Goal: Task Accomplishment & Management: Complete application form

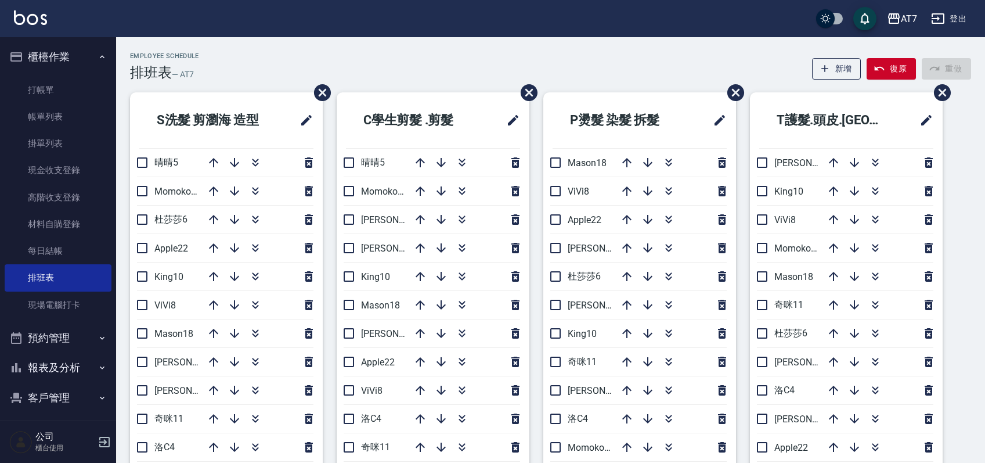
scroll to position [77, 0]
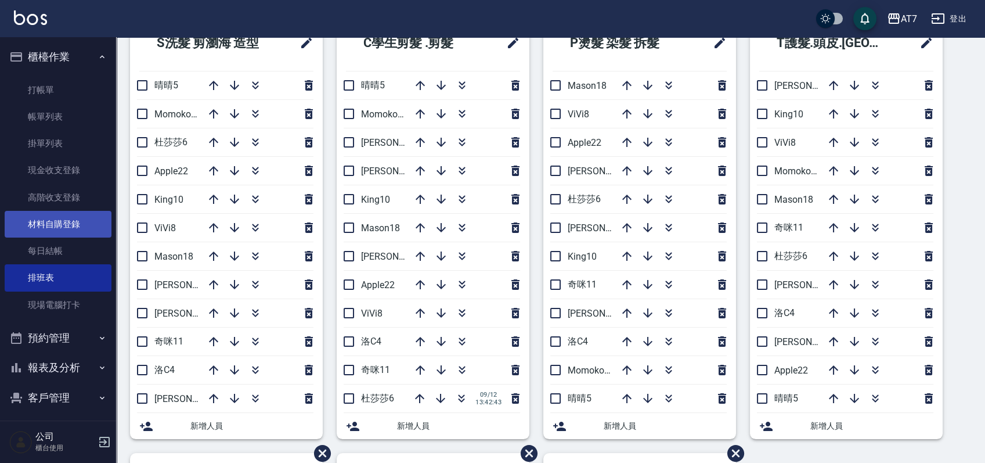
click at [77, 216] on link "材料自購登錄" at bounding box center [58, 224] width 107 height 27
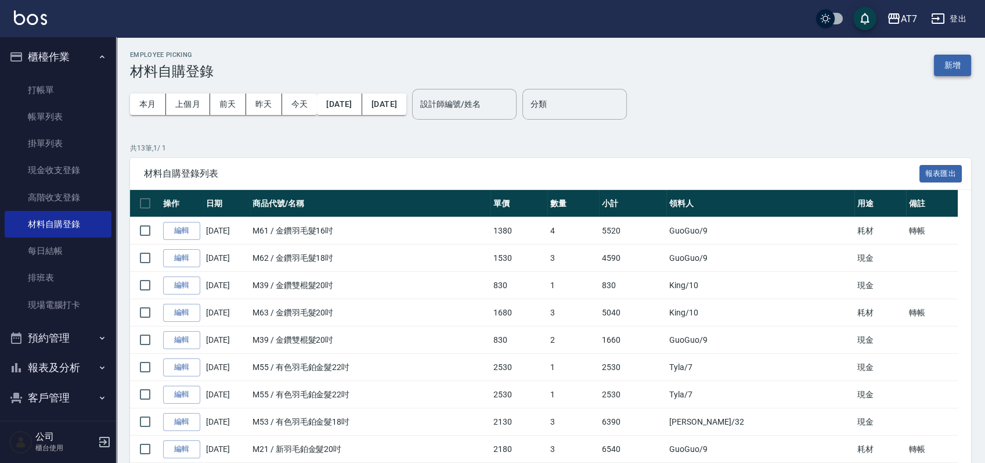
click at [954, 66] on button "新增" at bounding box center [952, 65] width 37 height 21
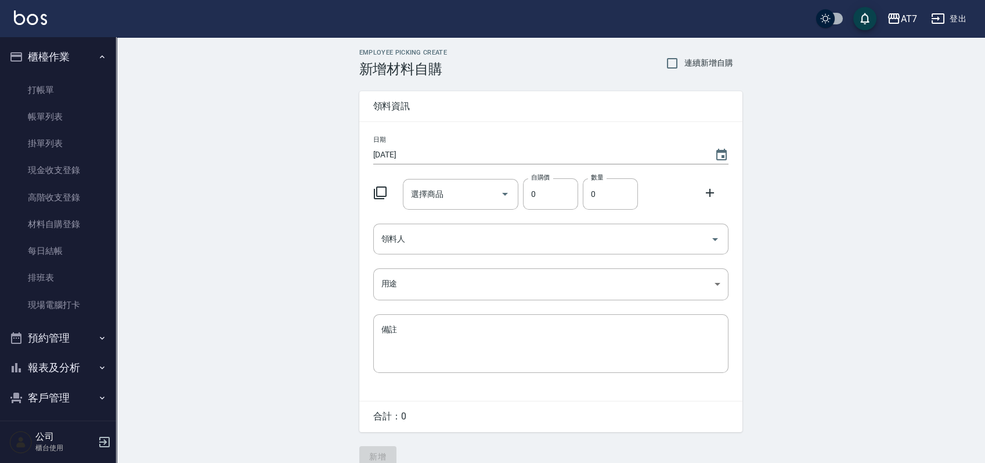
click at [381, 193] on icon at bounding box center [380, 193] width 14 height 14
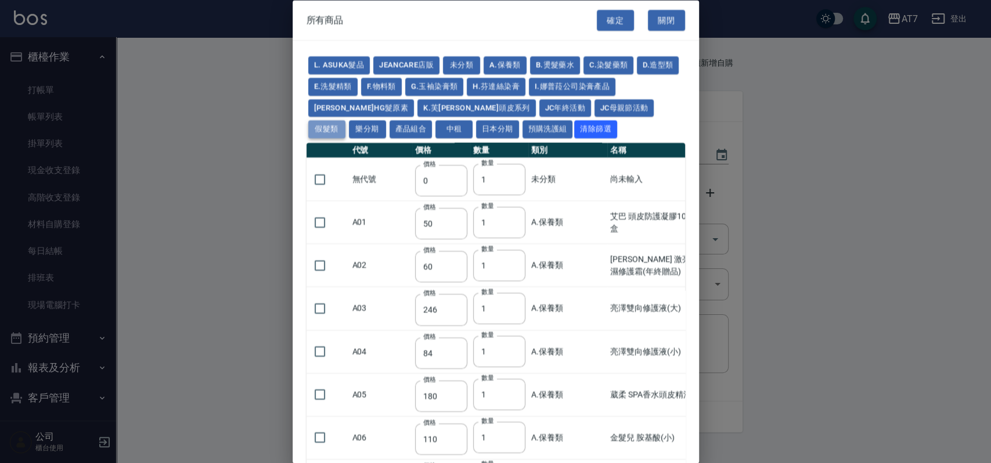
click at [345, 120] on button "假髮類" at bounding box center [326, 129] width 37 height 18
type input "62"
type input "64"
type input "800"
type input "80"
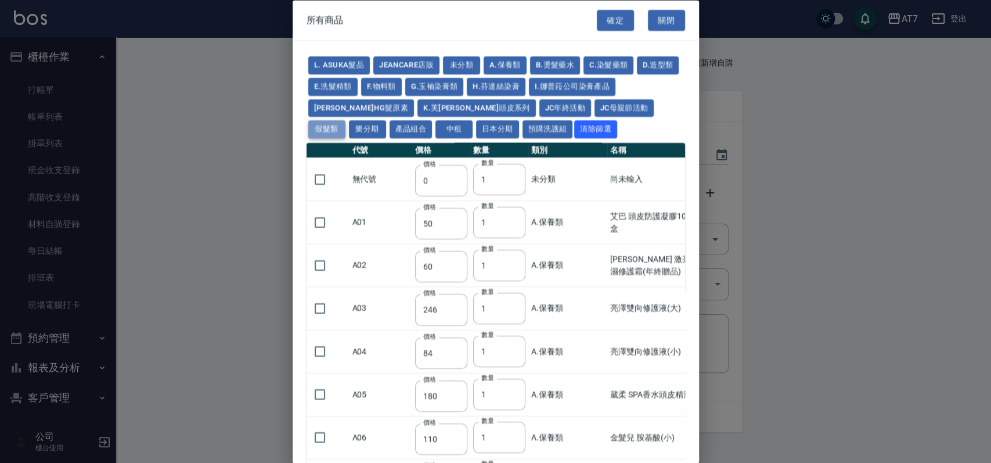
type input "350"
type input "25"
type input "400"
type input "100"
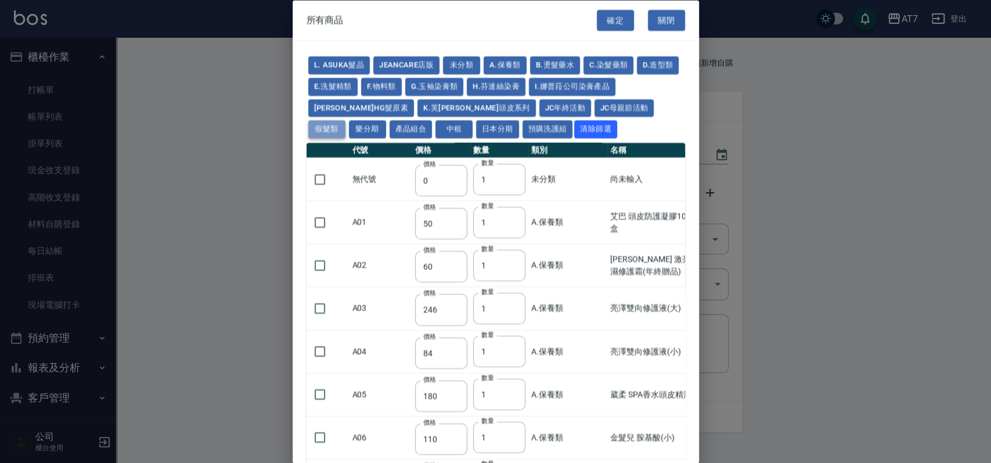
type input "880"
type input "930"
type input "980"
type input "1030"
type input "1130"
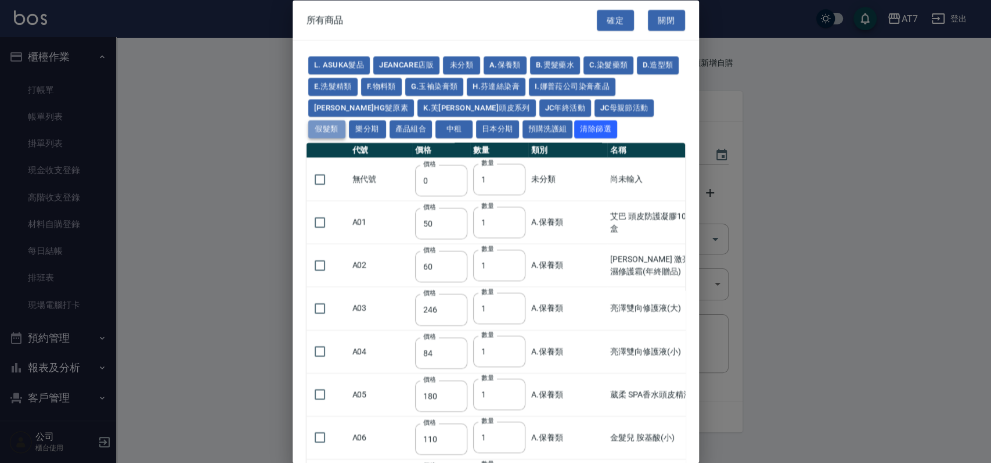
type input "1230"
type input "1330"
type input "1780"
type input "1980"
type input "2180"
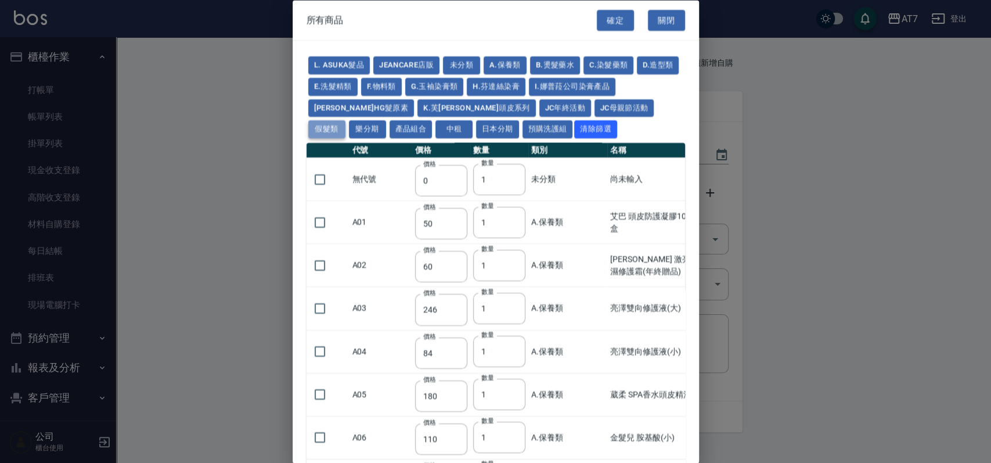
type input "2380"
type input "2580"
type input "2780"
type input "2980"
type input "1030"
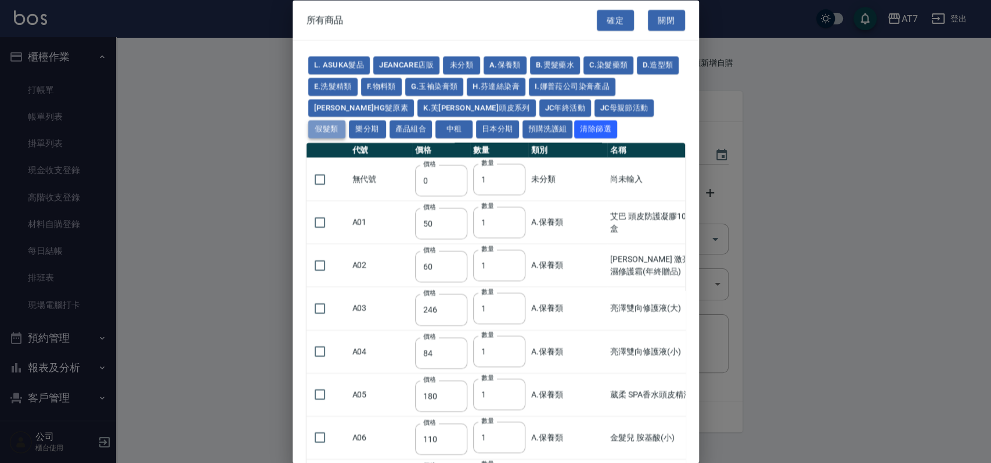
type input "1080"
type input "1130"
type input "1230"
type input "1280"
type input "1380"
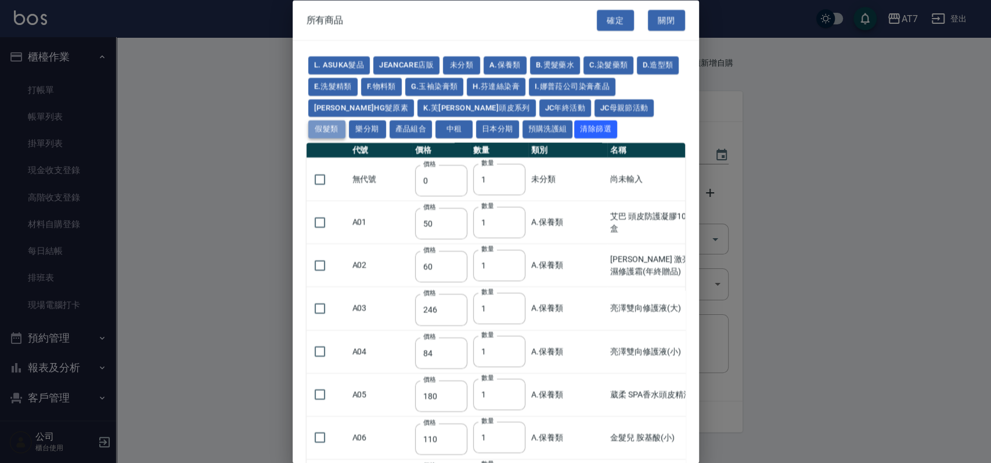
type input "2180"
type input "2380"
type input "2580"
type input "2780"
type input "2980"
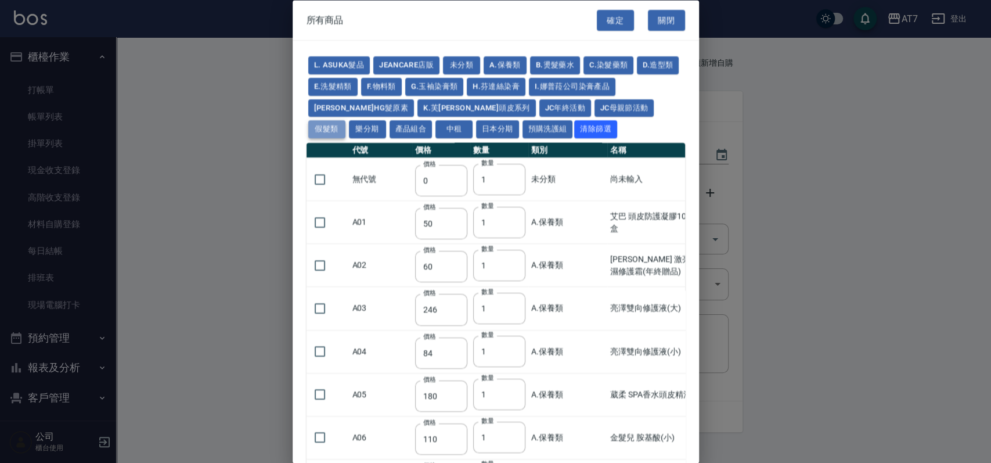
type input "730"
type input "780"
type input "830"
type input "930"
type input "980"
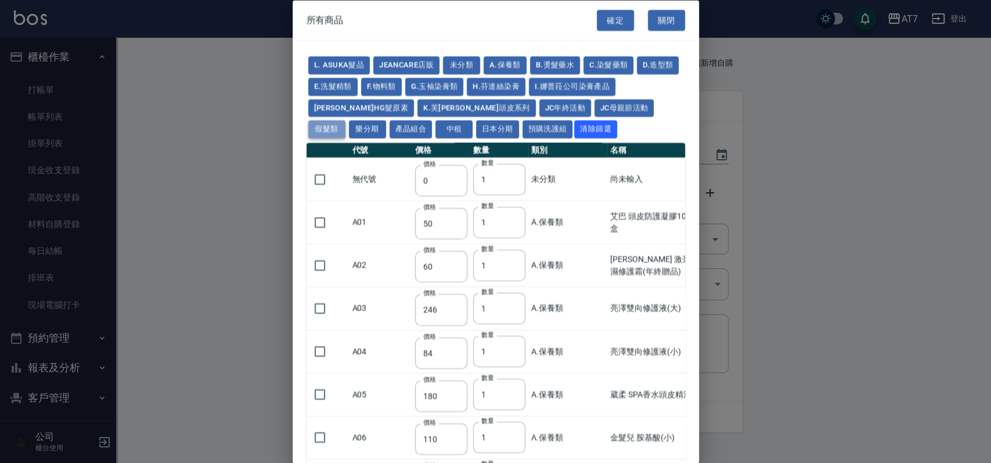
type input "560"
type input "775"
type input "580"
type input "2230"
type input "1180"
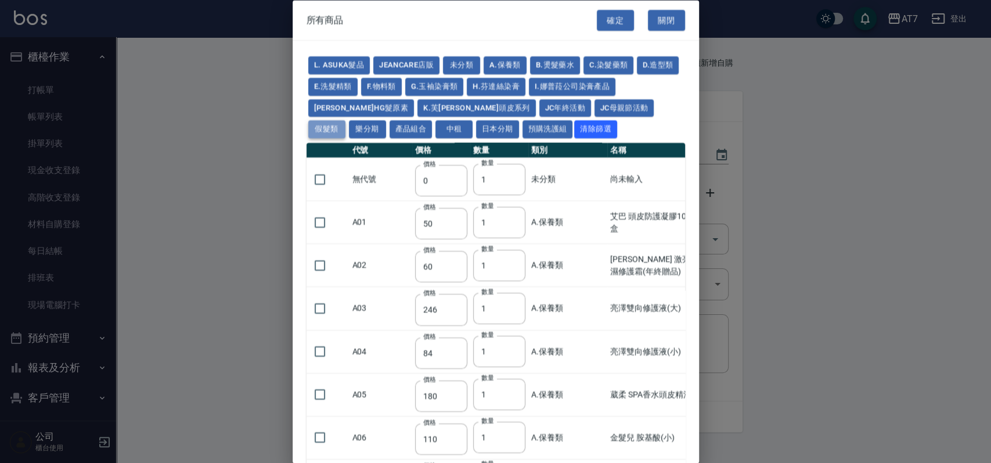
type input "1030"
type input "1080"
type input "1130"
type input "1180"
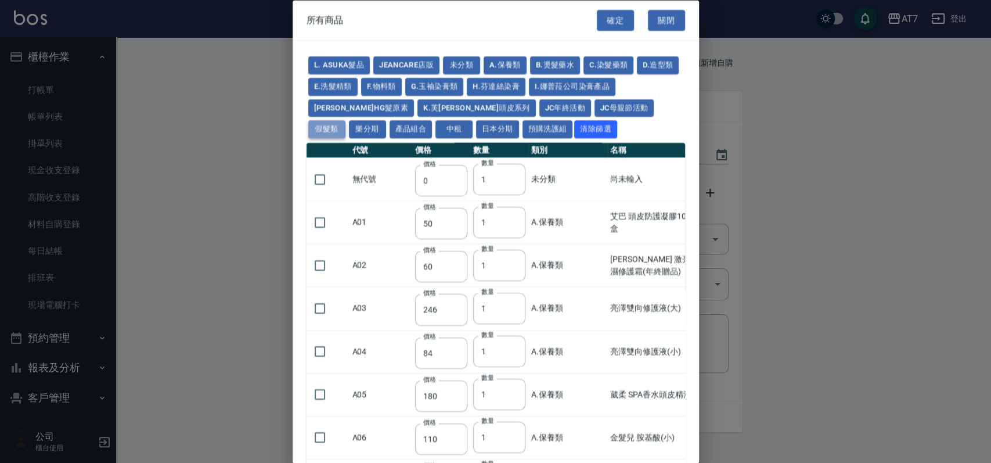
type input "1230"
type input "2130"
type input "2330"
type input "2530"
type input "930"
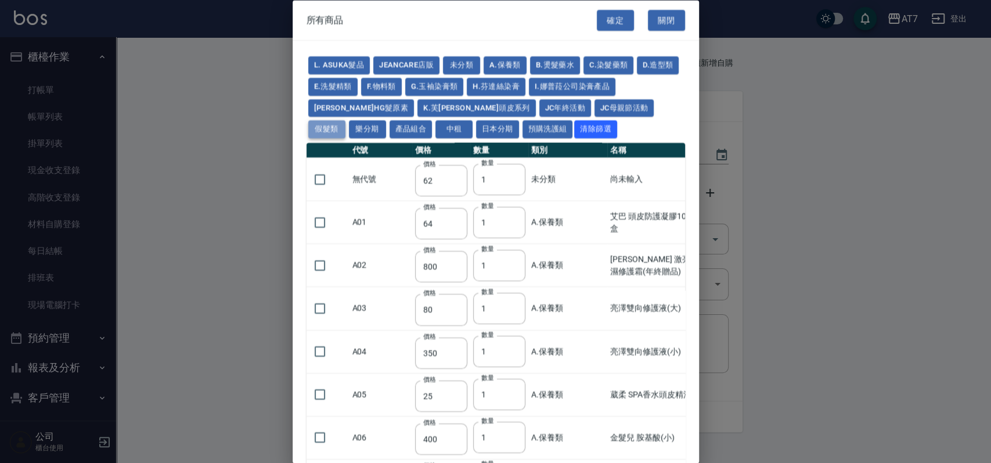
type input "170"
type input "1380"
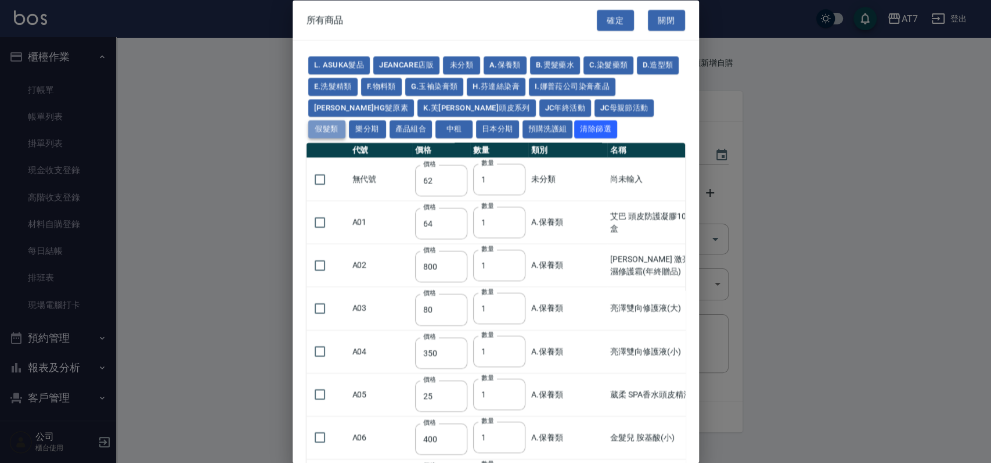
type input "1530"
type input "1680"
type input "1830"
type input "1980"
type input "2130"
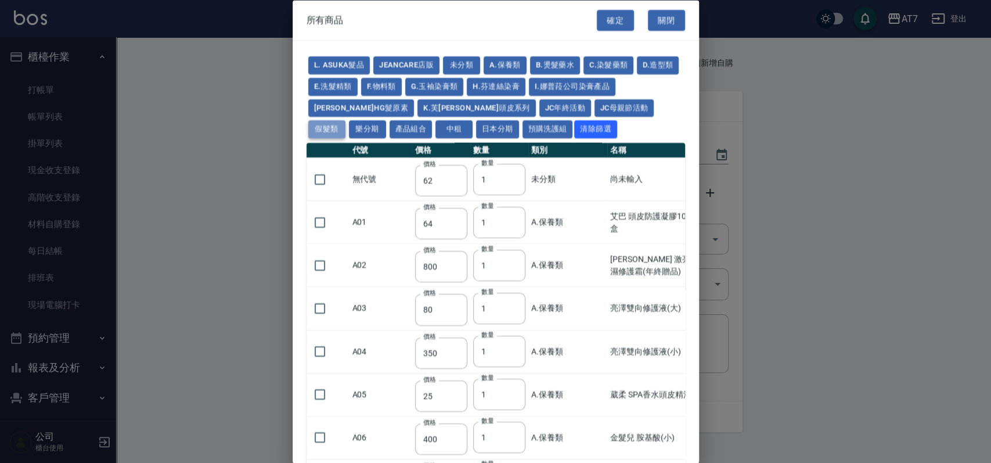
type input "1930"
type input "2730"
type input "2780"
type input "2980"
type input "2380"
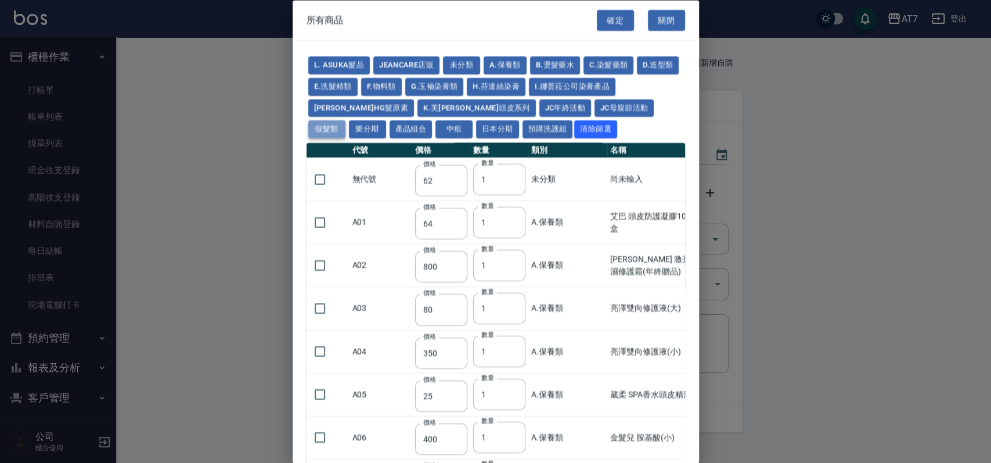
type input "2580"
type input "2780"
type input "2980"
type input "3180"
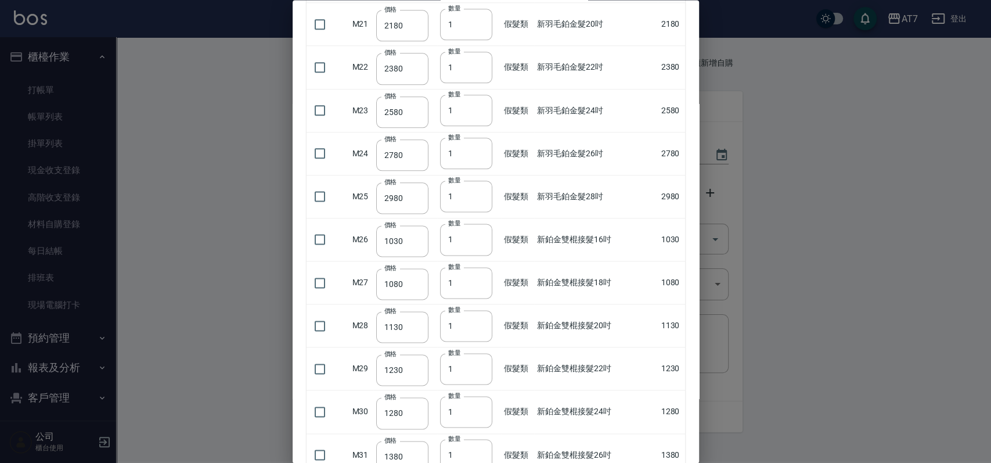
scroll to position [851, 0]
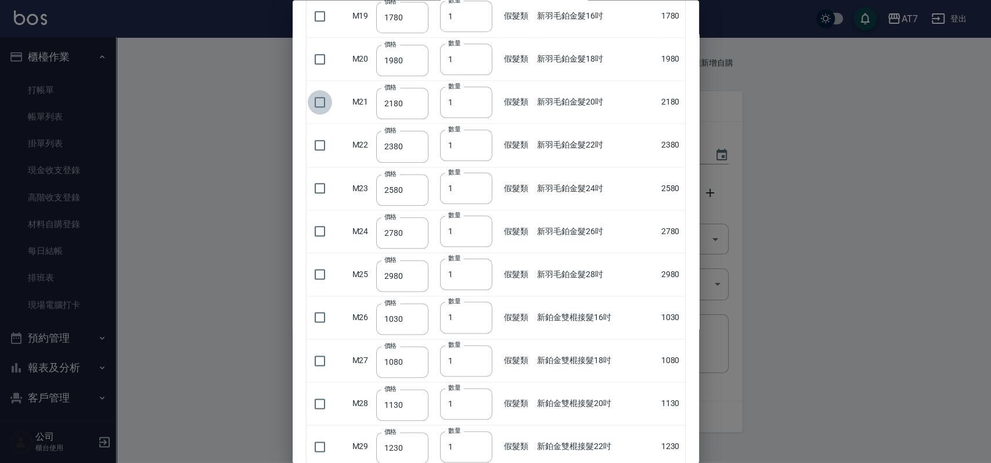
click at [325, 100] on input "checkbox" at bounding box center [320, 102] width 24 height 24
checkbox input "true"
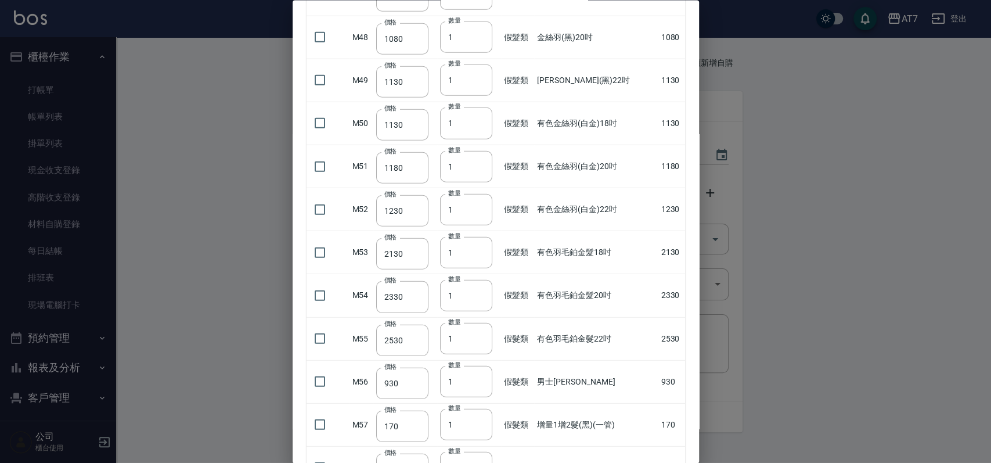
scroll to position [2090, 0]
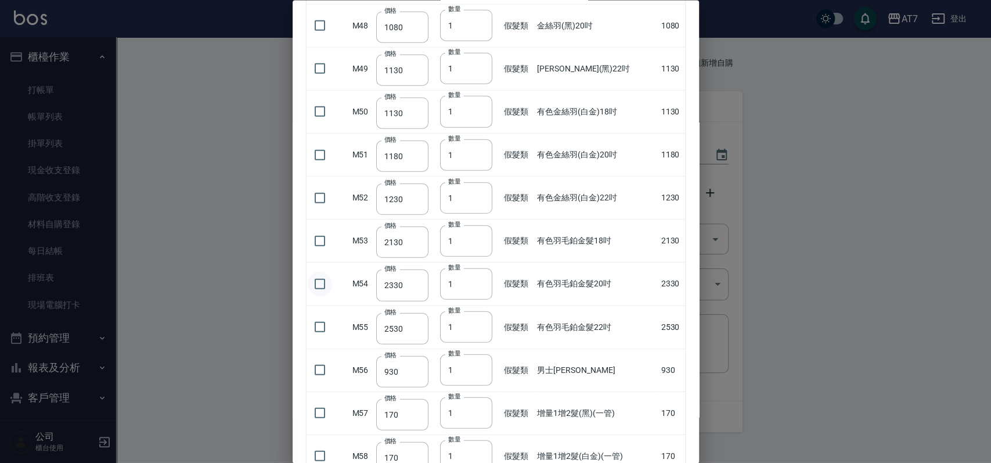
click at [322, 281] on input "checkbox" at bounding box center [320, 283] width 24 height 24
checkbox input "true"
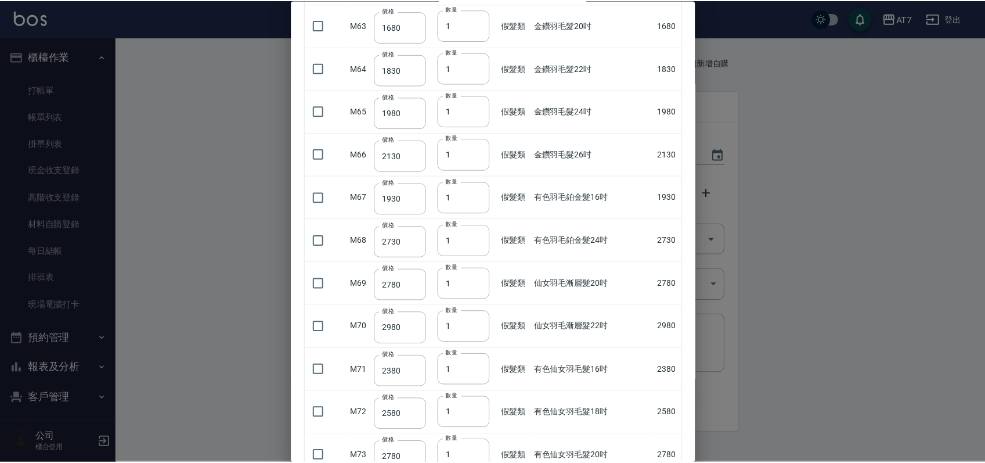
scroll to position [2902, 0]
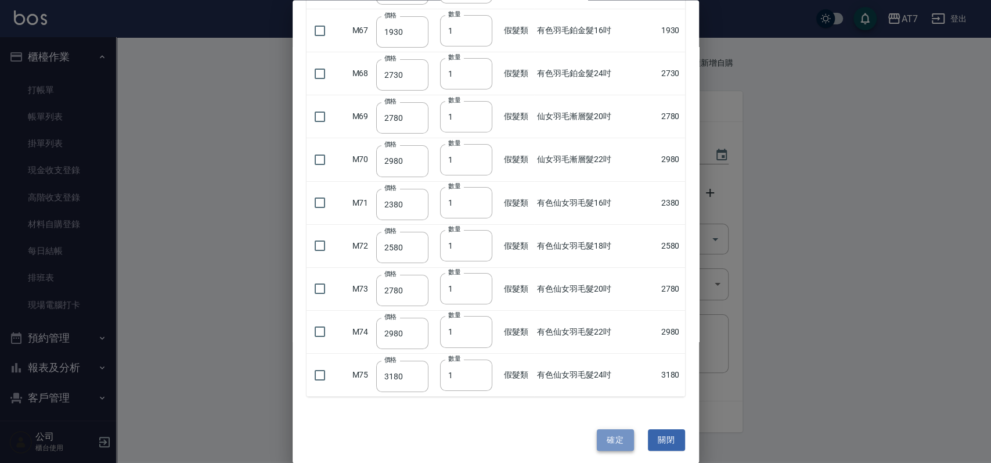
click at [612, 429] on button "確定" at bounding box center [615, 439] width 37 height 21
type input "新羽毛鉑金髮20吋"
type input "2180"
type input "1"
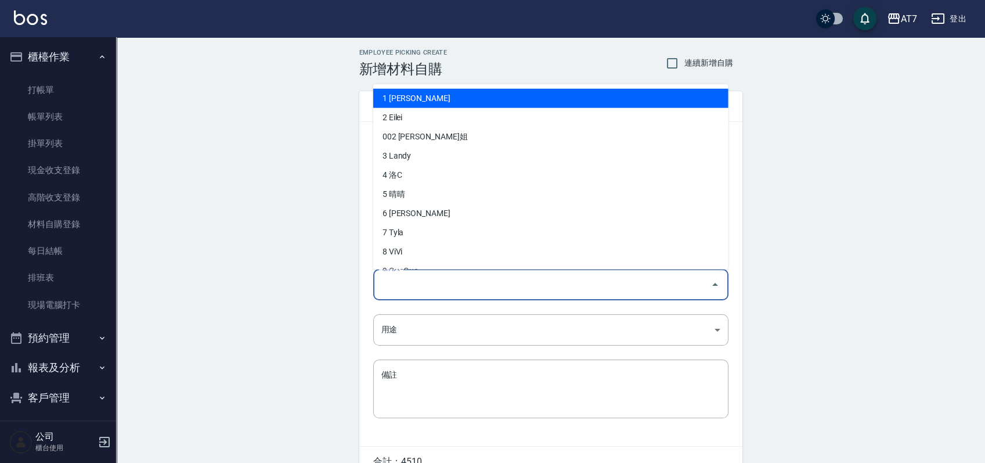
click at [542, 290] on input "領料人" at bounding box center [541, 284] width 327 height 20
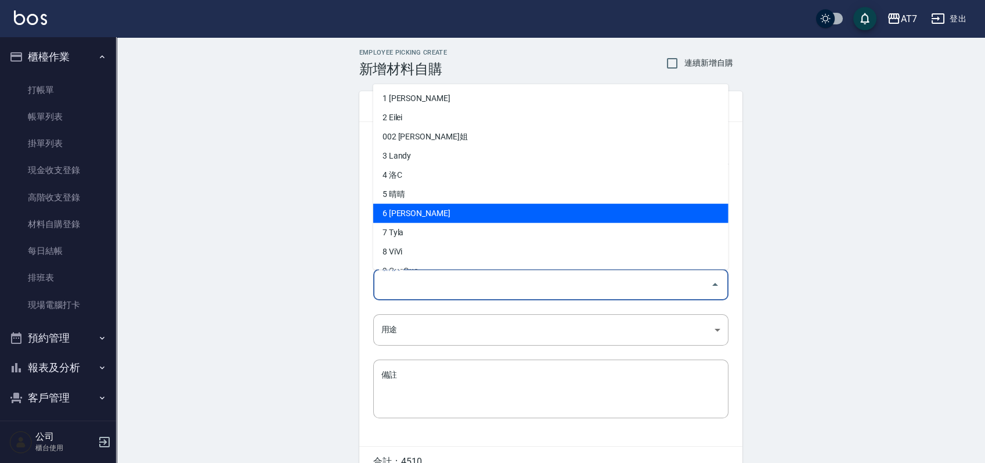
scroll to position [77, 0]
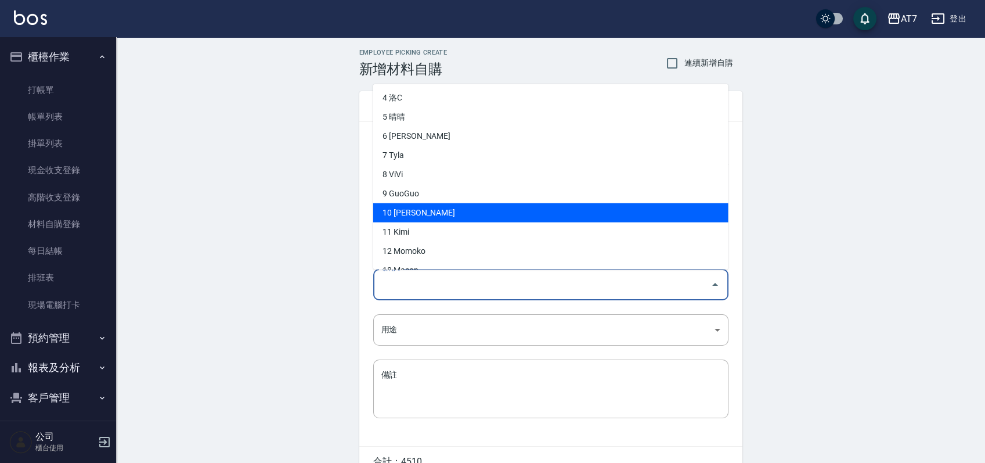
click at [511, 212] on li "10 King" at bounding box center [550, 212] width 355 height 19
type input "King"
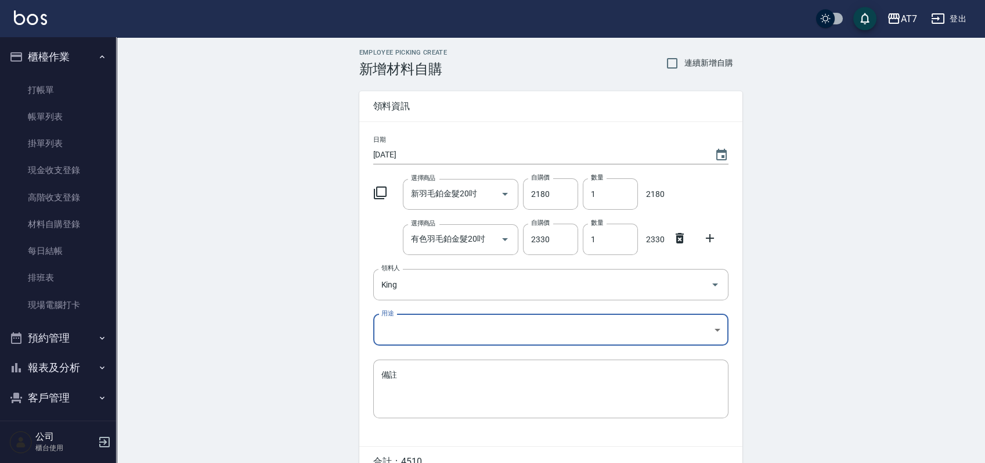
scroll to position [62, 0]
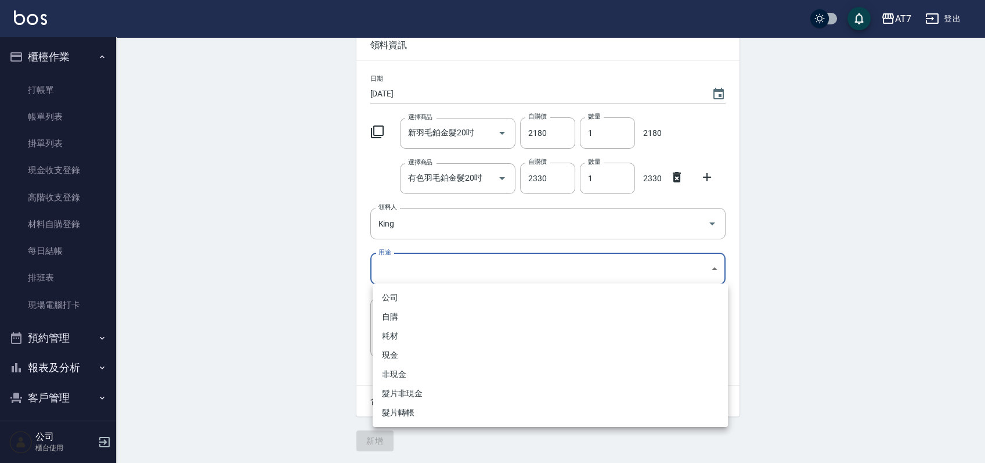
click at [470, 267] on body "AT7 登出 櫃檯作業 打帳單 帳單列表 掛單列表 現金收支登錄 高階收支登錄 材料自購登錄 每日結帳 排班表 現場電腦打卡 預約管理 預約管理 單日預約紀錄…" at bounding box center [492, 201] width 985 height 524
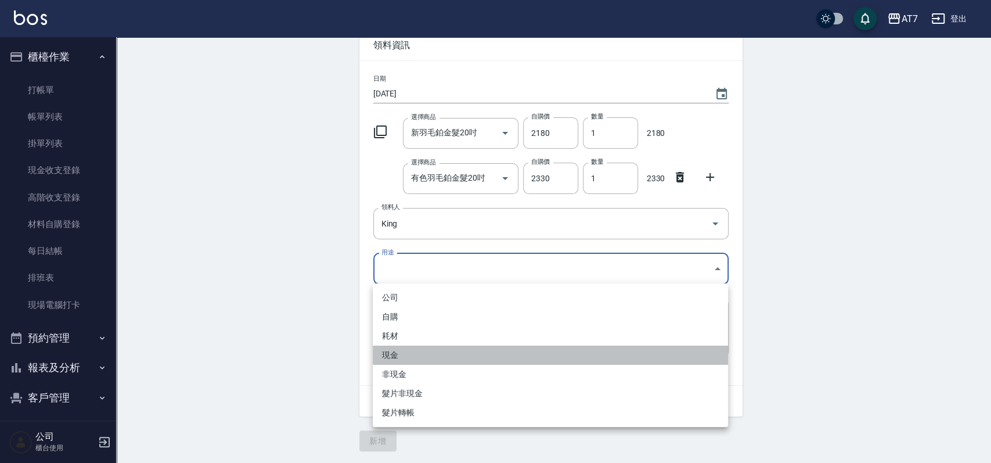
click at [405, 357] on li "現金" at bounding box center [550, 354] width 355 height 19
type input "現金"
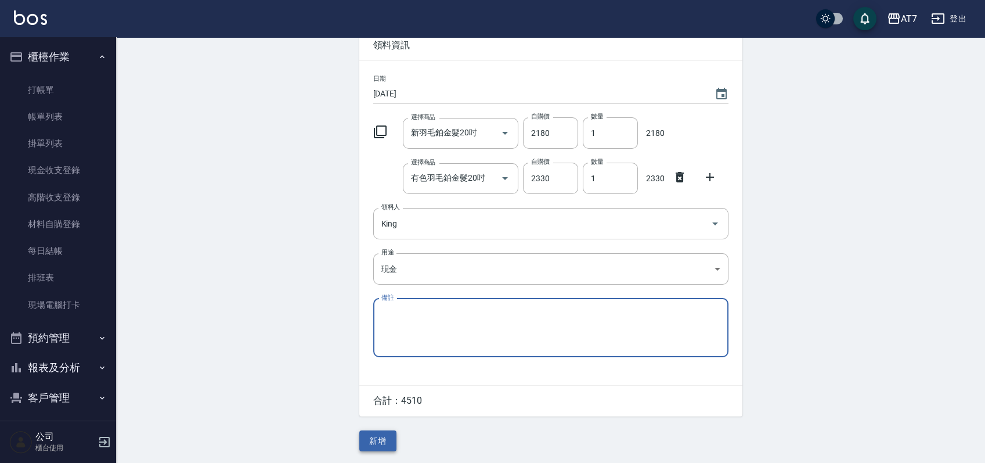
click at [381, 437] on button "新增" at bounding box center [377, 440] width 37 height 21
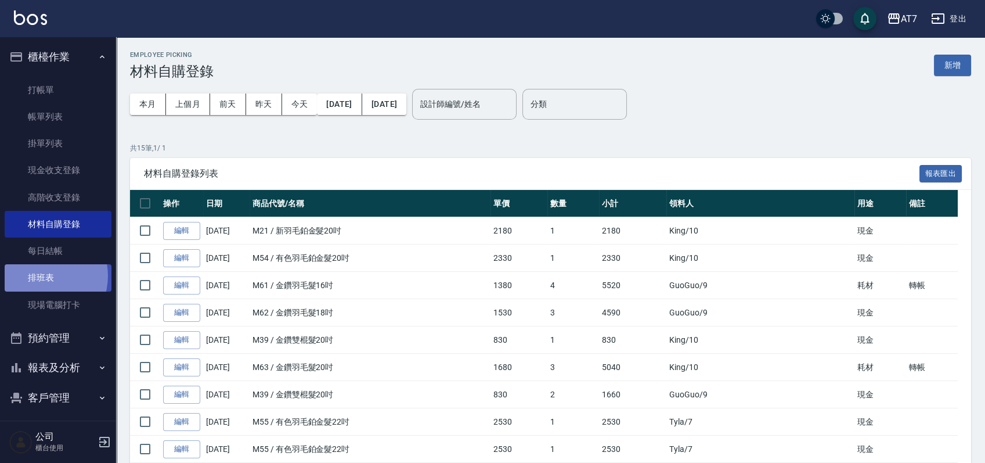
click at [40, 276] on link "排班表" at bounding box center [58, 277] width 107 height 27
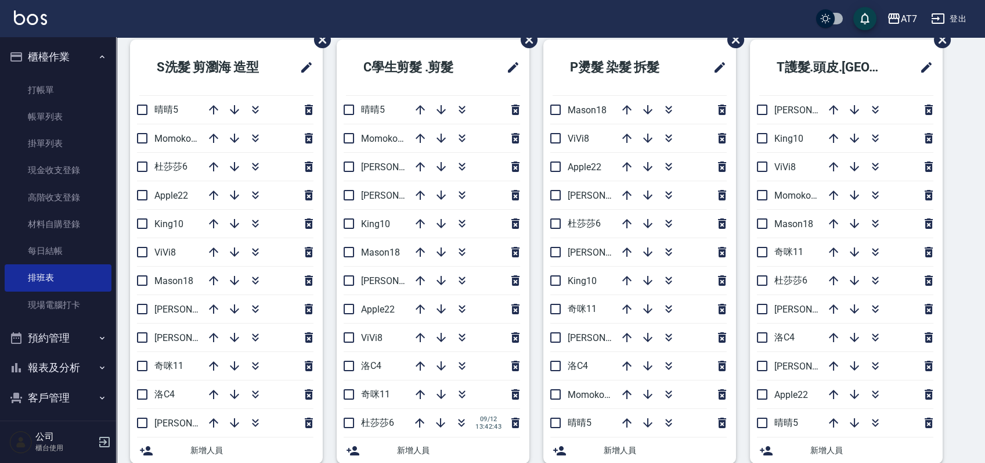
scroll to position [77, 0]
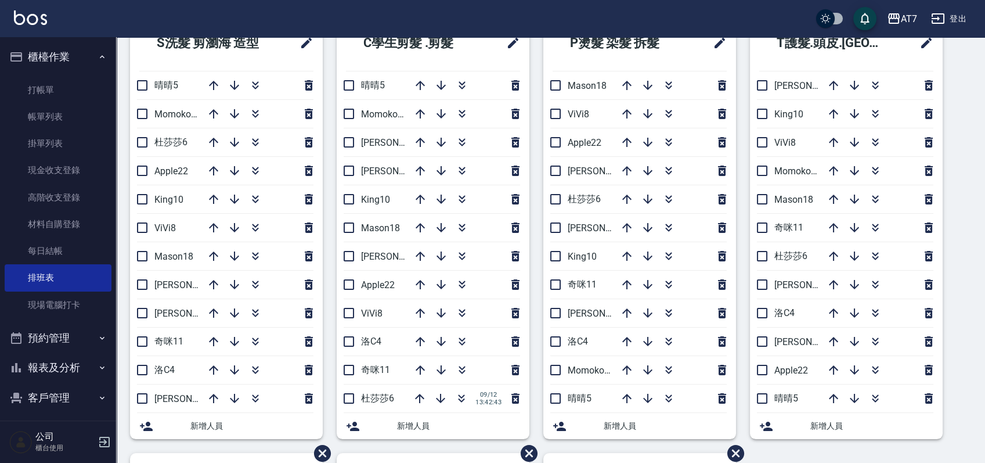
click at [969, 305] on div "S洗髮 剪瀏海 造型 晴晴5 Momoko12 杜莎莎6 Apple22 King10 ViVi8 Mason18 郭郭9 泰拉7 奇咪11 洛C4 伊蕾2 …" at bounding box center [543, 452] width 855 height 875
click at [468, 146] on icon "button" at bounding box center [462, 142] width 14 height 14
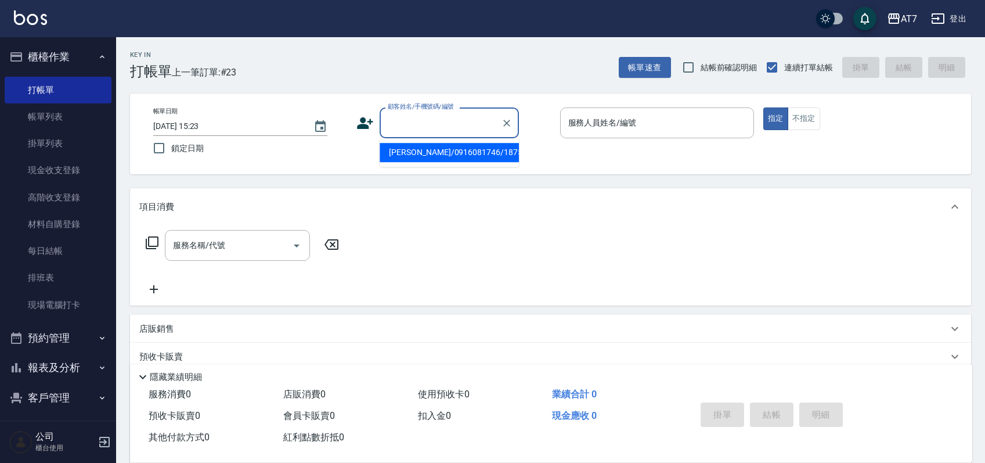
click at [468, 127] on input "顧客姓名/手機號碼/編號" at bounding box center [440, 123] width 111 height 20
type input "15500"
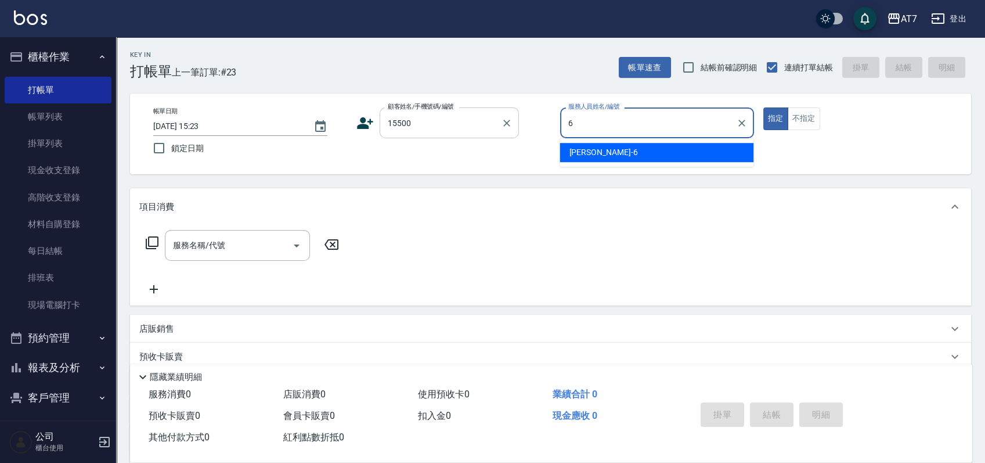
type input "[PERSON_NAME]-6"
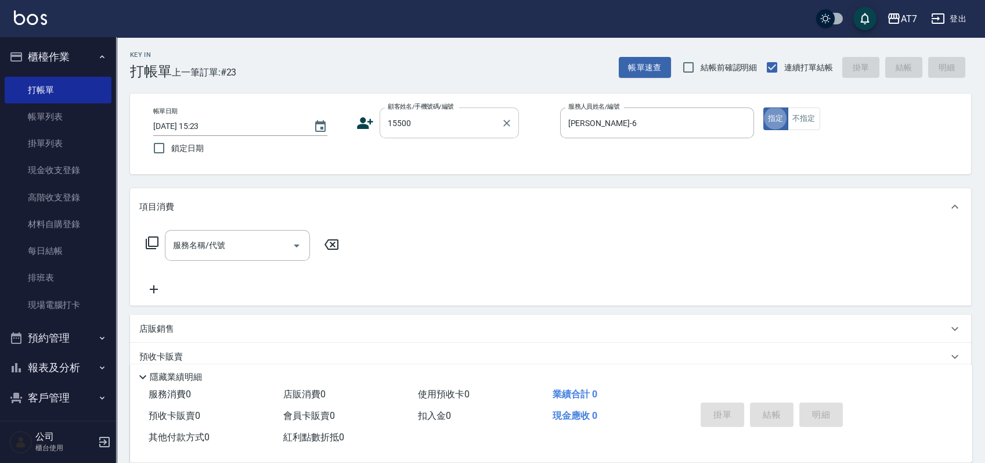
type button "true"
type input "公司/公司15500/15500"
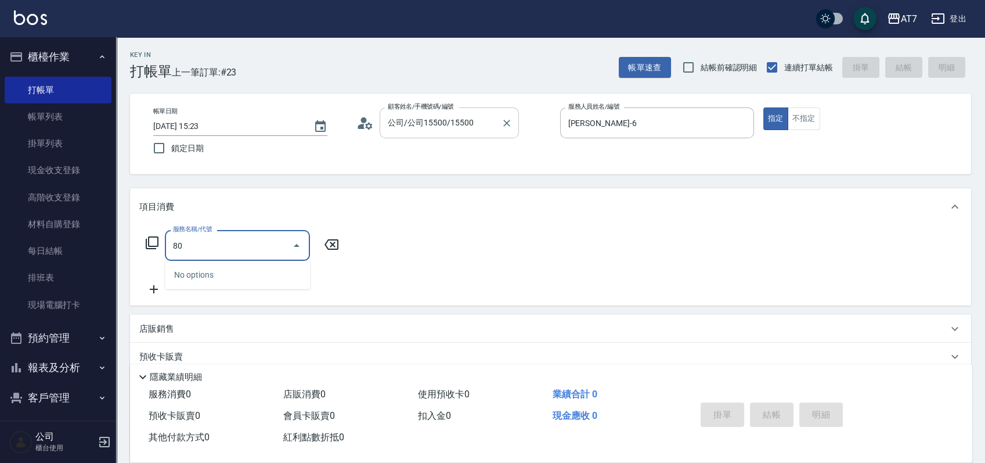
type input "809"
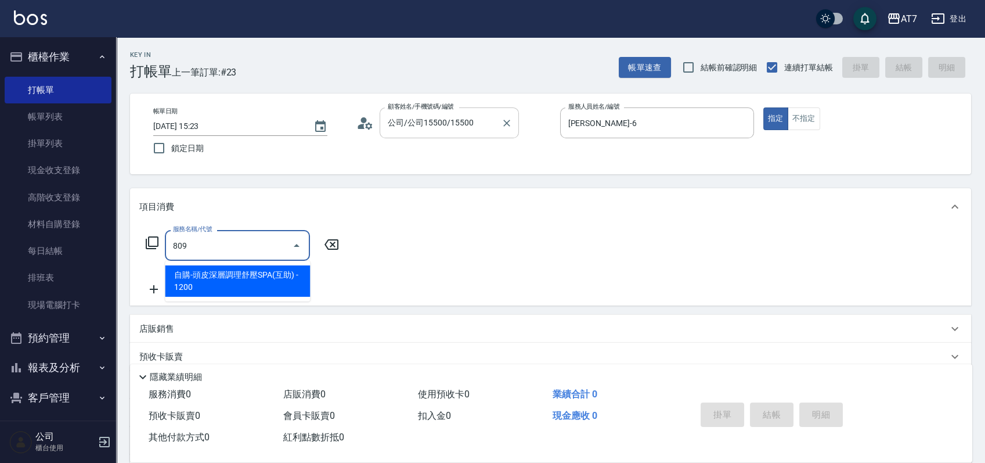
type input "120"
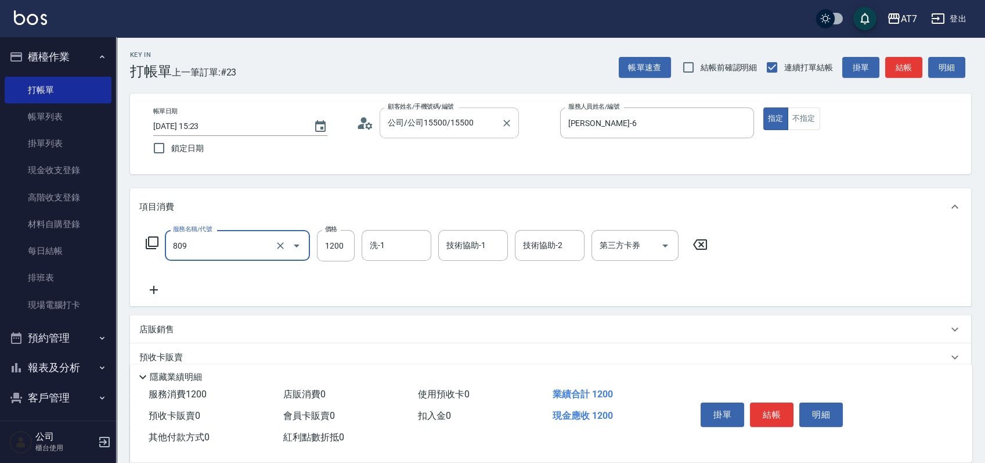
type input "自購-頭皮深層調理舒壓SPA(互助)(809)"
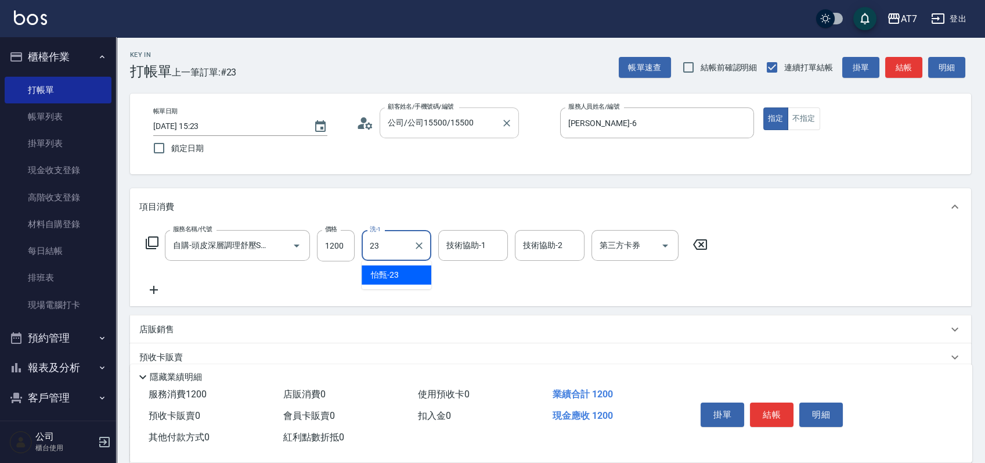
type input "怡甄-23"
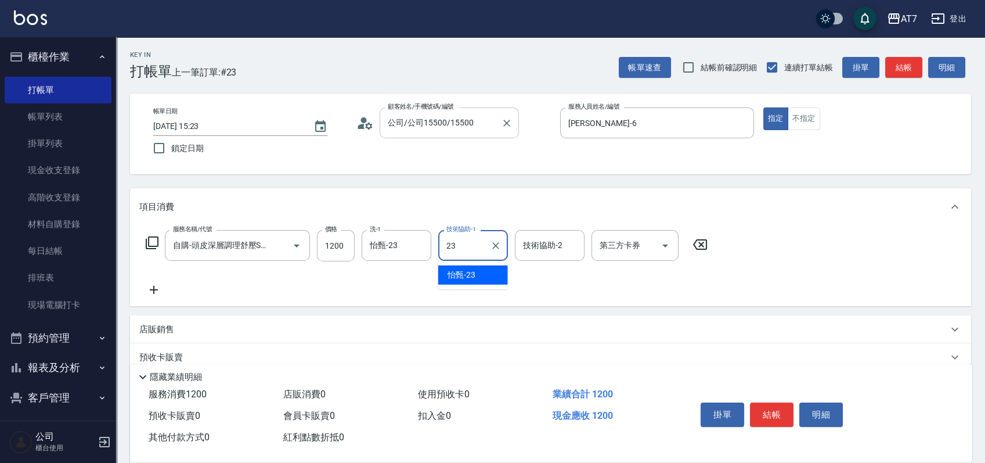
type input "怡甄-23"
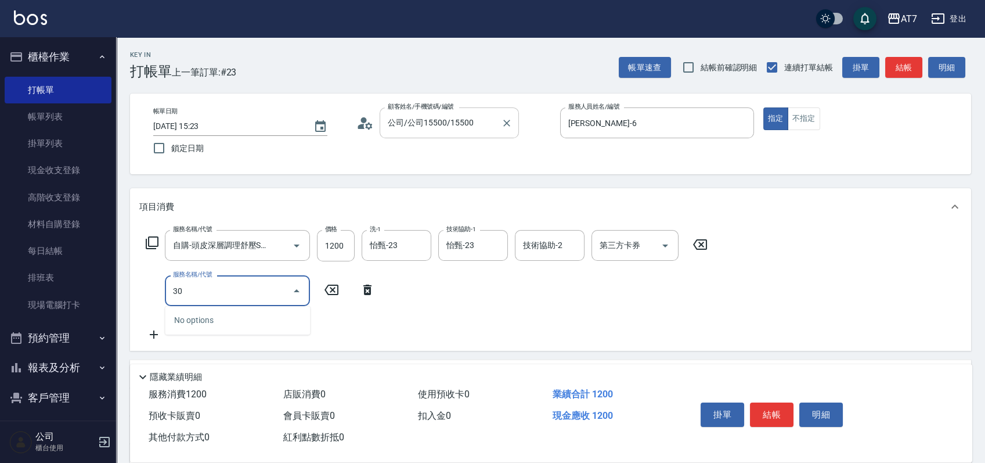
type input "302"
type input "150"
type input "剪髮(302)"
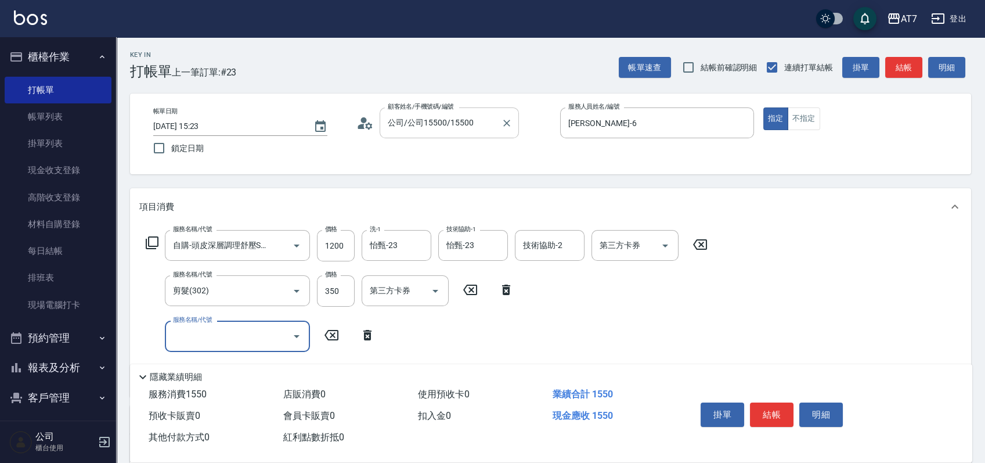
type input "6"
type input "503"
type input "160"
type input "精油-快速修護髮(互助)(503)"
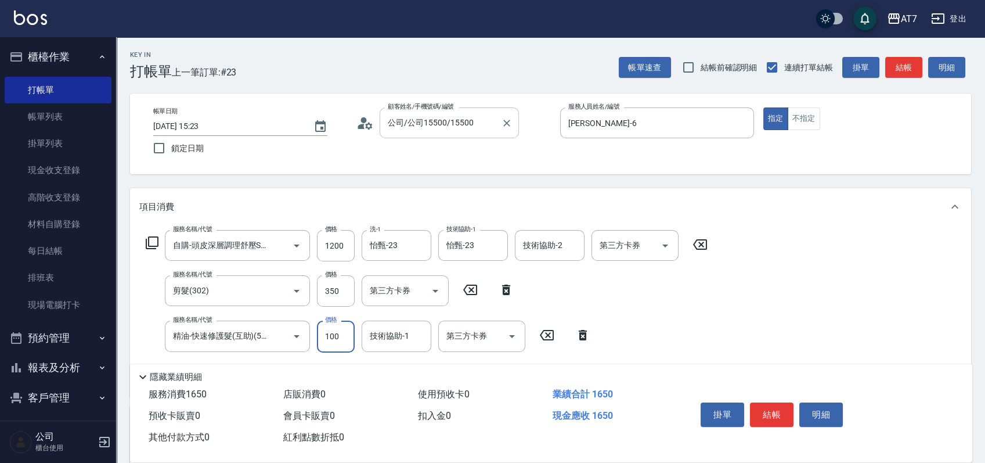
type input "3"
type input "150"
type input "350"
type input "190"
type input "350"
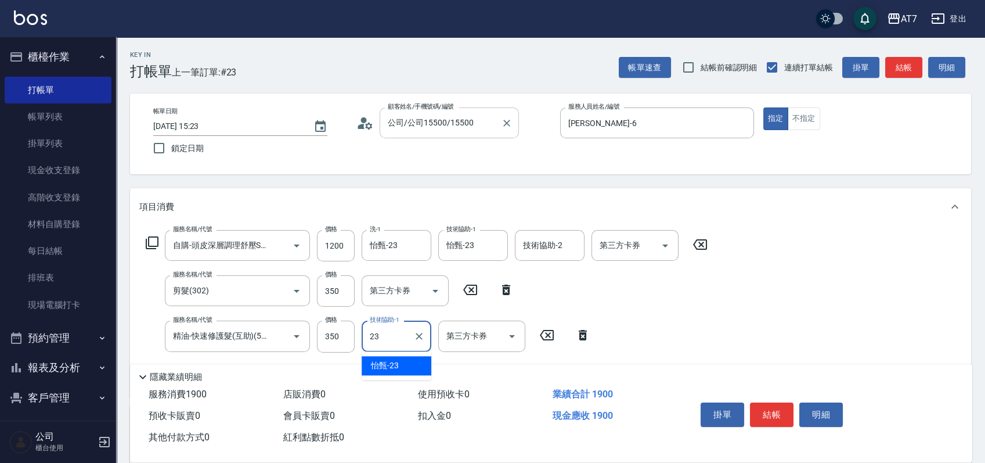
type input "怡甄-23"
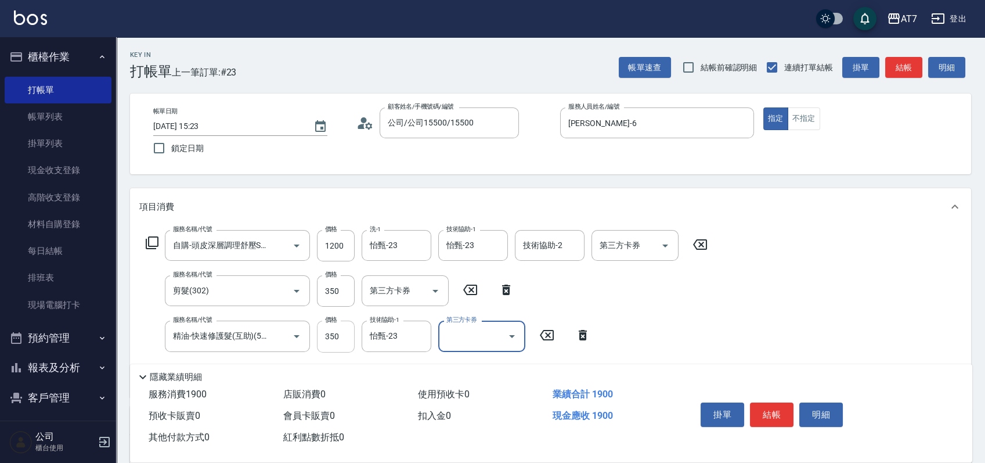
click at [331, 343] on input "350" at bounding box center [336, 335] width 38 height 31
type input "3"
type input "150"
type input "300"
type input "180"
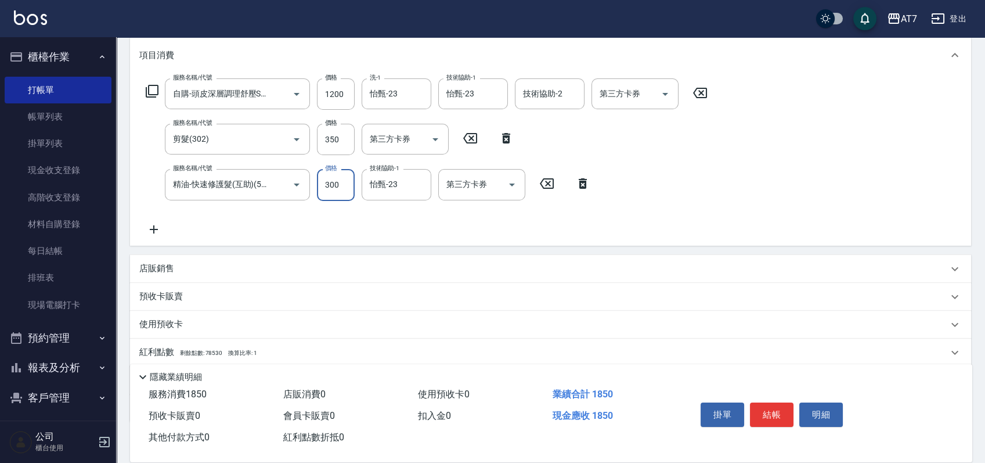
scroll to position [220, 0]
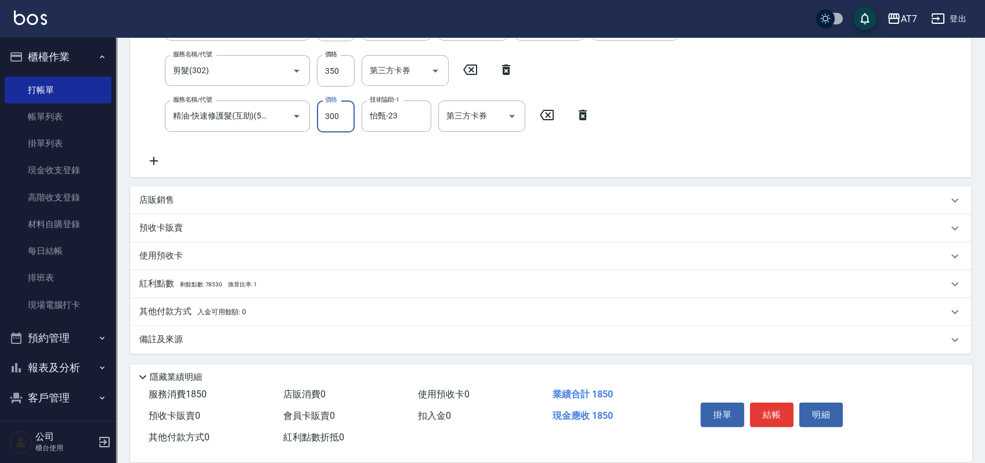
type input "300"
click at [297, 309] on div "其他付款方式 入金可用餘額: 0" at bounding box center [543, 311] width 809 height 13
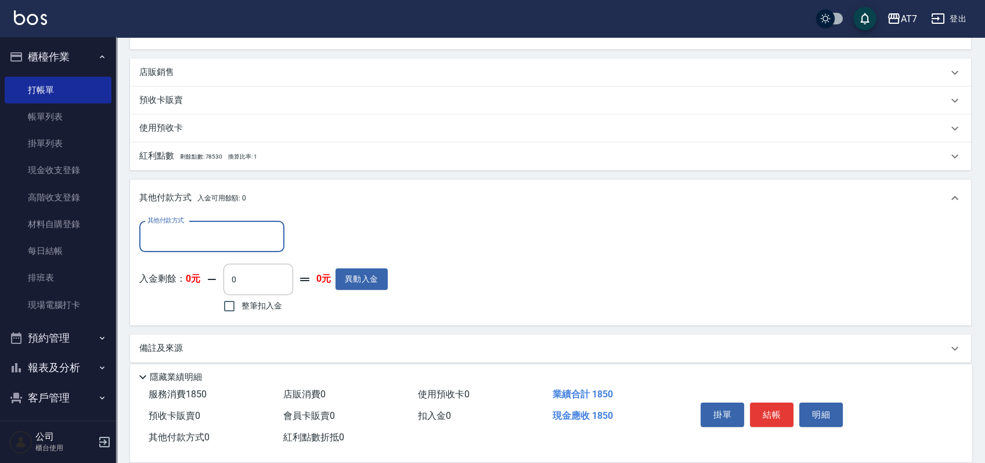
scroll to position [353, 0]
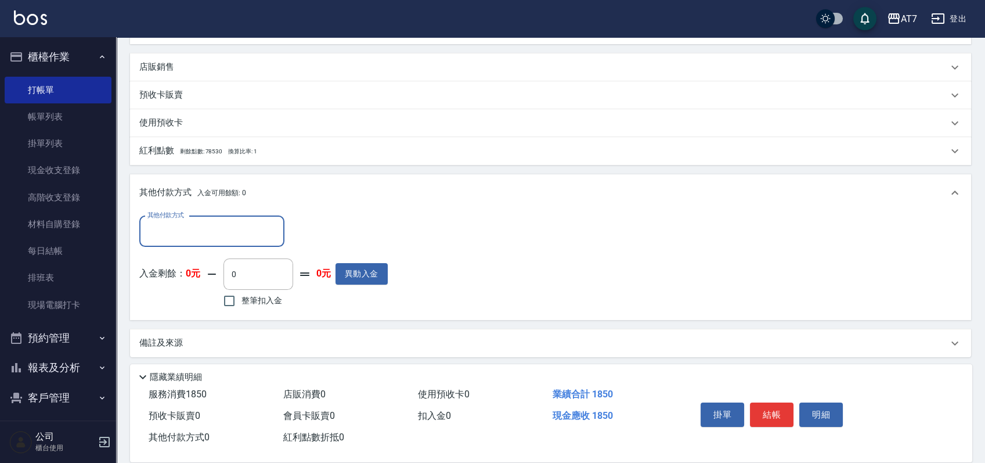
click at [218, 221] on input "其他付款方式" at bounding box center [212, 231] width 135 height 20
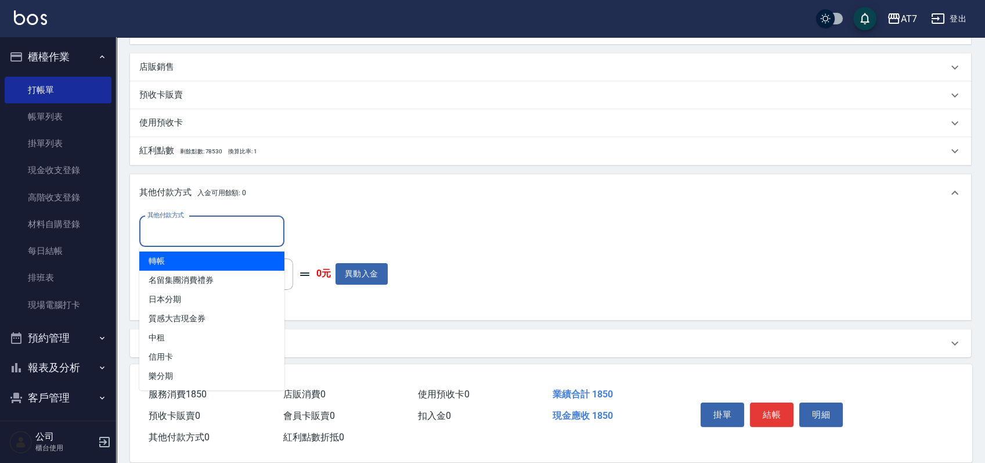
click at [208, 258] on span "轉帳" at bounding box center [211, 260] width 145 height 19
type input "轉帳"
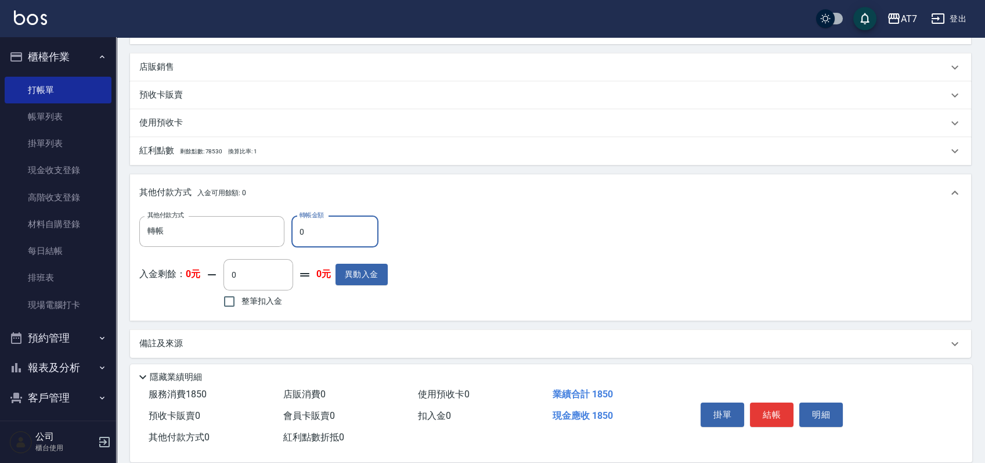
click at [298, 229] on input "0" at bounding box center [334, 231] width 87 height 31
type input "180"
type input "160"
type input "1850"
type input "0"
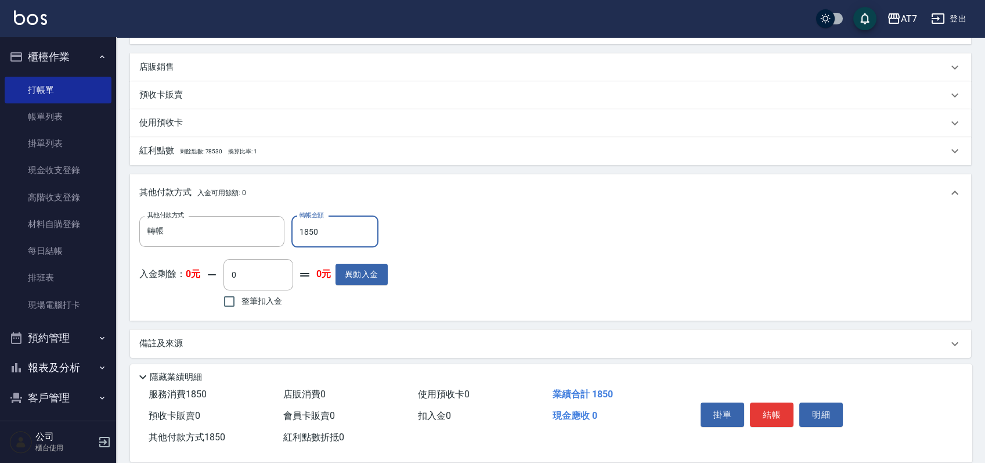
scroll to position [44, 0]
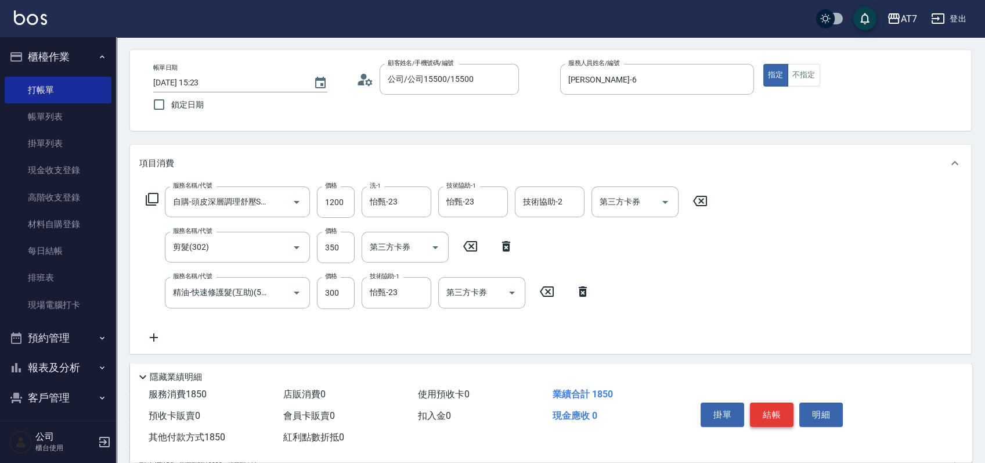
type input "1850"
click at [778, 405] on button "結帳" at bounding box center [772, 414] width 44 height 24
type input "[DATE] 18:09"
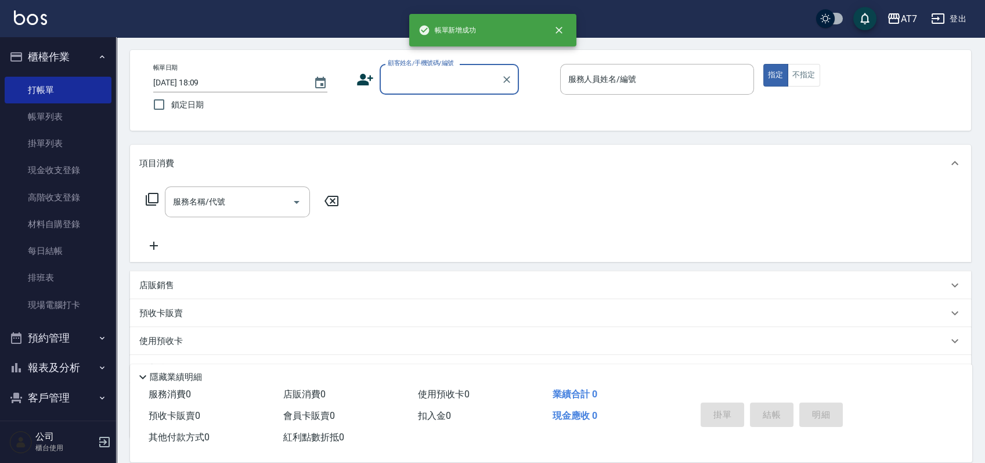
scroll to position [0, 0]
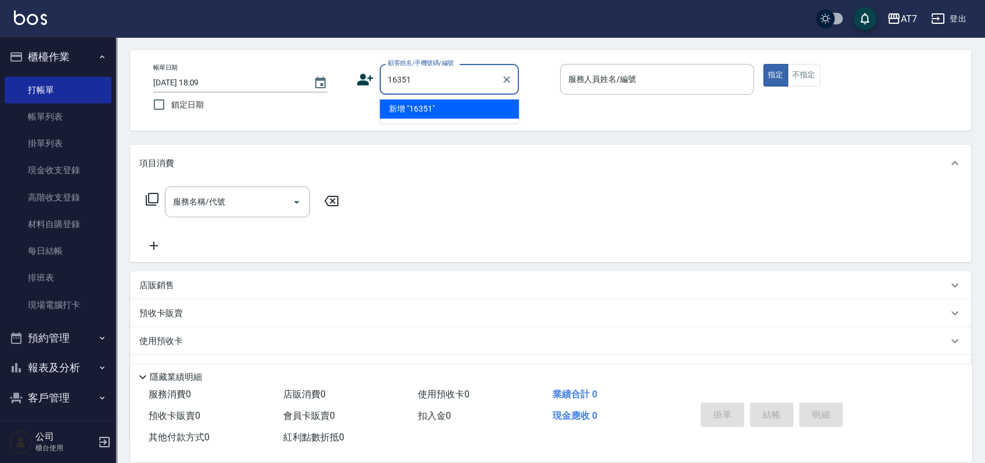
type input "16351"
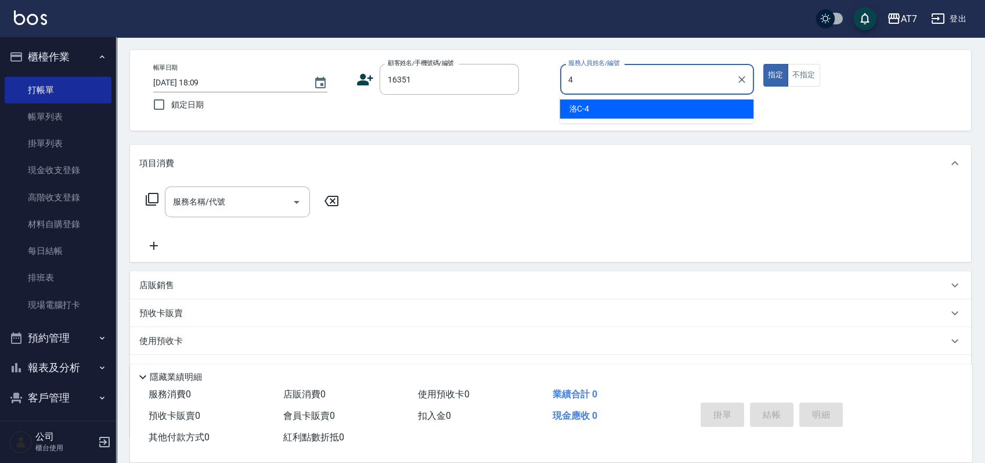
type input "洛C-4"
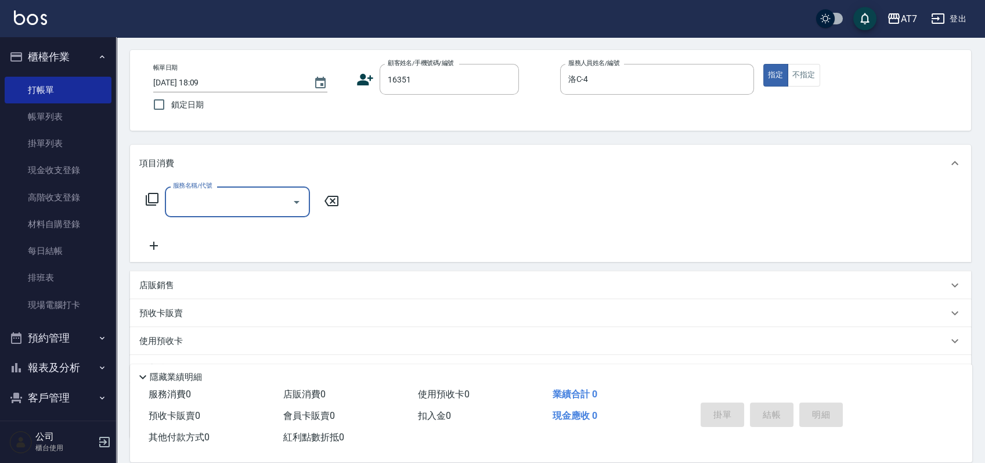
type input "公司/公司16351/16351"
type input "601"
type input "60"
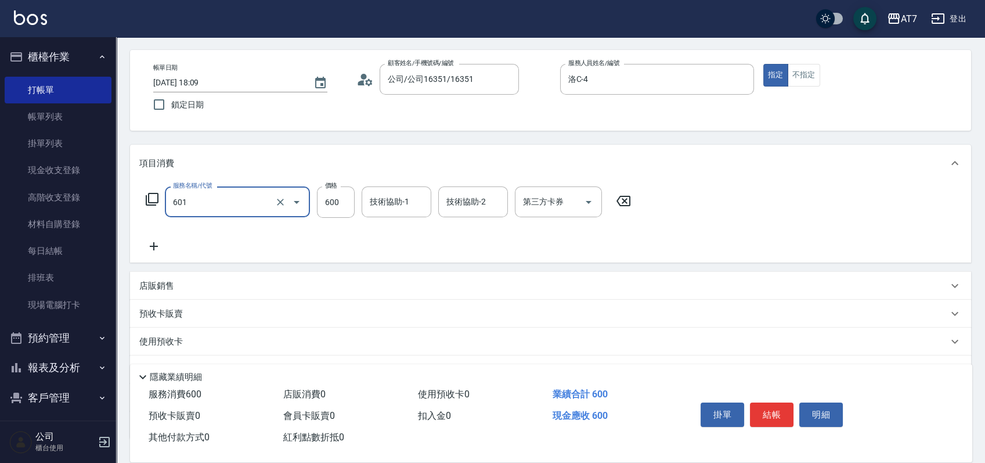
type input "深層護髮（助）(601)"
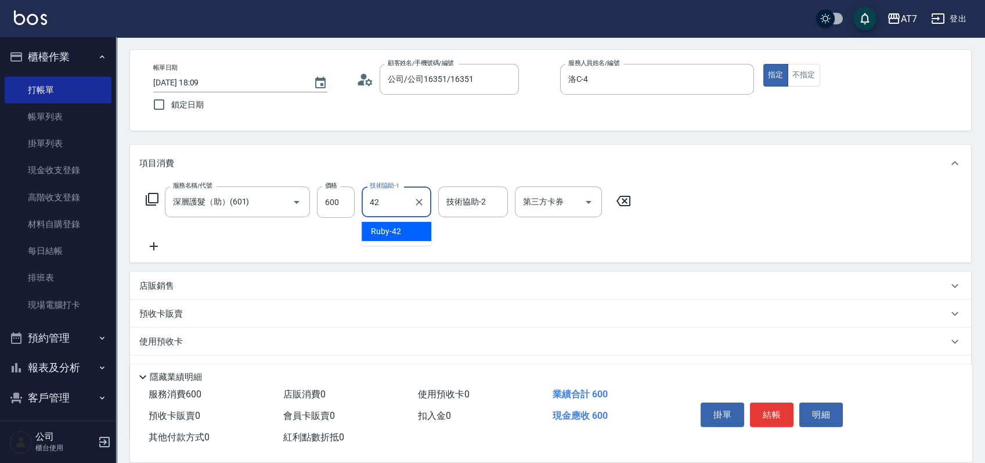
type input "Ruby-42"
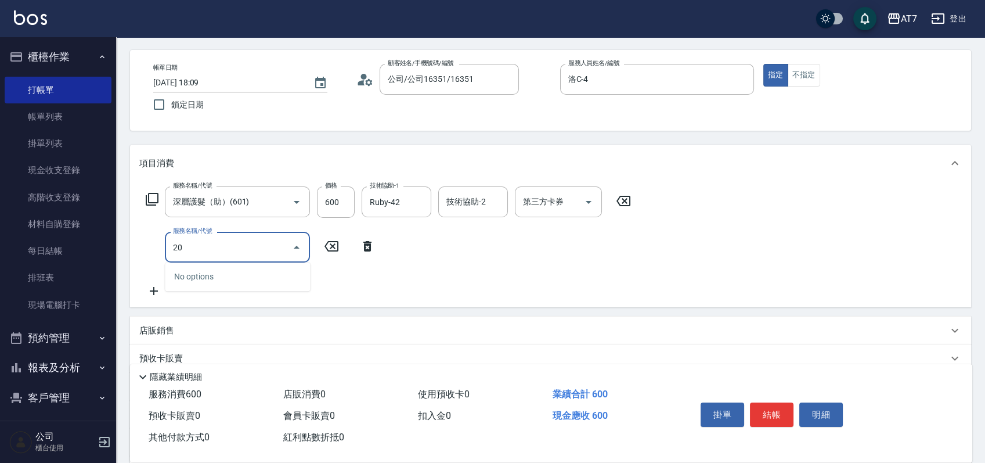
type input "201"
type input "210"
type input "燙-互助(201)"
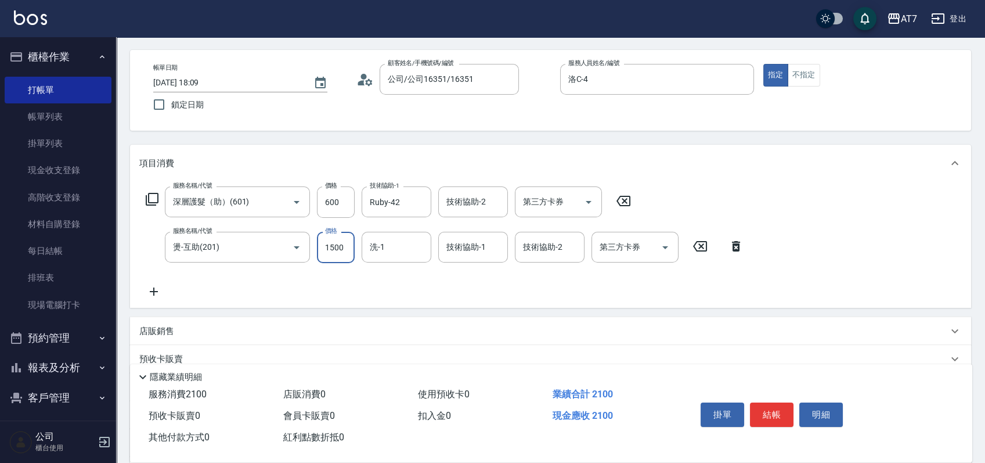
type input "1"
type input "60"
type input "199"
type input "70"
type input "1999"
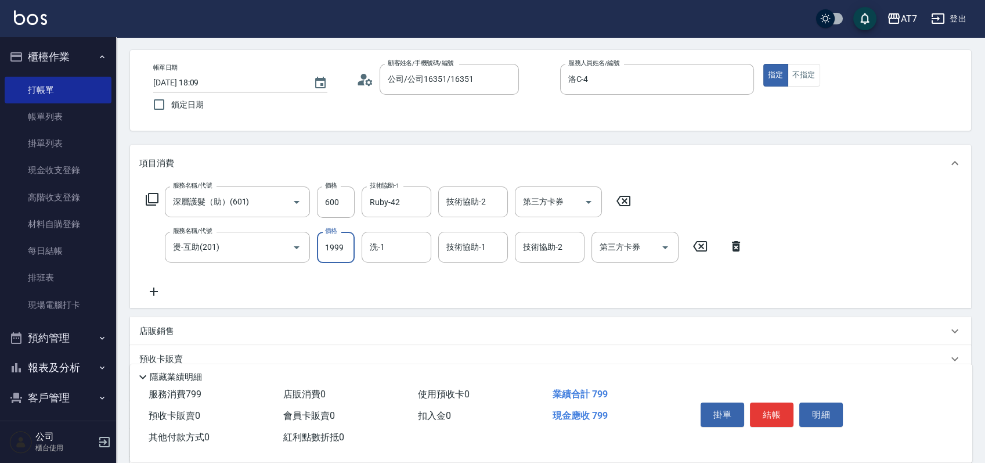
type input "250"
type input "1999"
type input "Ruby-42"
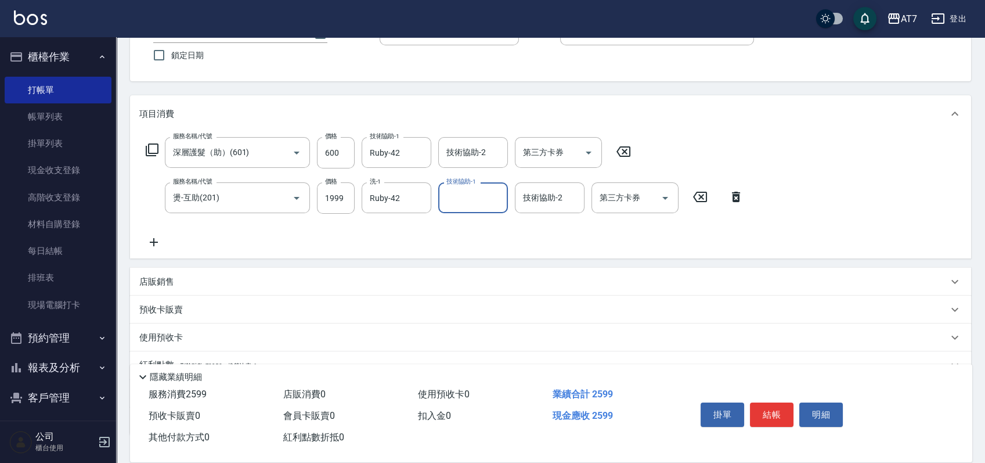
scroll to position [175, 0]
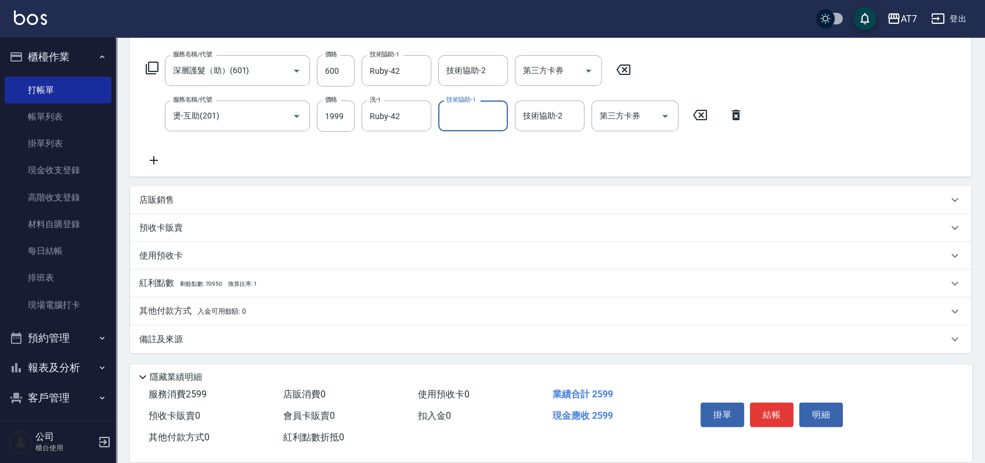
click at [381, 315] on div "其他付款方式 入金可用餘額: 0" at bounding box center [543, 311] width 809 height 13
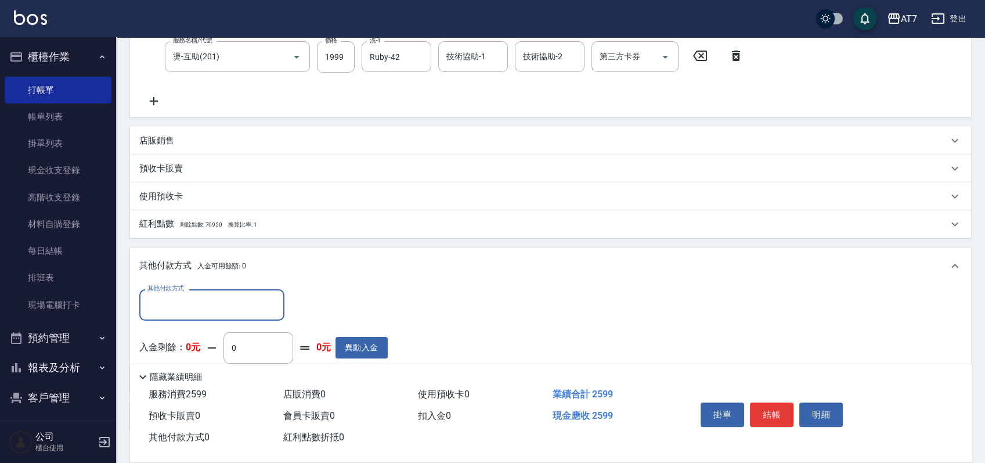
scroll to position [309, 0]
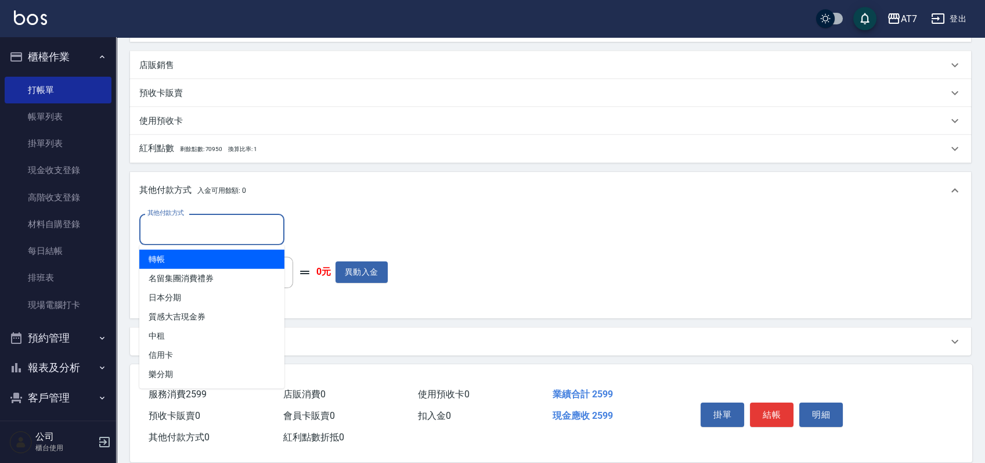
click at [215, 221] on input "其他付款方式" at bounding box center [212, 229] width 135 height 20
click at [195, 257] on span "轉帳" at bounding box center [211, 259] width 145 height 19
type input "轉帳"
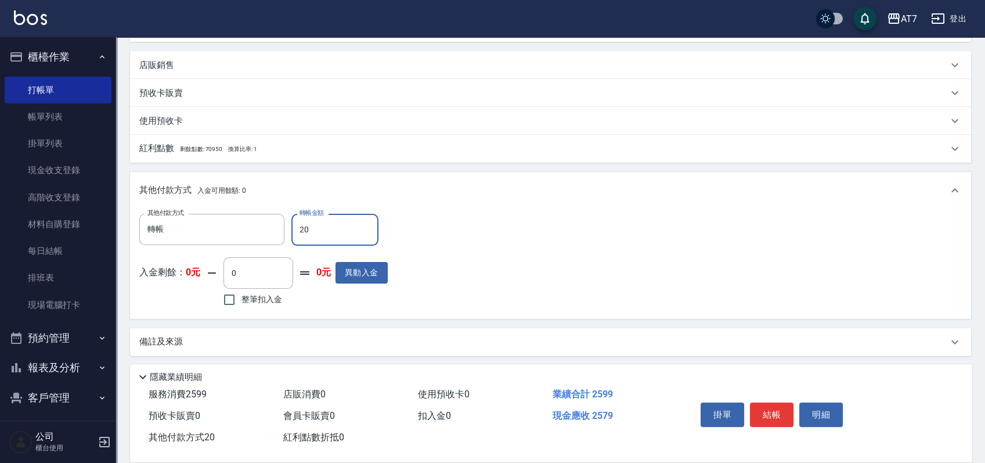
type input "250"
type input "230"
type input "2590"
type input "0"
type input "259"
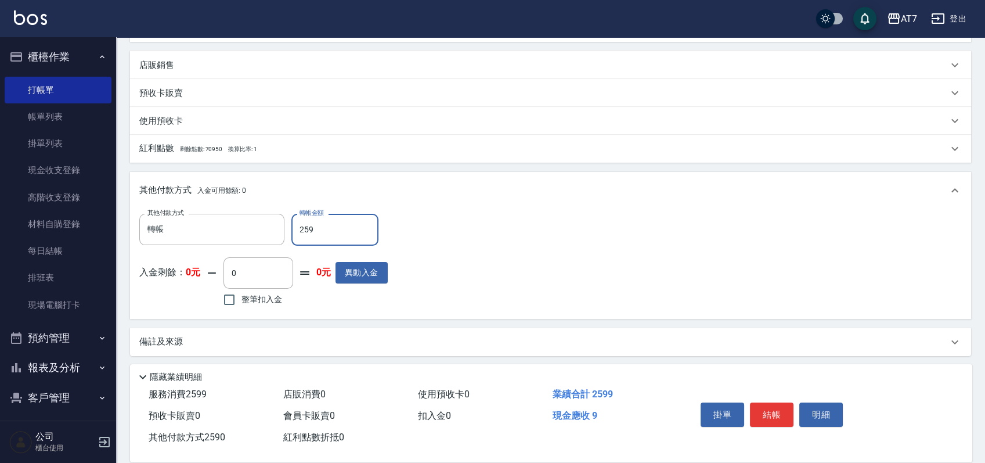
type input "230"
type input "2599"
type input "0"
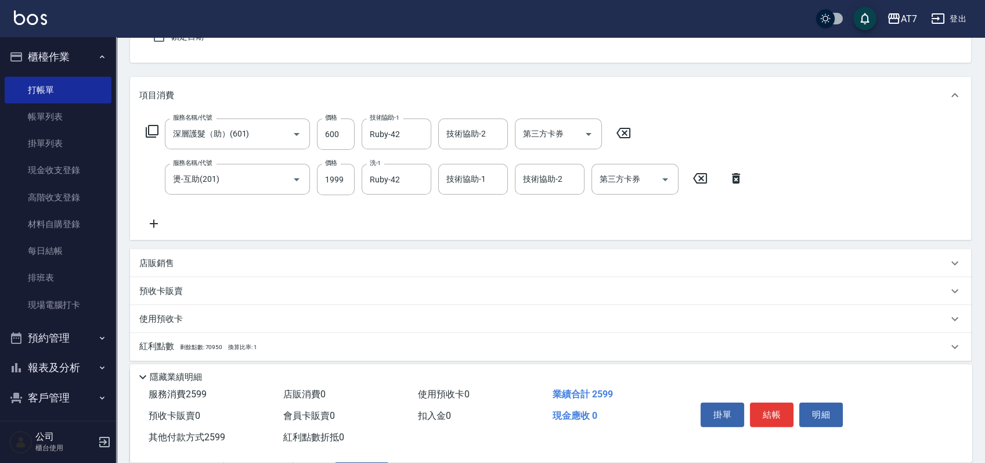
scroll to position [0, 0]
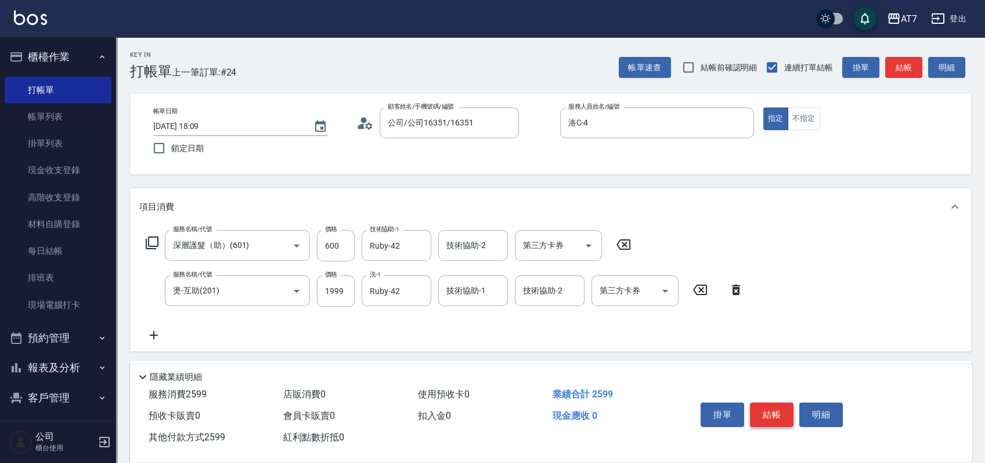
type input "2599"
click at [769, 409] on button "結帳" at bounding box center [772, 414] width 44 height 24
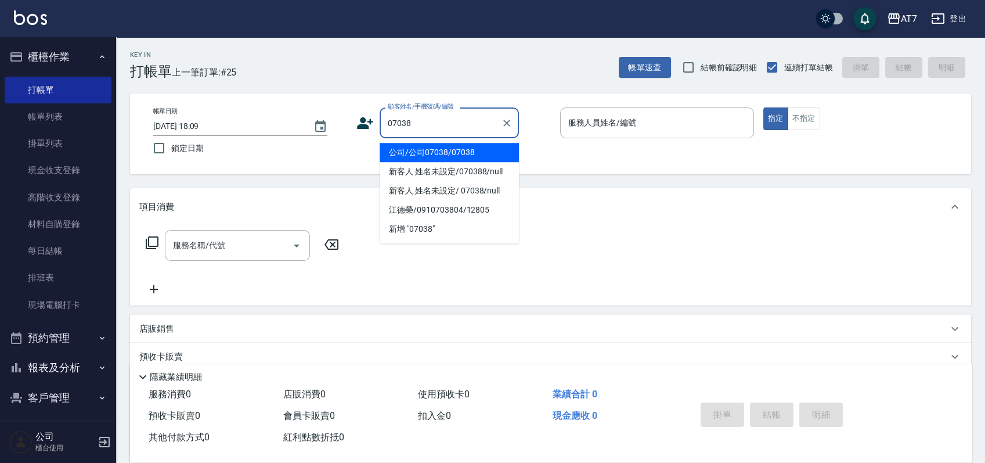
type input "公司/公司07038/07038"
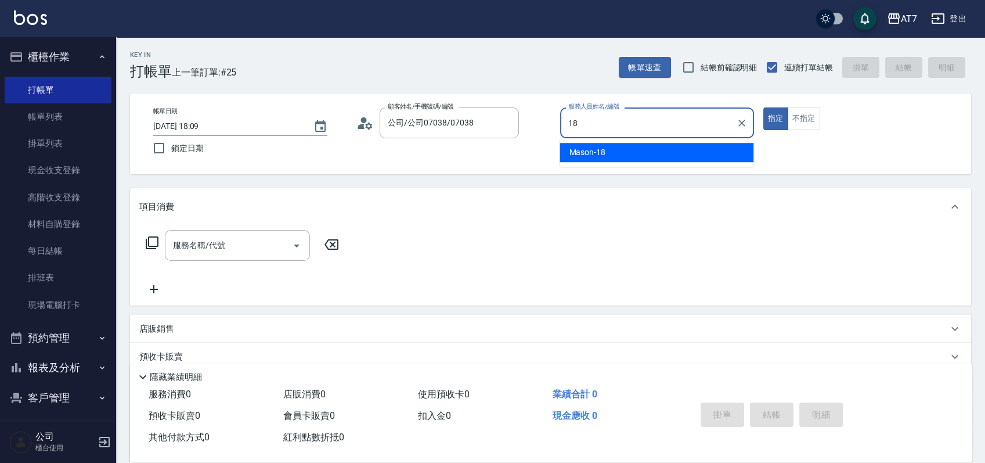
type input "Mason-18"
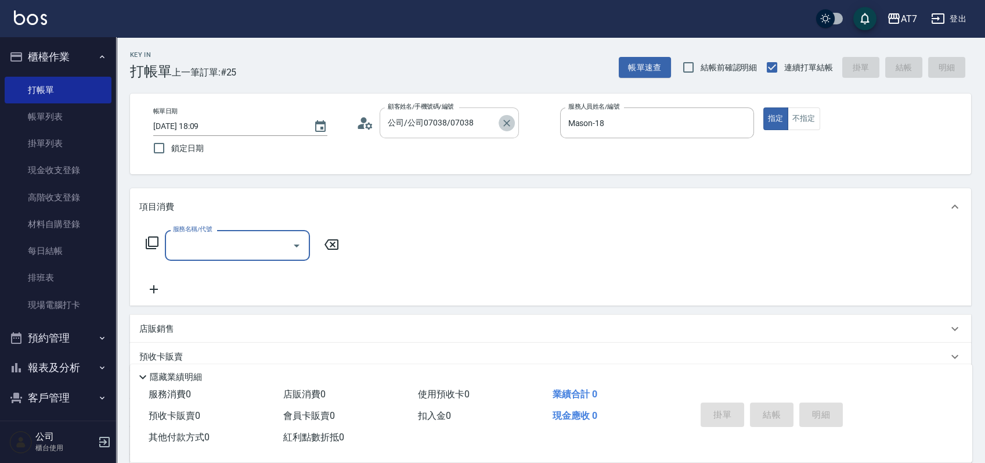
click at [507, 127] on icon "Clear" at bounding box center [507, 123] width 12 height 12
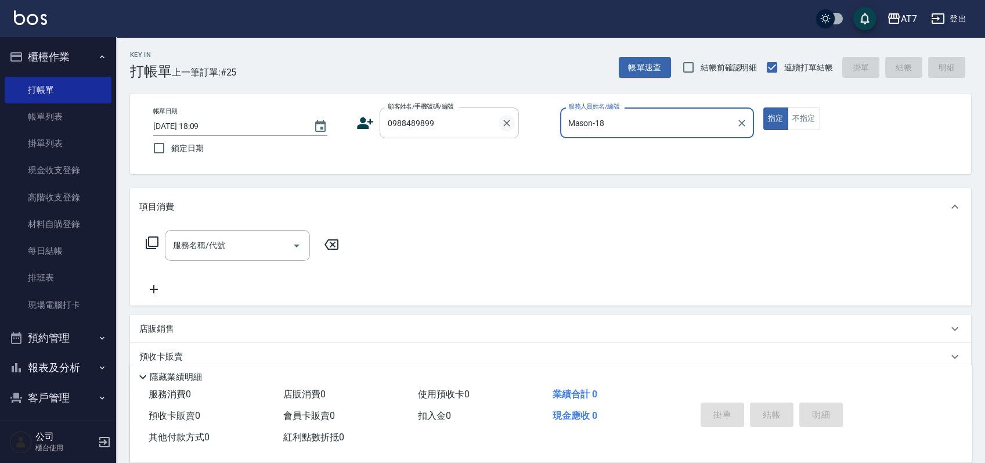
click at [763, 107] on button "指定" at bounding box center [775, 118] width 25 height 23
type input "[PERSON_NAME]/0988489899/null"
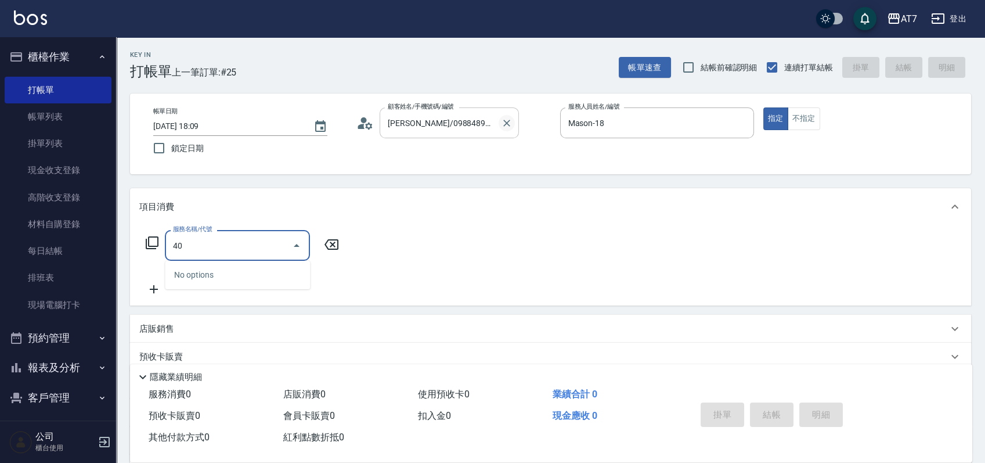
type input "400"
type input "150"
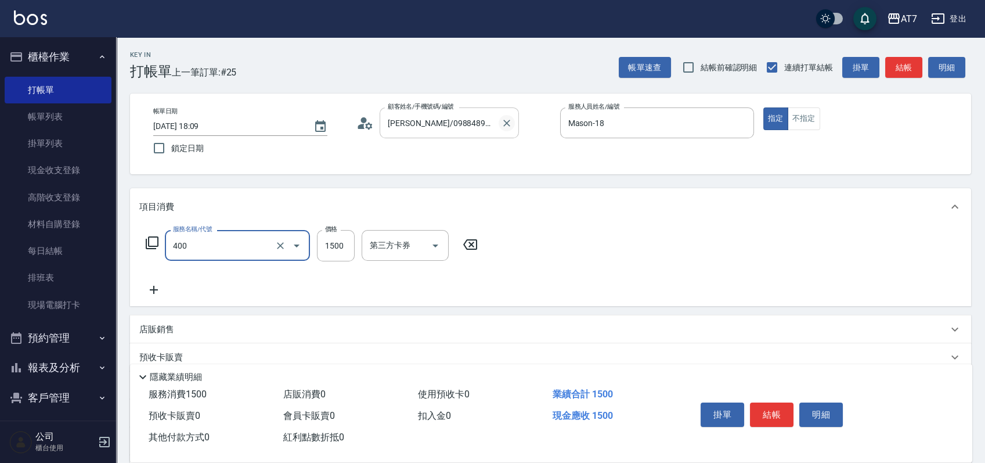
type input "染髮(400)"
type input "1"
type input "0"
type input "159"
type input "10"
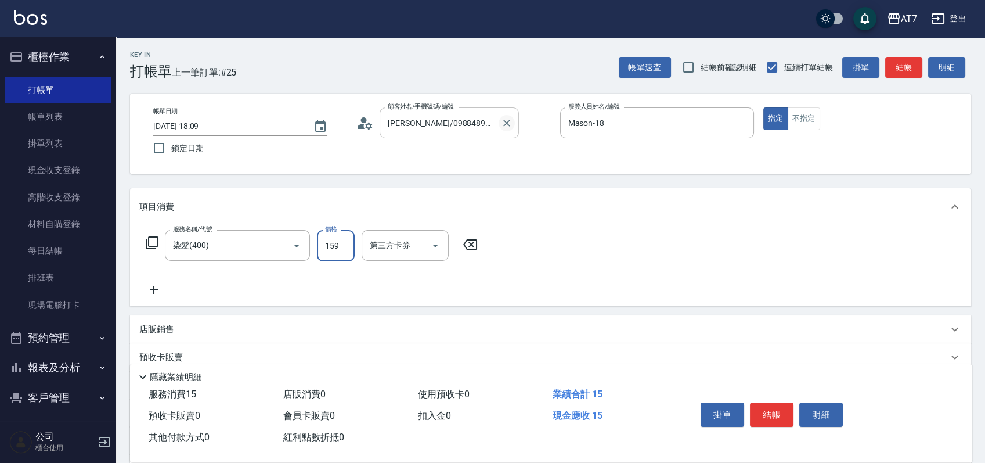
type input "1599"
type input "150"
type input "1599"
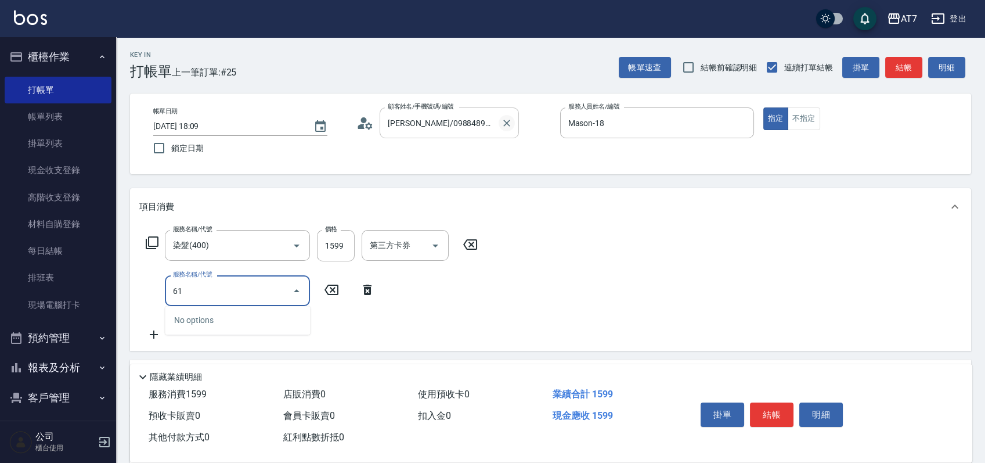
type input "610"
type input "450"
type input "鉑金護髮L（自領(610)"
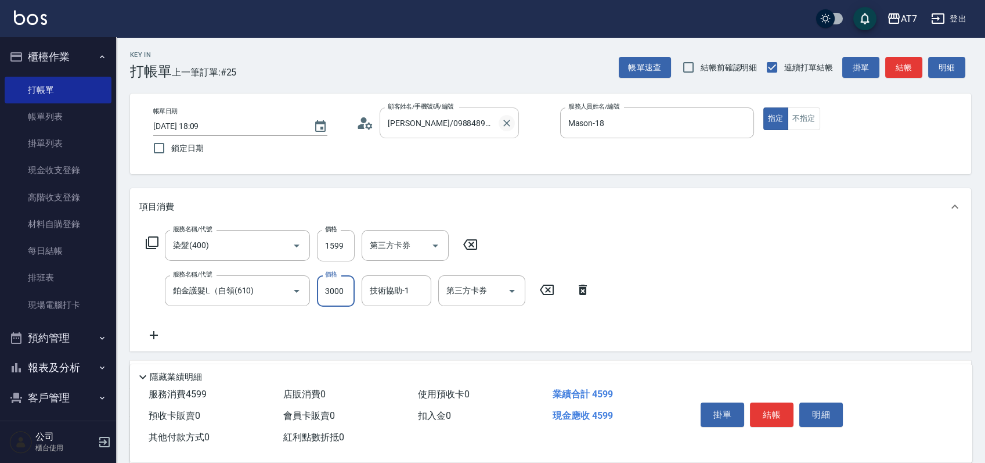
type input "5"
type input "160"
type input "500"
type input "200"
type input "5000"
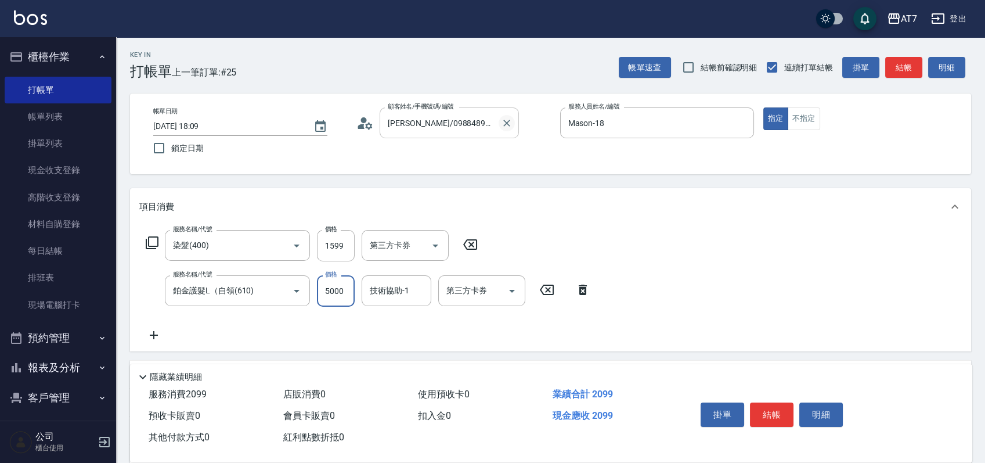
type input "650"
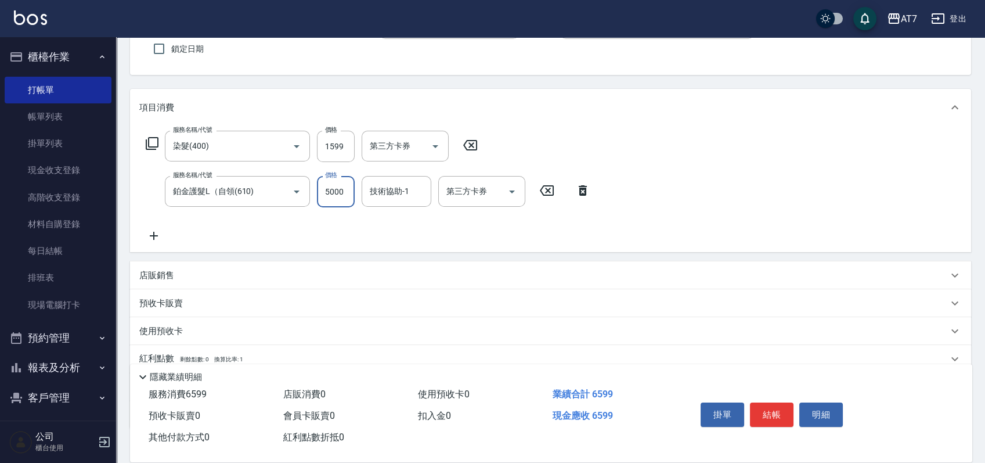
scroll to position [175, 0]
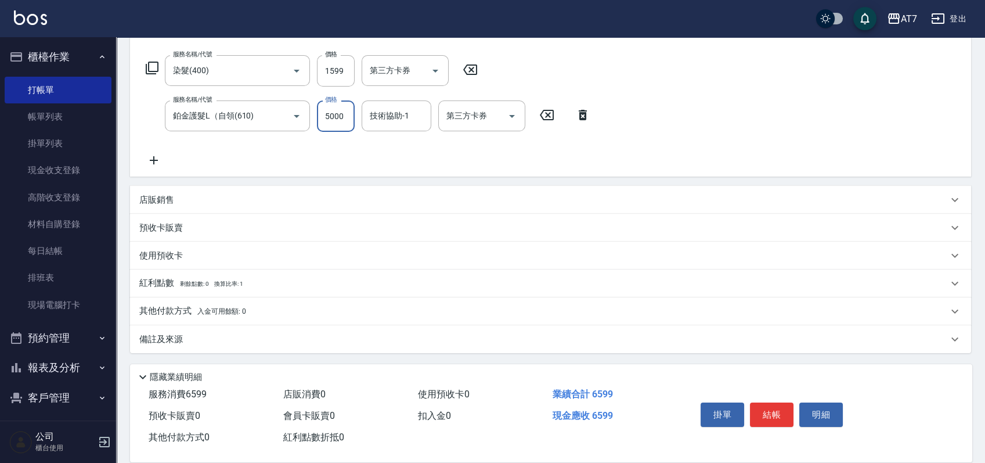
type input "5000"
click at [343, 306] on div "其他付款方式 入金可用餘額: 0" at bounding box center [543, 311] width 809 height 13
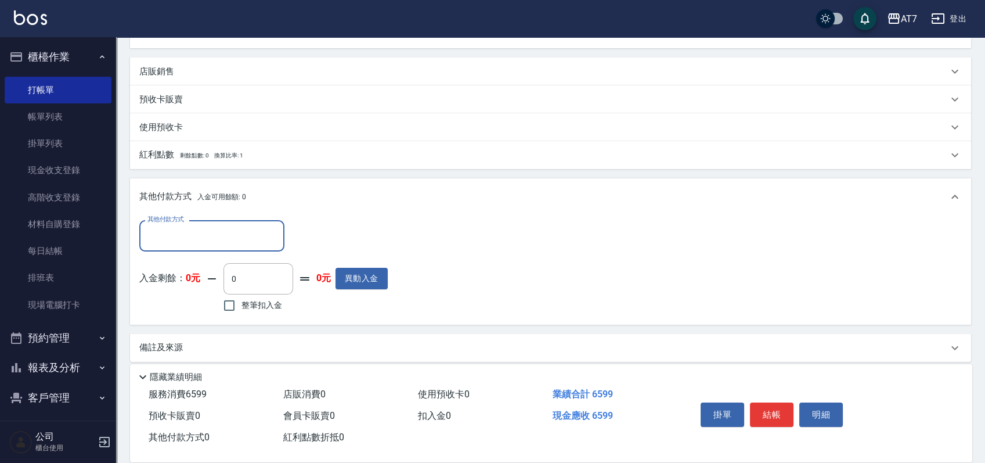
scroll to position [305, 0]
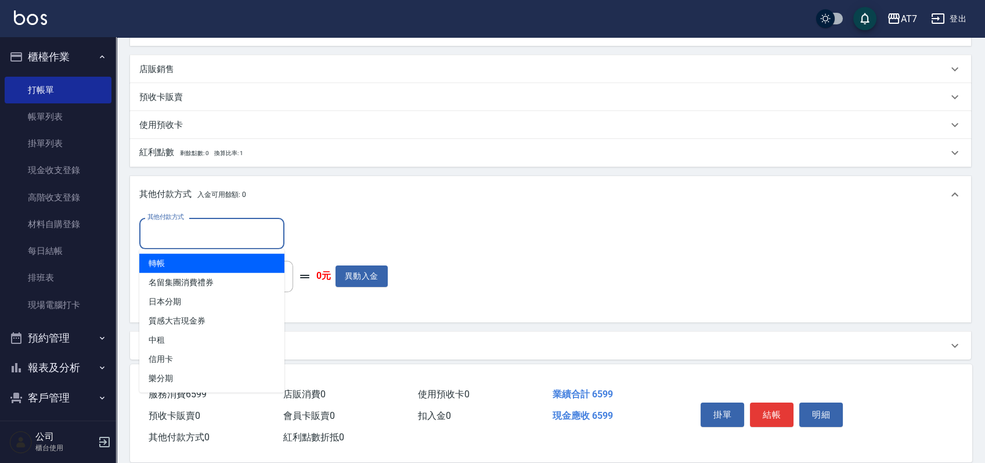
drag, startPoint x: 207, startPoint y: 235, endPoint x: 203, endPoint y: 239, distance: 6.2
click at [207, 235] on input "其他付款方式" at bounding box center [212, 233] width 135 height 20
click at [197, 262] on span "轉帳" at bounding box center [211, 263] width 145 height 19
type input "轉帳"
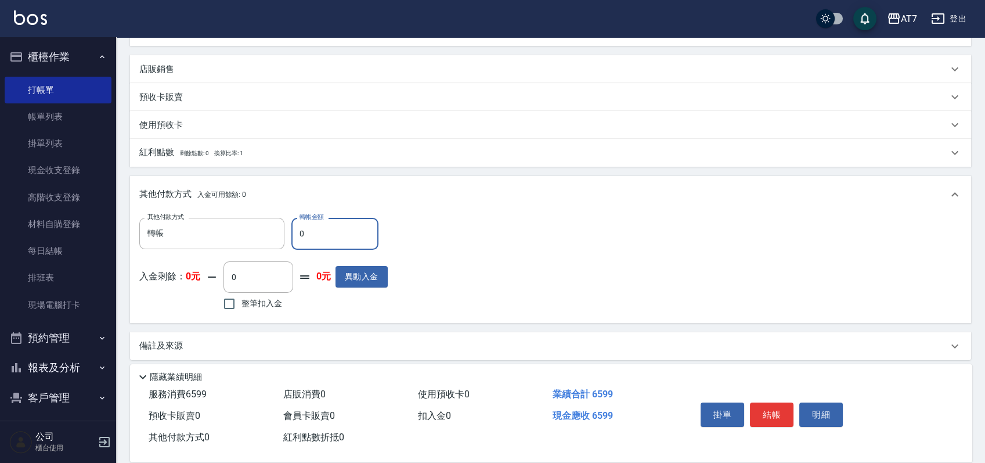
click at [295, 239] on input "0" at bounding box center [334, 233] width 87 height 31
type input "650"
type input "590"
type input "6590"
type input "0"
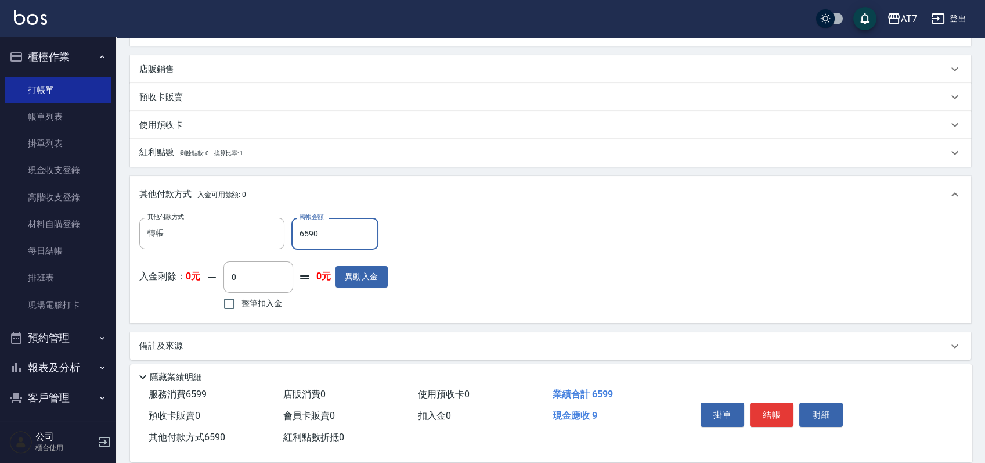
type input "659"
type input "590"
type input "6599"
type input "0"
type input "6599"
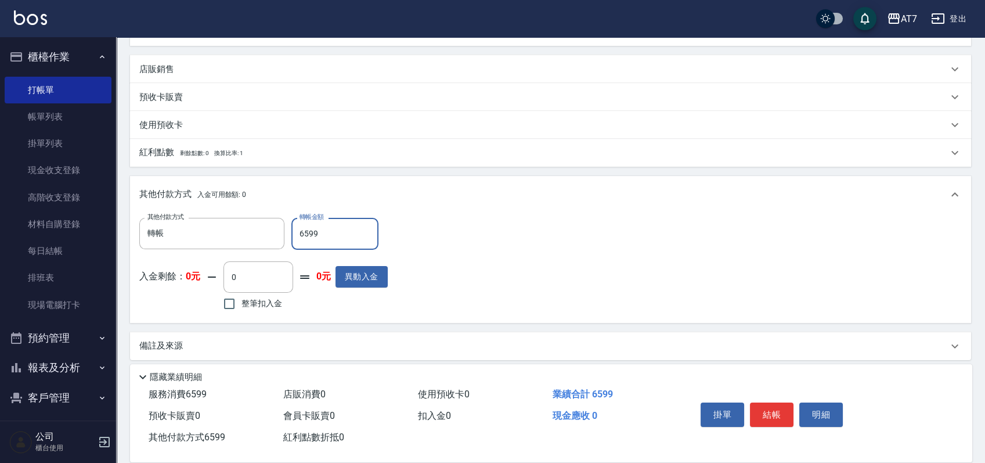
drag, startPoint x: 769, startPoint y: 414, endPoint x: 762, endPoint y: 414, distance: 6.4
click at [767, 414] on button "結帳" at bounding box center [772, 414] width 44 height 24
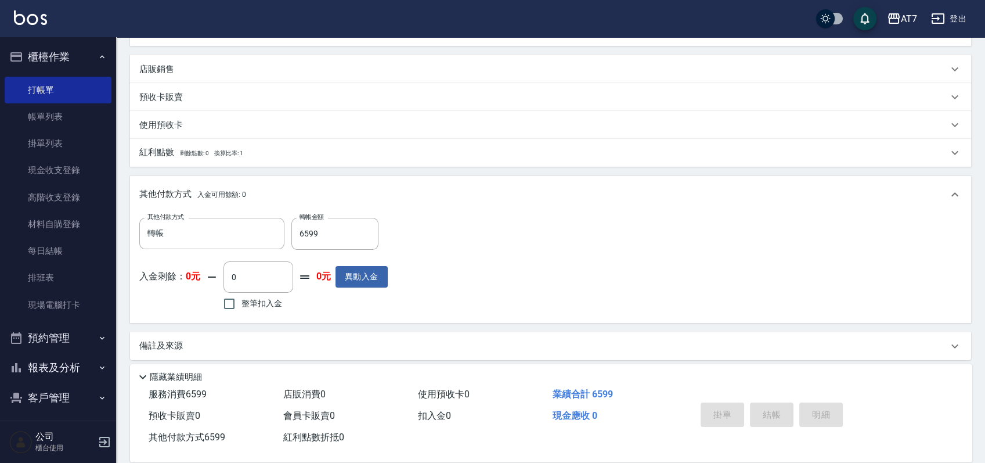
type input "[DATE] 18:10"
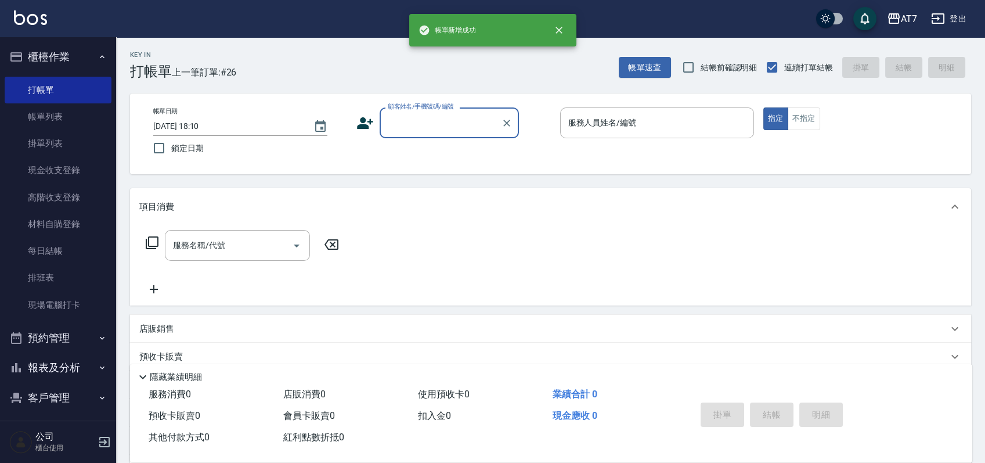
scroll to position [0, 0]
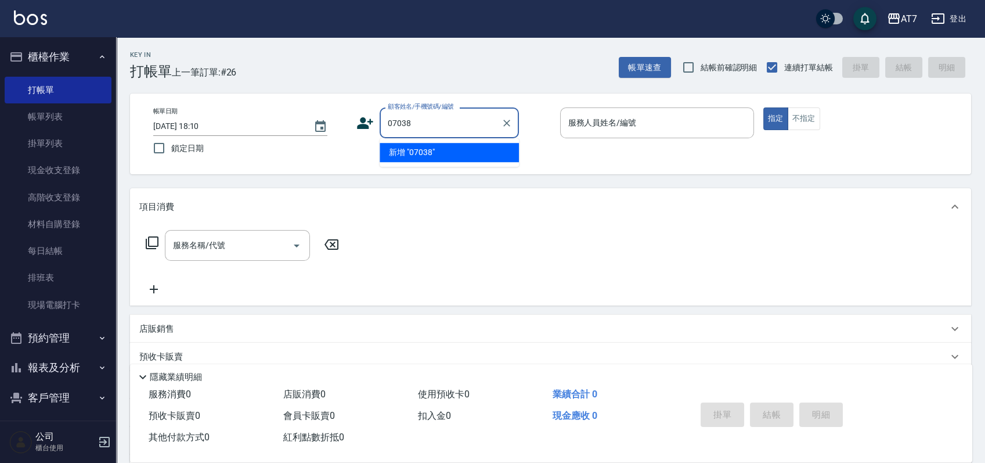
type input "07038"
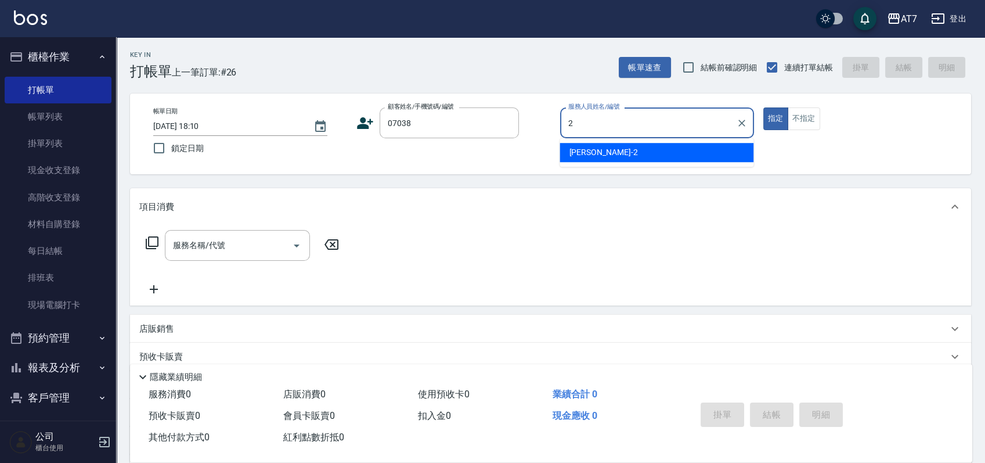
type input "[PERSON_NAME]-2"
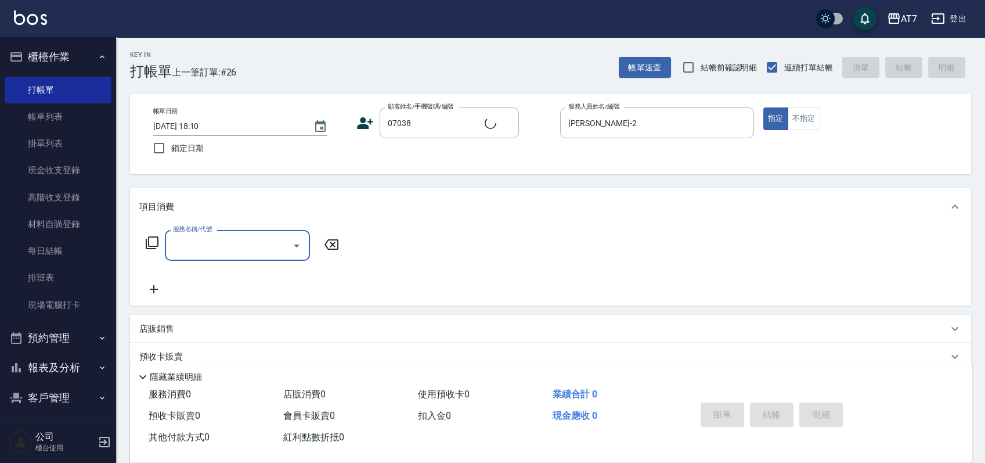
type input "公司/公司07038/07038"
type input "400"
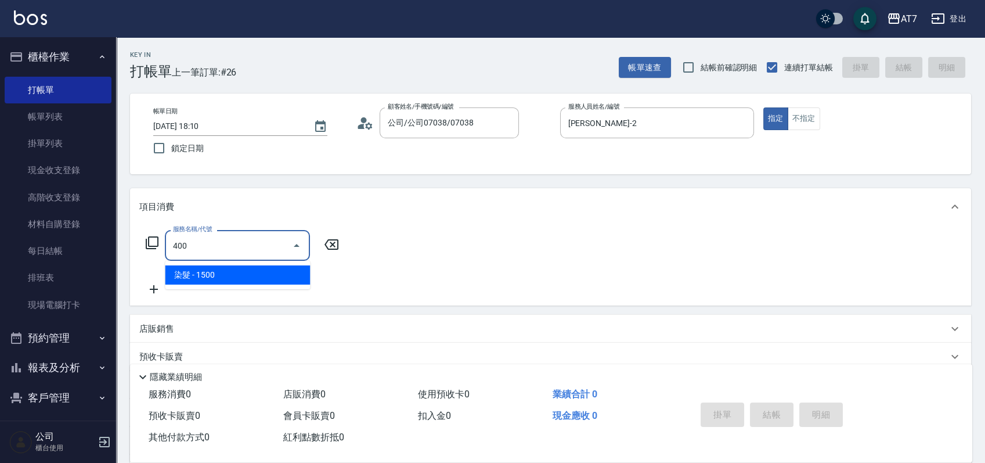
type input "150"
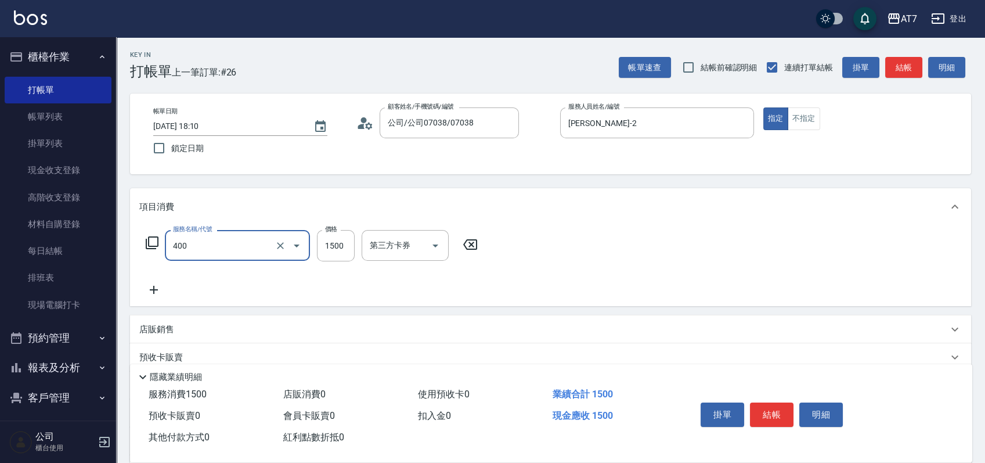
type input "染髮(400)"
type input "0"
type input "200"
type input "2000"
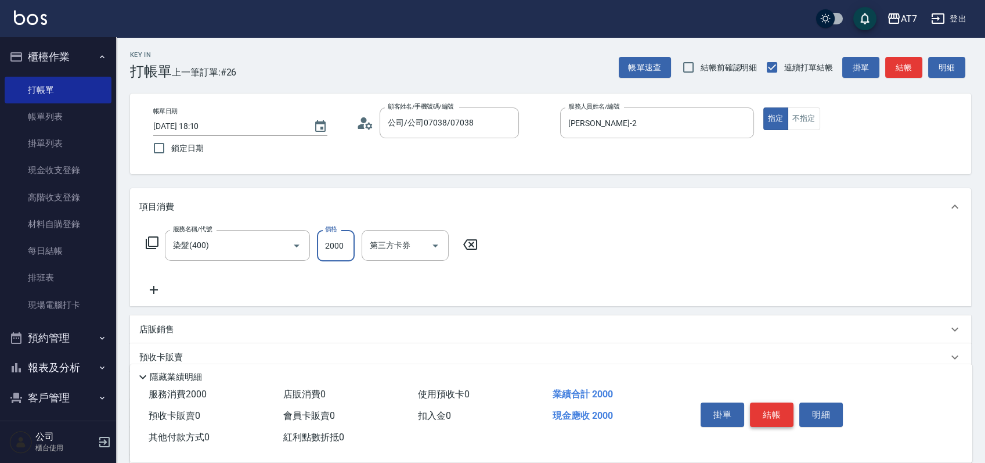
click at [778, 402] on button "結帳" at bounding box center [772, 414] width 44 height 24
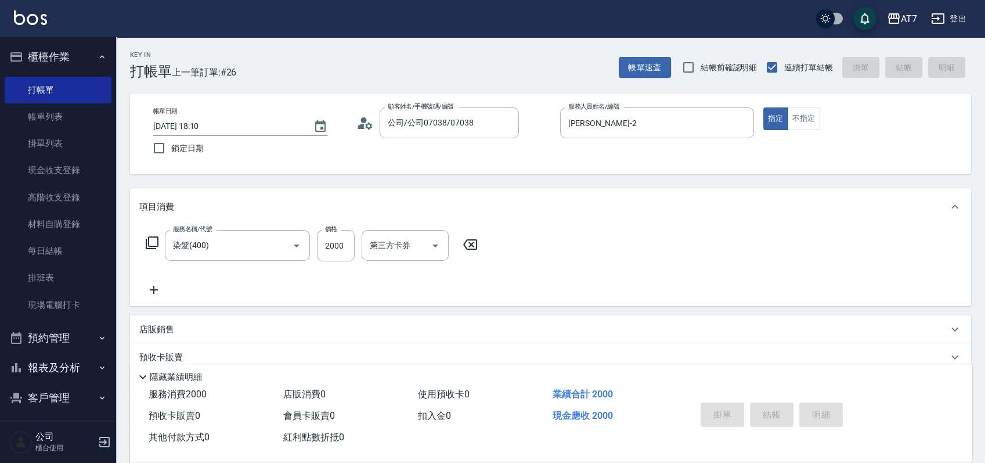
type input "0"
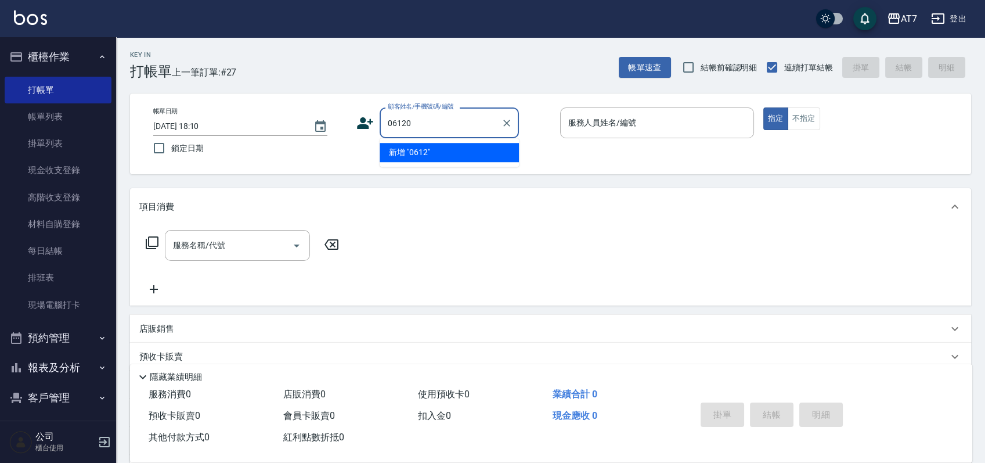
type input "06120"
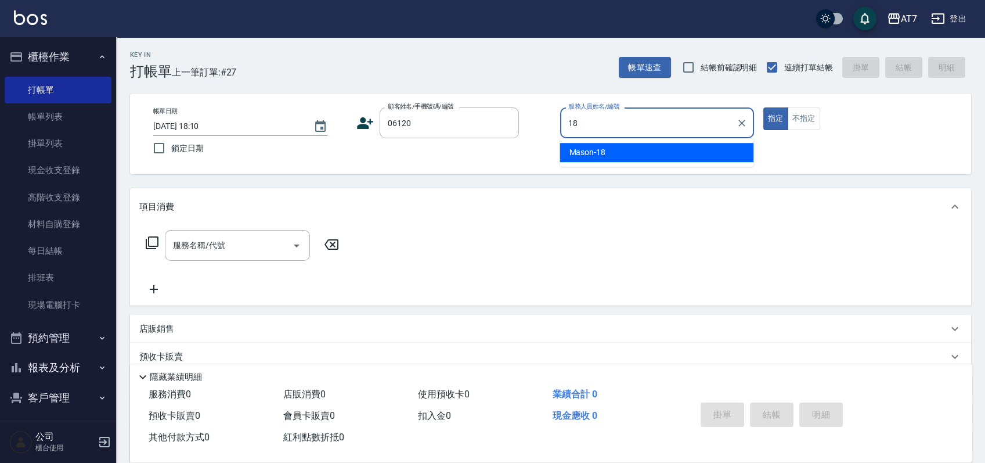
type input "Mason-18"
type input "公司單/06120-1/06120"
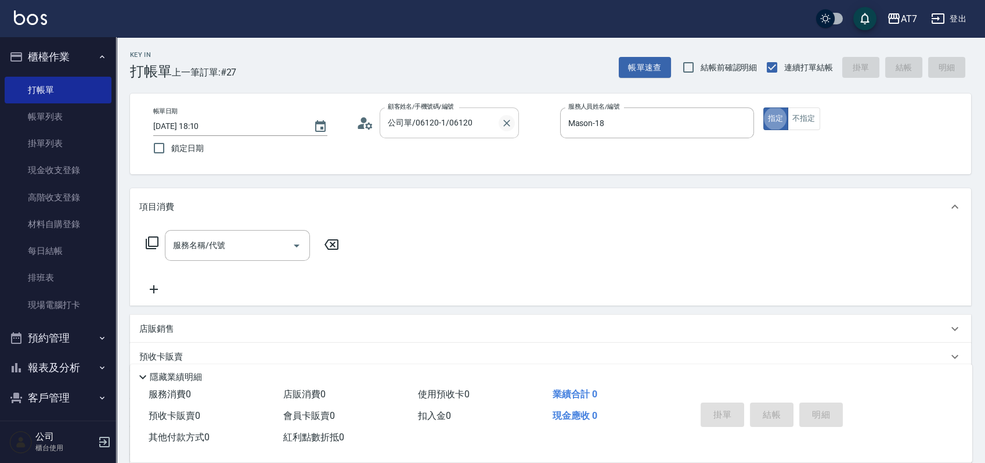
click at [503, 123] on icon "Clear" at bounding box center [507, 123] width 12 height 12
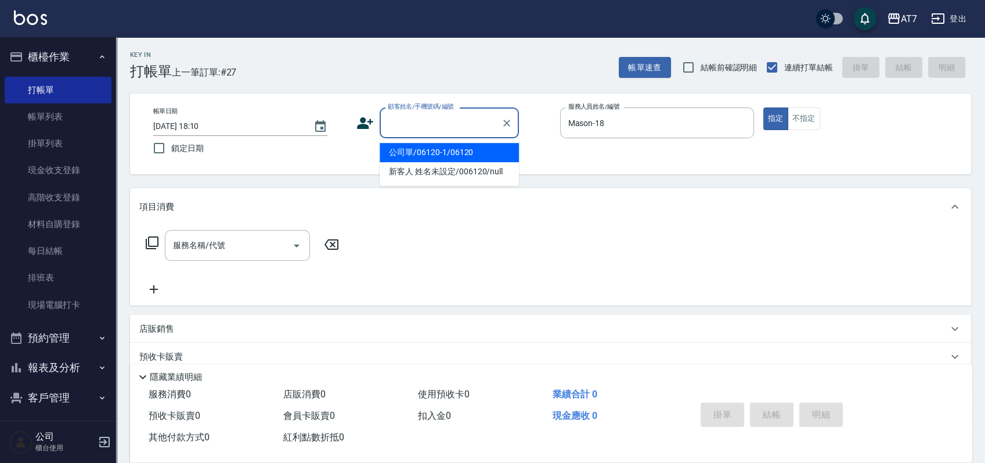
click at [461, 120] on input "顧客姓名/手機號碼/編號" at bounding box center [440, 123] width 111 height 20
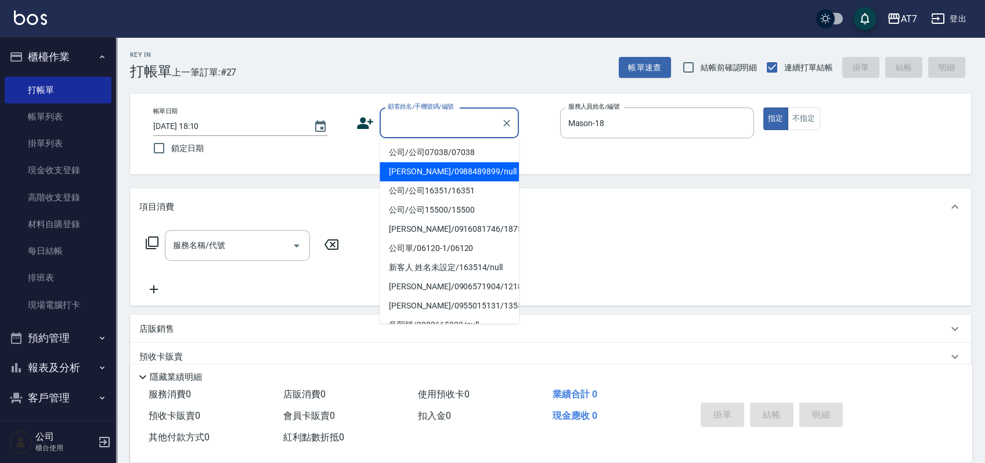
click at [478, 174] on li "[PERSON_NAME]/0988489899/null" at bounding box center [449, 171] width 139 height 19
type input "[PERSON_NAME]/0988489899/null"
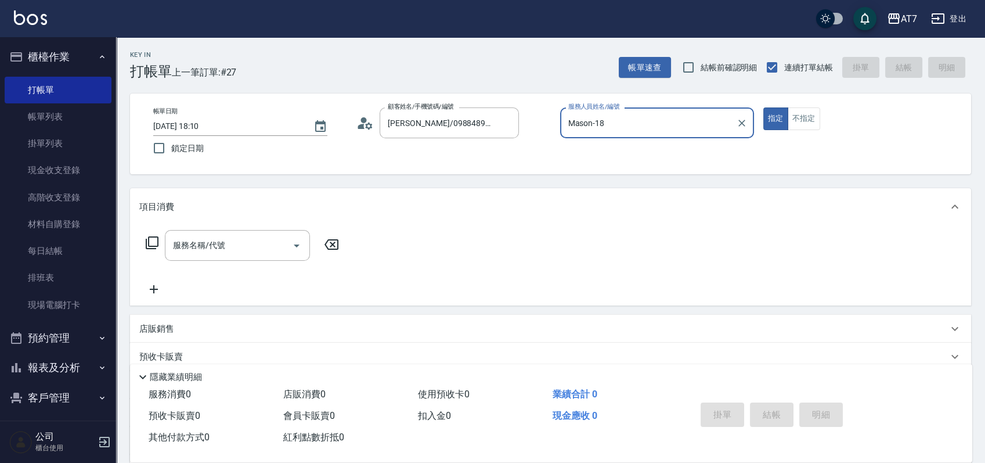
click at [390, 326] on div "店販銷售" at bounding box center [543, 329] width 809 height 12
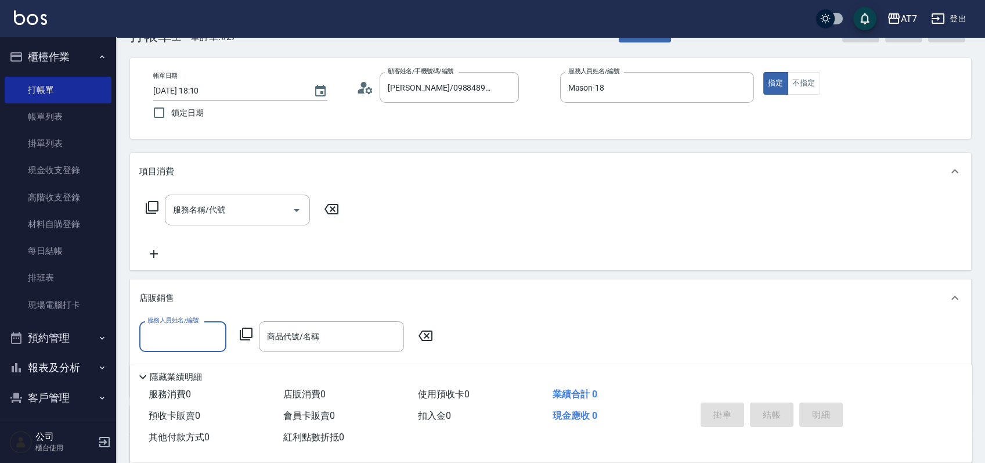
scroll to position [154, 0]
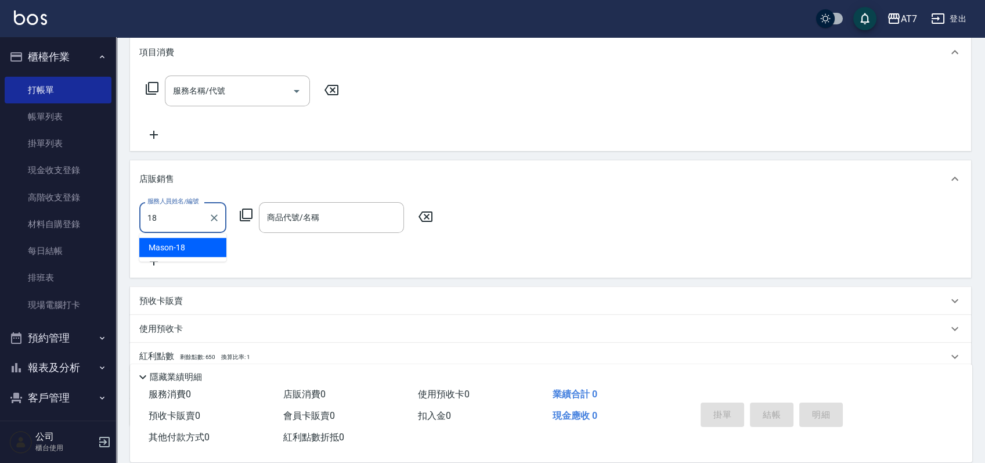
type input "Mason-18"
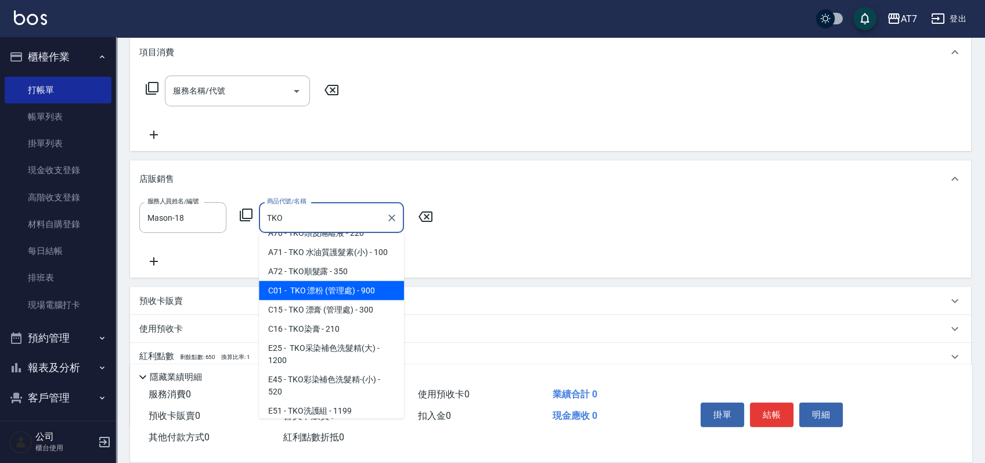
scroll to position [77, 0]
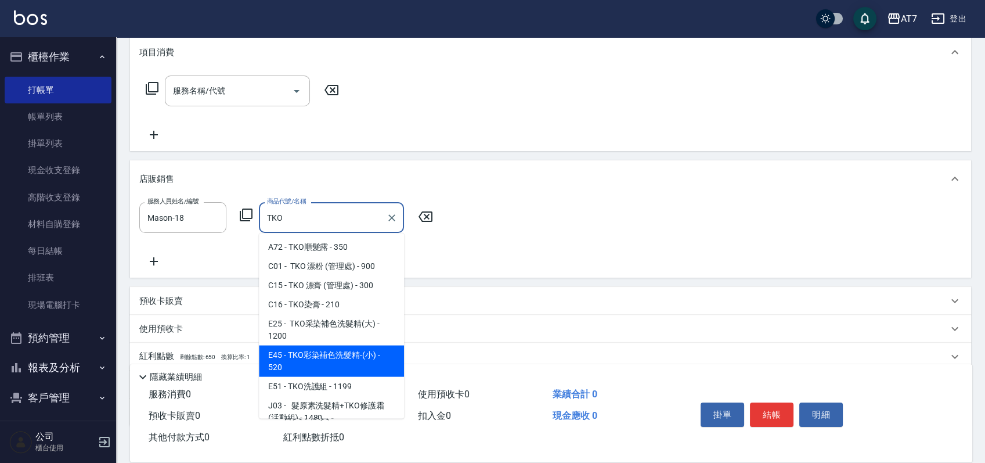
click at [348, 355] on span "E45 - TKO彩染補色洗髮精-(小) - 520" at bounding box center [331, 360] width 145 height 31
type input "TKO彩染補色洗髮精-(小)"
type input "50"
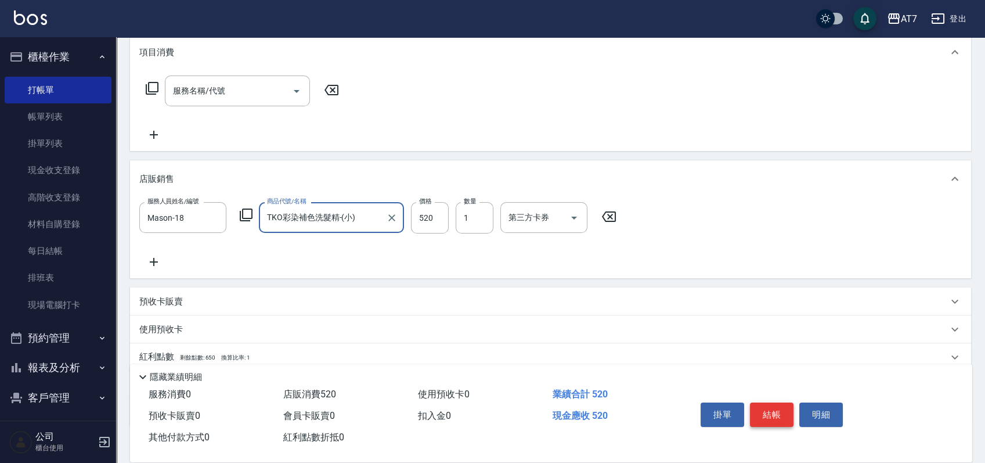
type input "TKO彩染補色洗髮精-(小)"
click at [784, 410] on button "結帳" at bounding box center [772, 414] width 44 height 24
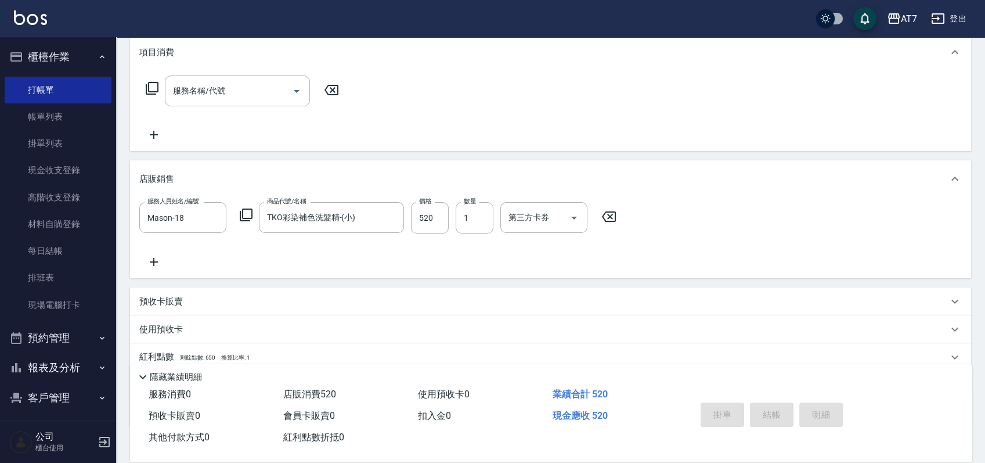
type input "[DATE] 18:11"
type input "0"
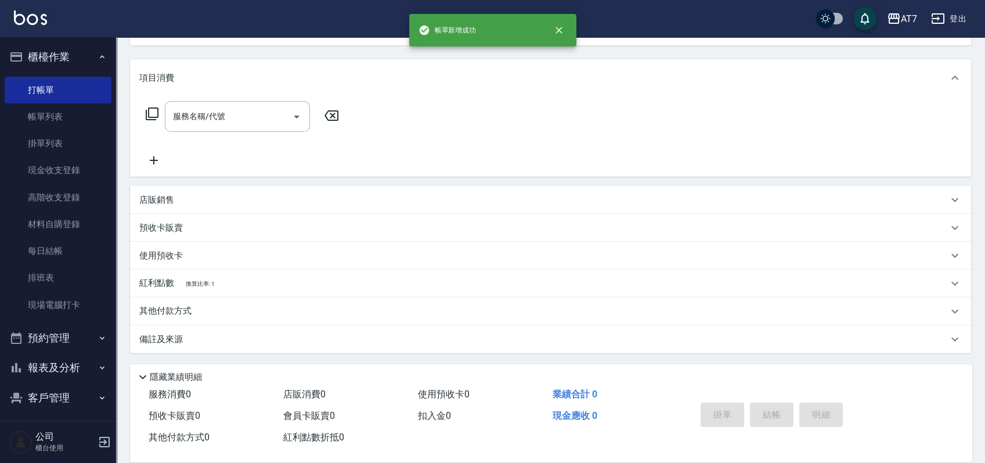
scroll to position [0, 0]
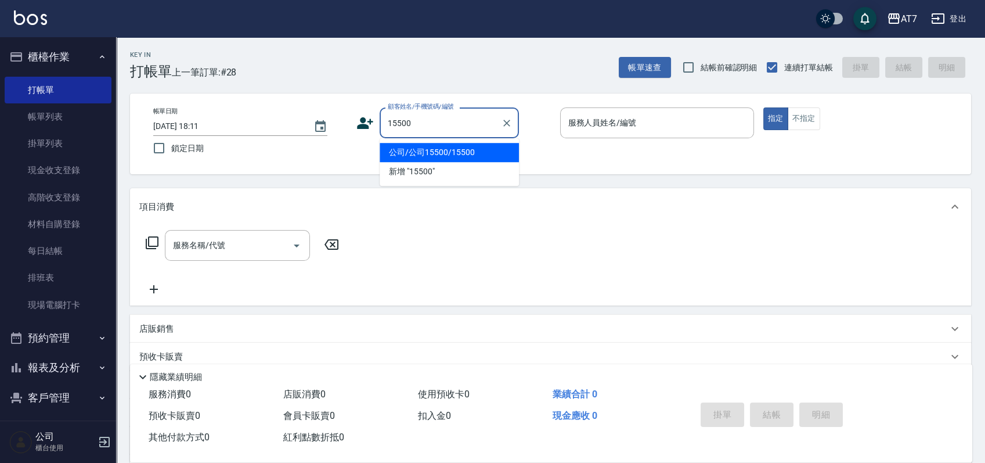
type input "公司/公司15500/15500"
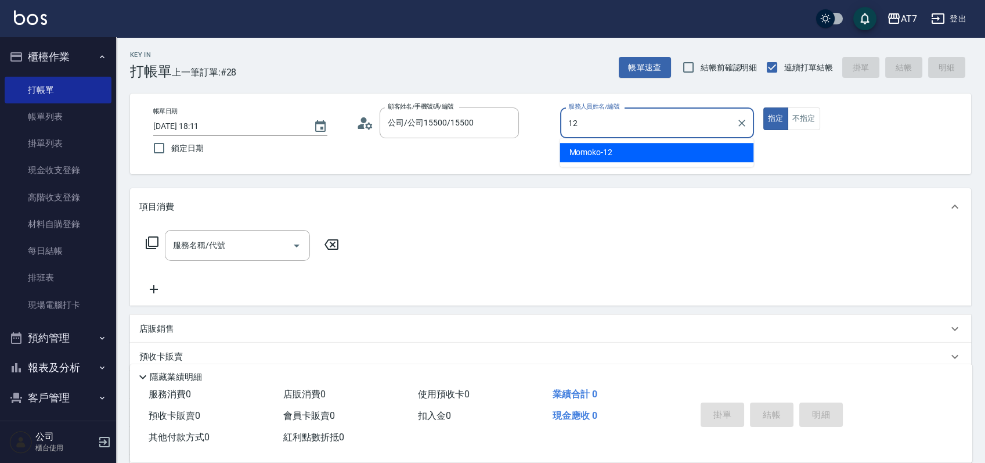
type input "Momoko-12"
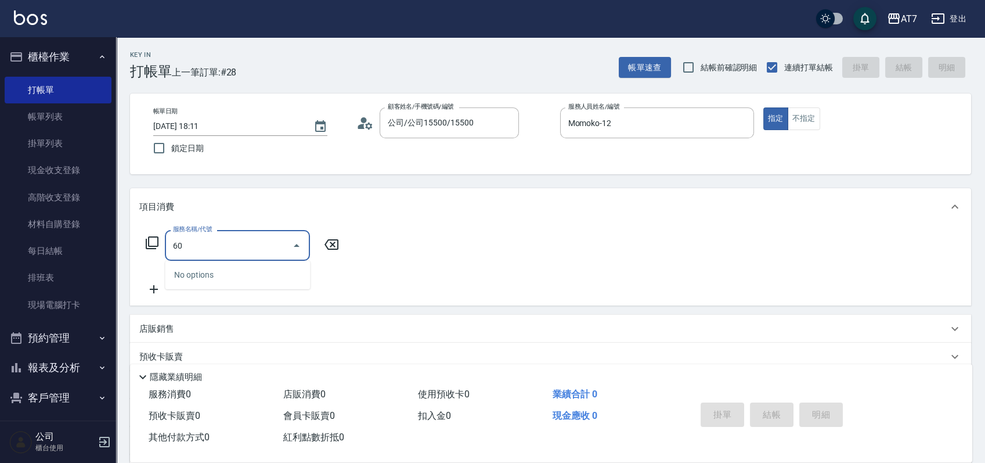
type input "603"
type input "80"
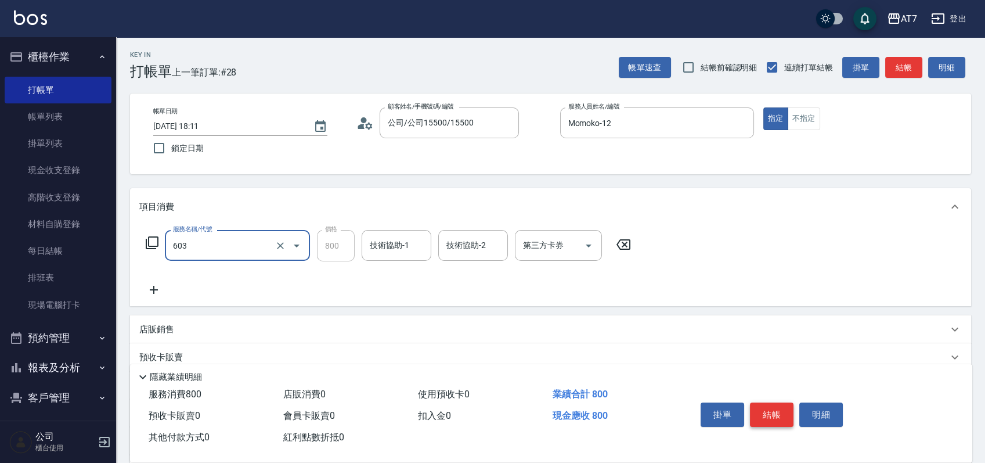
type input "TKO護髮（助(603)"
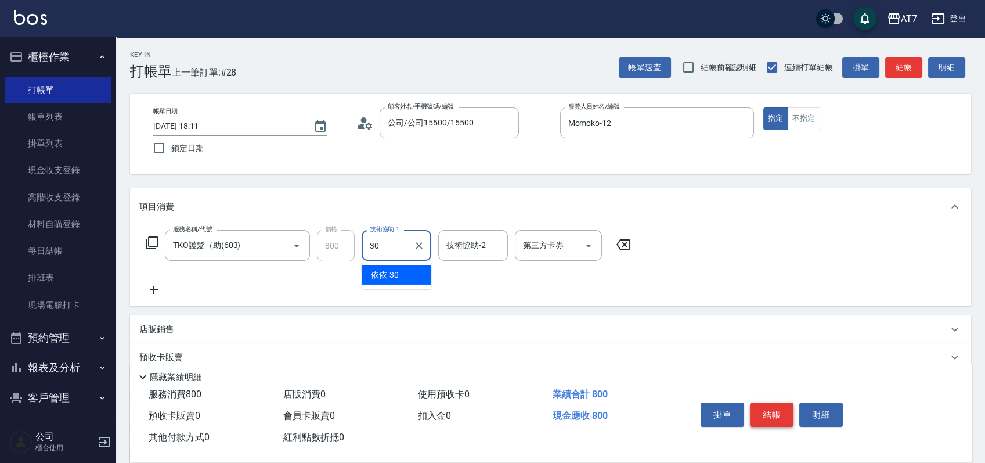
type input "依依-30"
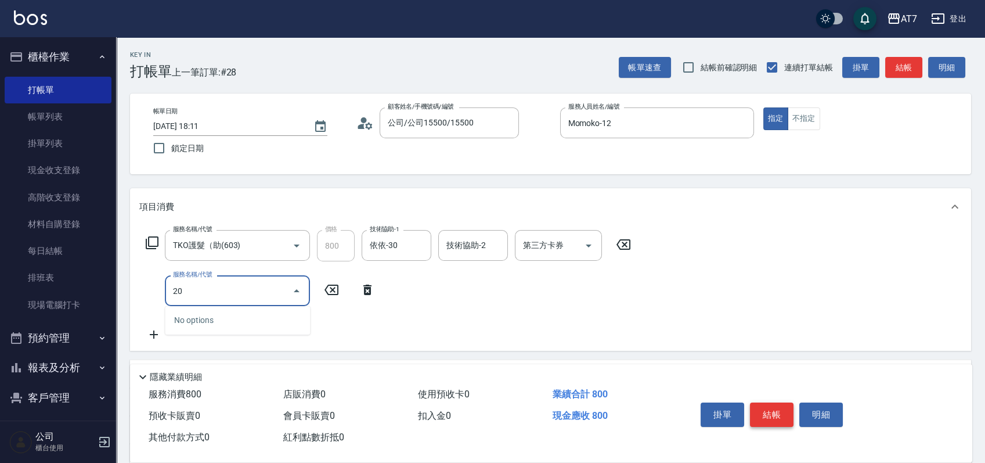
type input "201"
type input "230"
type input "燙-互助(201)"
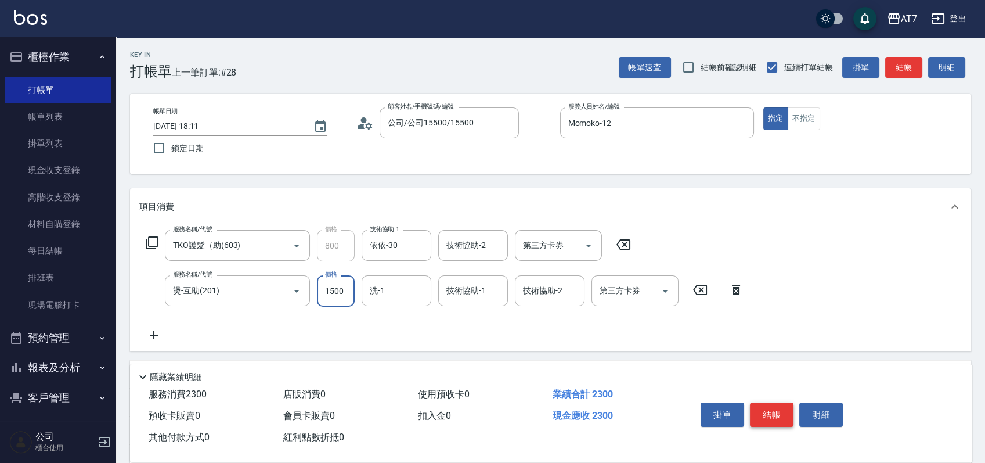
type input "3"
type input "80"
type input "300"
type input "110"
type input "3000"
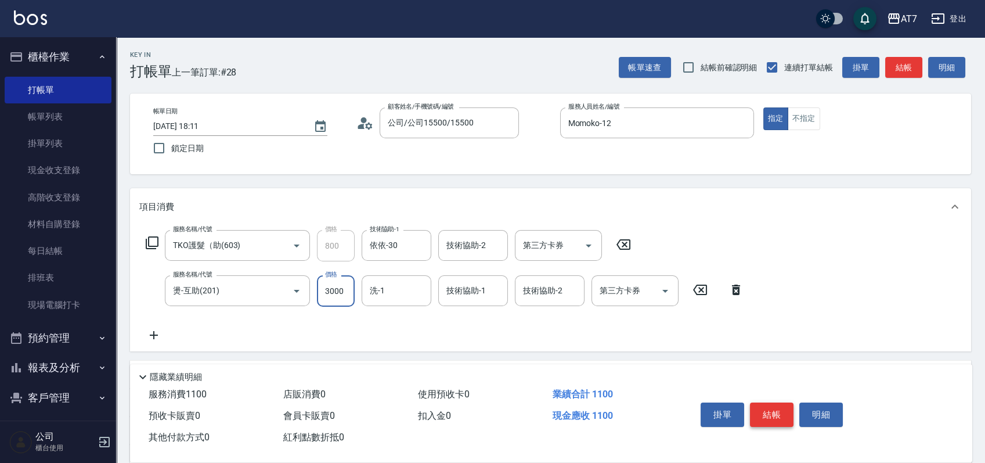
type input "380"
type input "3000"
type input "依依-30"
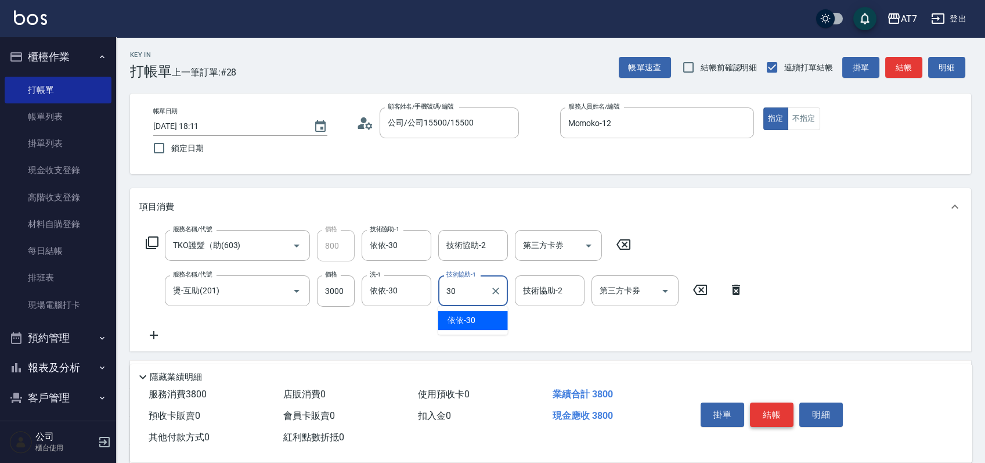
type input "依依-30"
click at [784, 410] on button "結帳" at bounding box center [772, 414] width 44 height 24
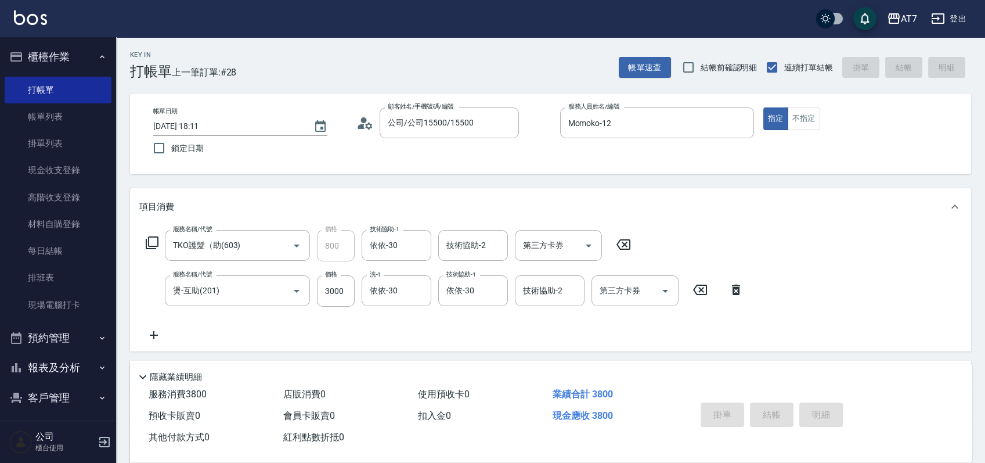
type input "0"
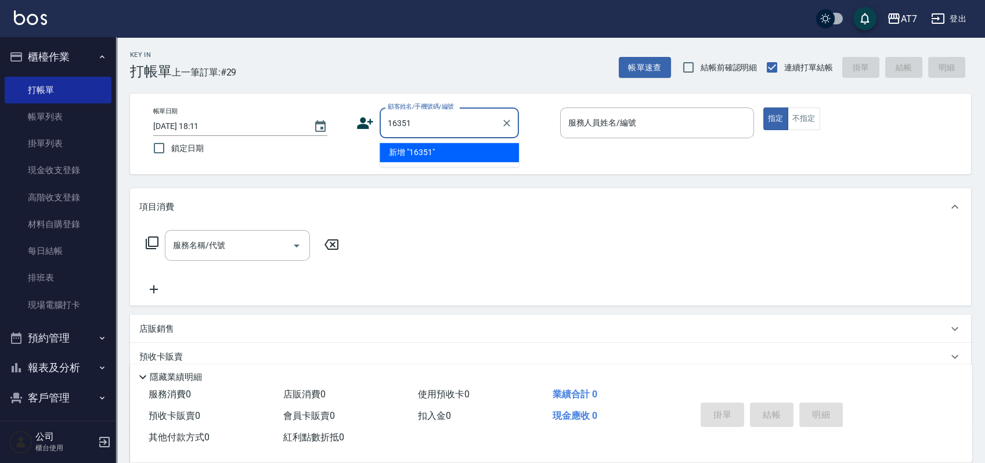
type input "16351"
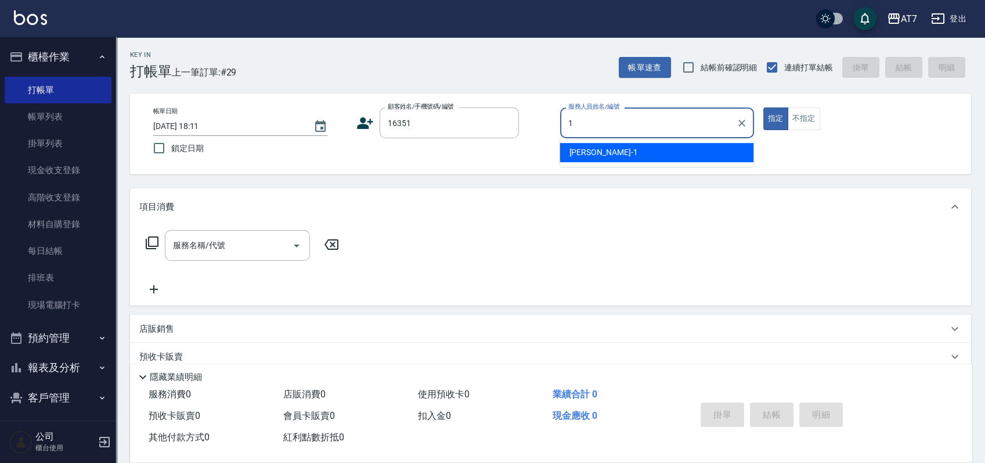
type input "[PERSON_NAME]-1"
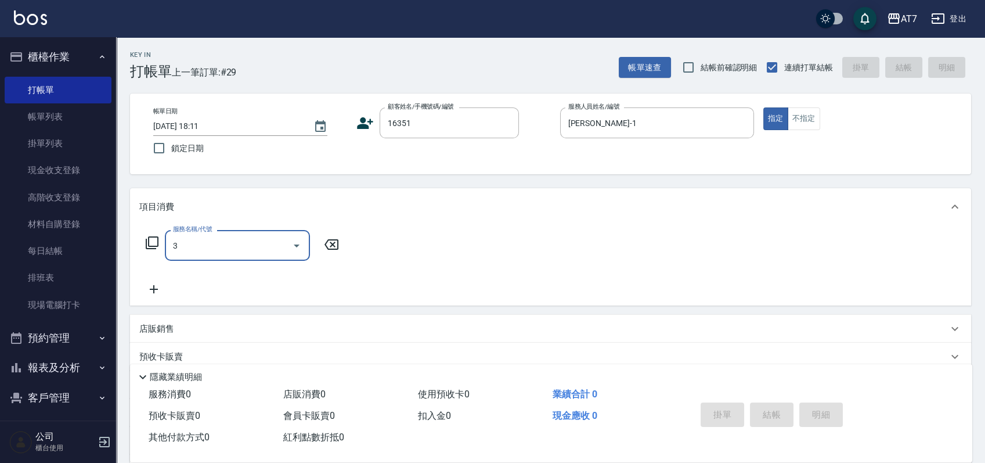
type input "30"
type input "公司/公司16351/16351"
type input "302"
type input "30"
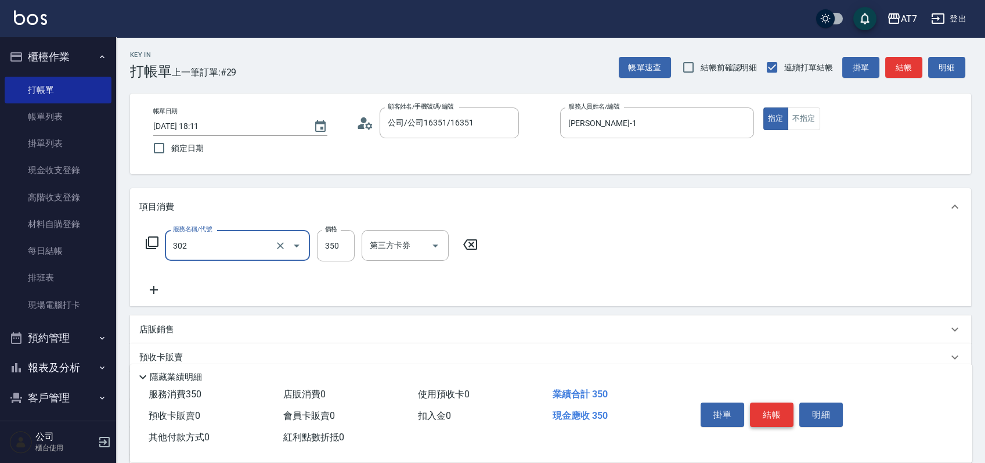
type input "剪髮(302)"
click at [784, 410] on button "結帳" at bounding box center [772, 414] width 44 height 24
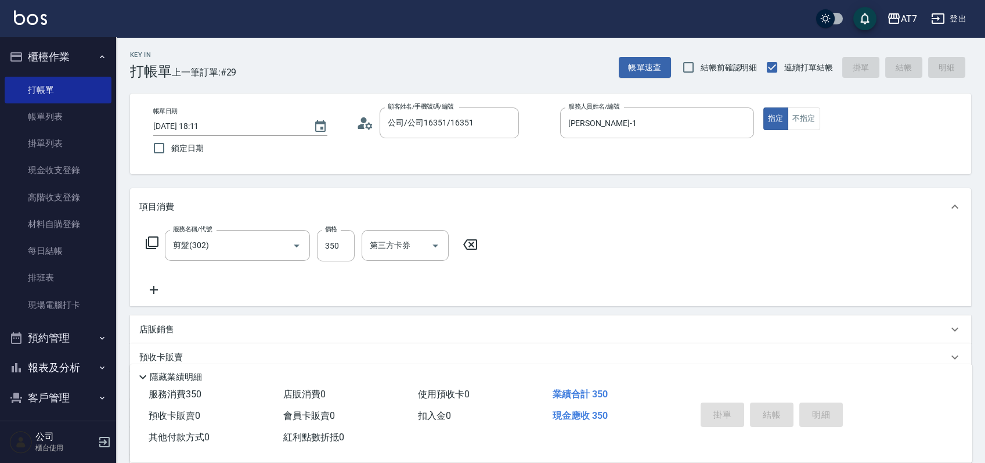
type input "0"
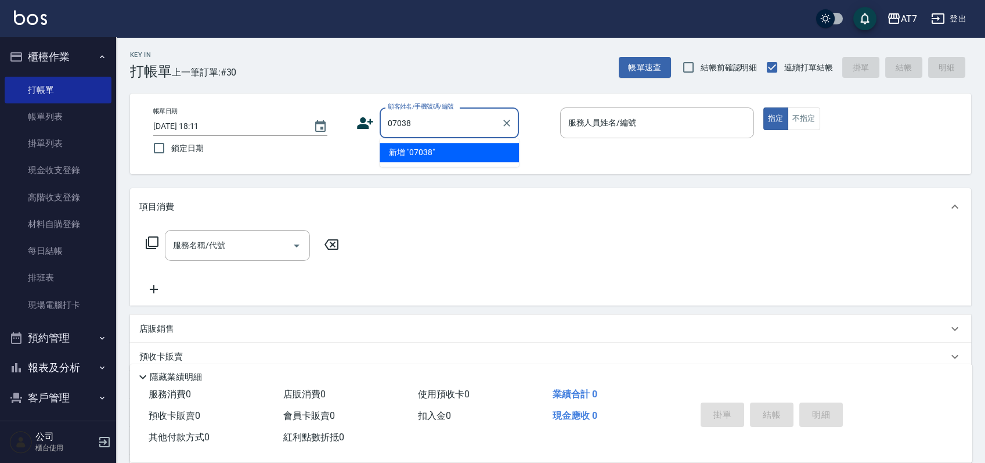
type input "07038"
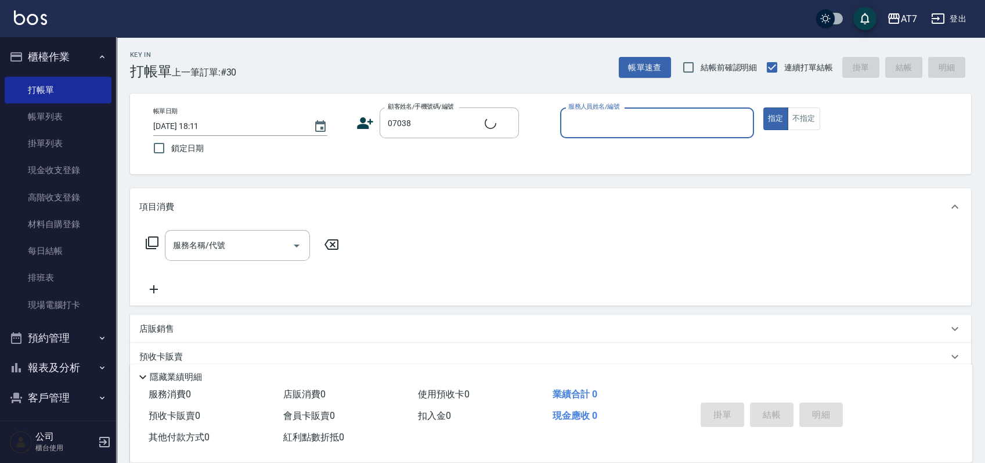
type input "5"
type input "公司/公司07038/07038"
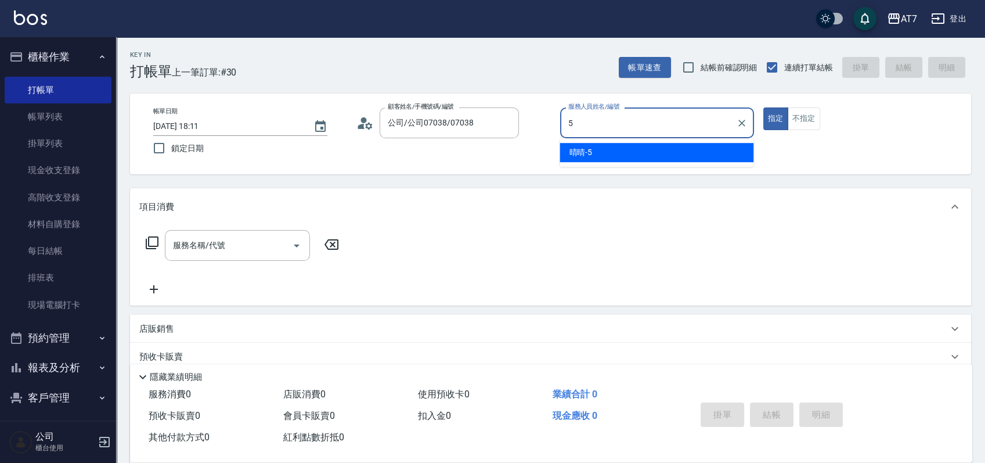
type input "晴晴-5"
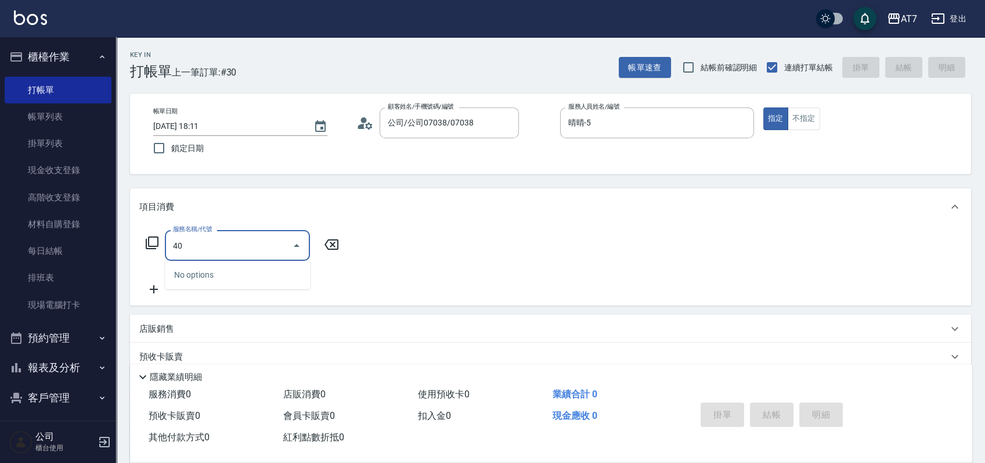
type input "401"
type input "150"
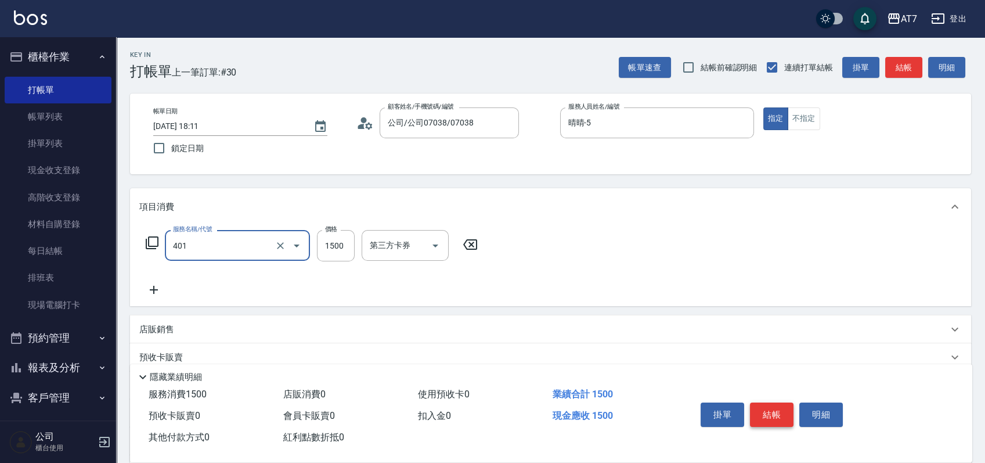
type input "染髮(互助)(401)"
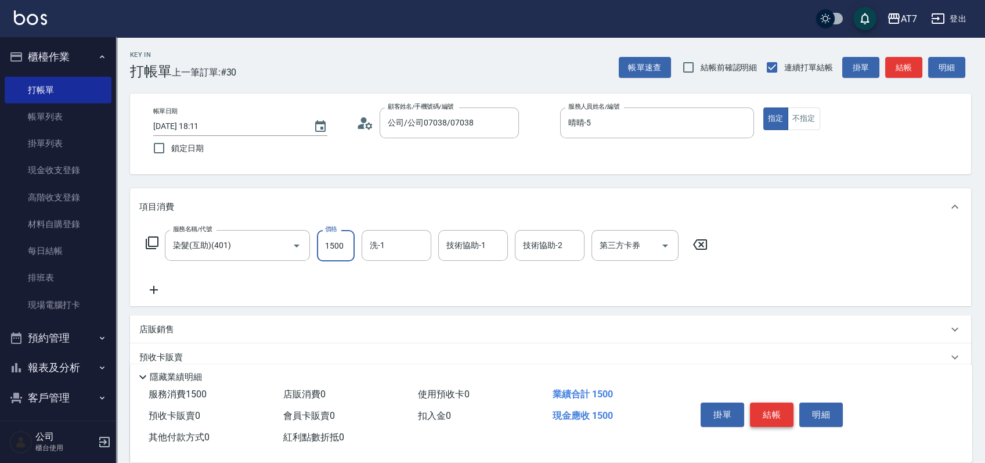
type input "2"
type input "0"
type input "258"
type input "250"
type input "2580"
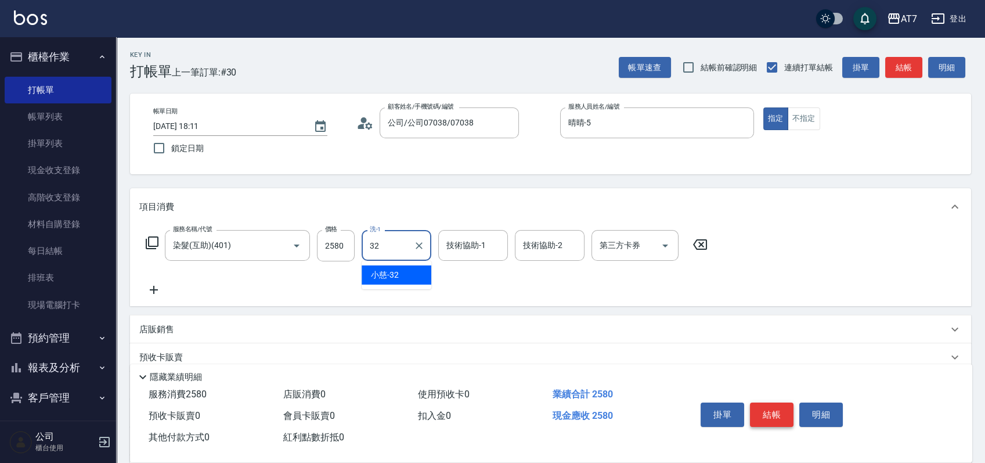
type input "小慈-32"
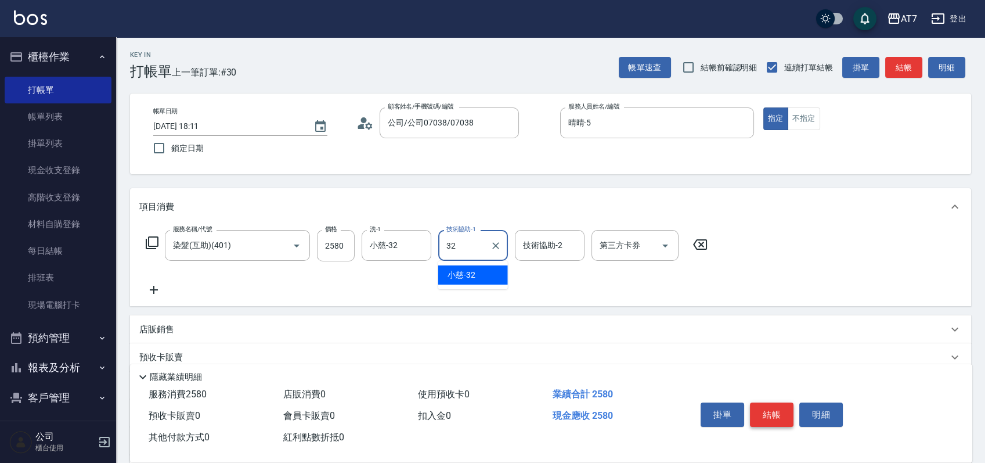
type input "小慈-32"
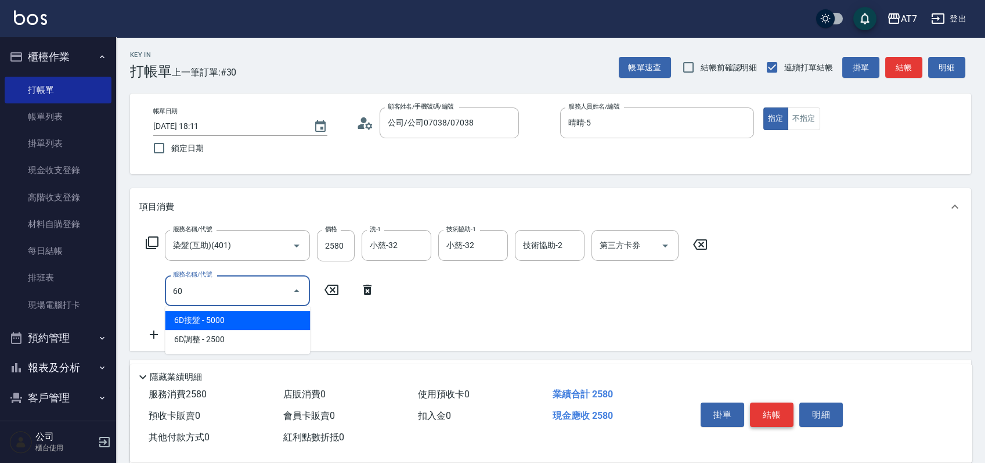
type input "608"
type input "450"
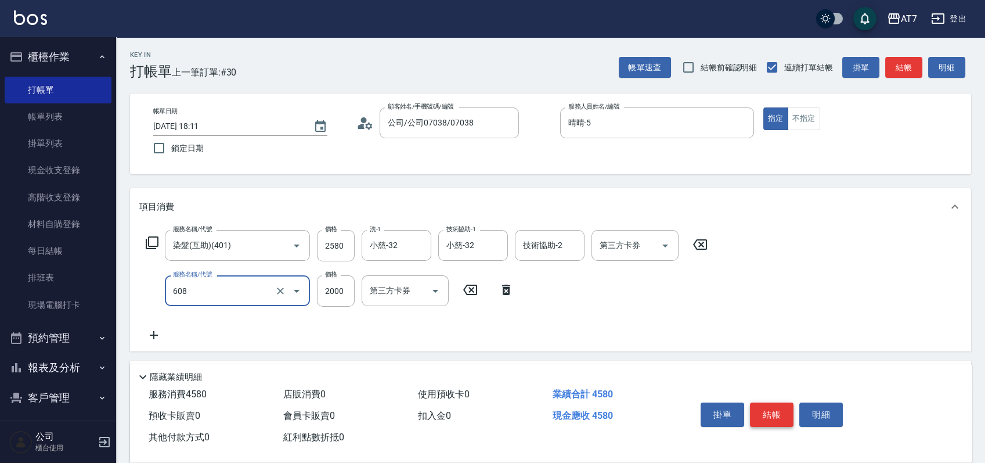
type input "鉑金護髮S（自領(608)"
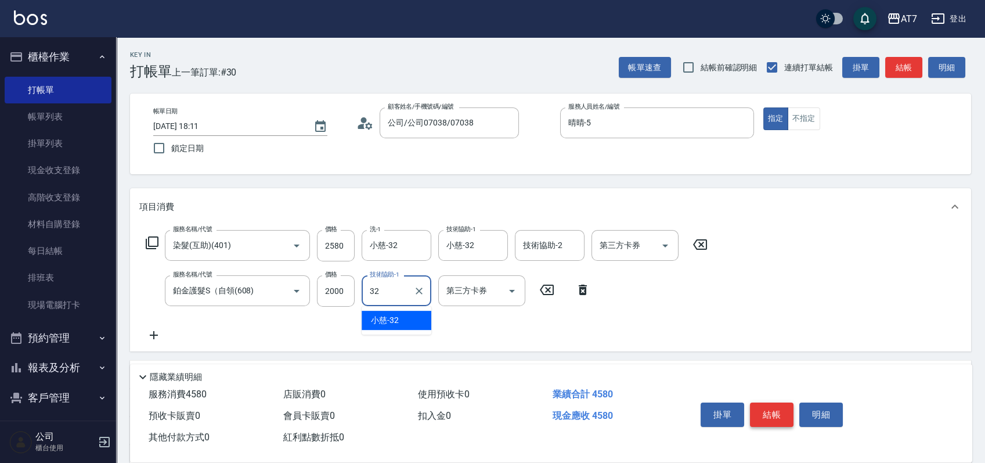
type input "小慈-32"
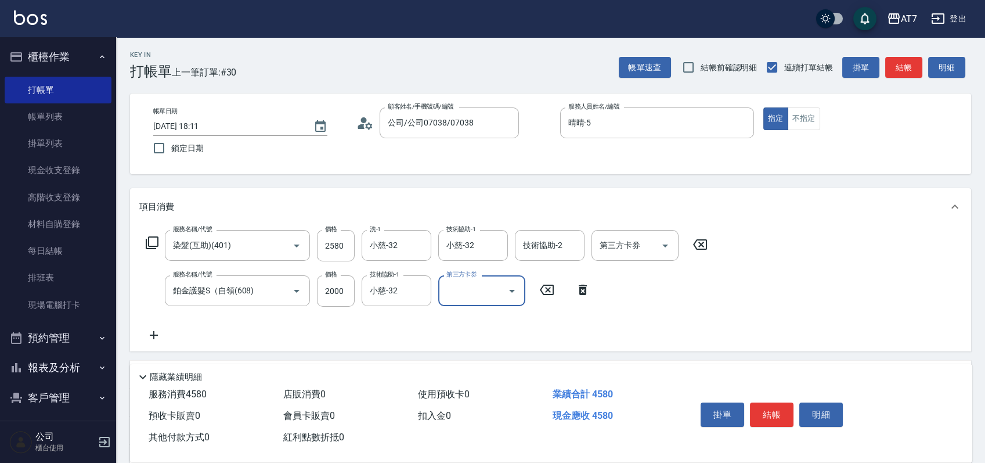
scroll to position [77, 0]
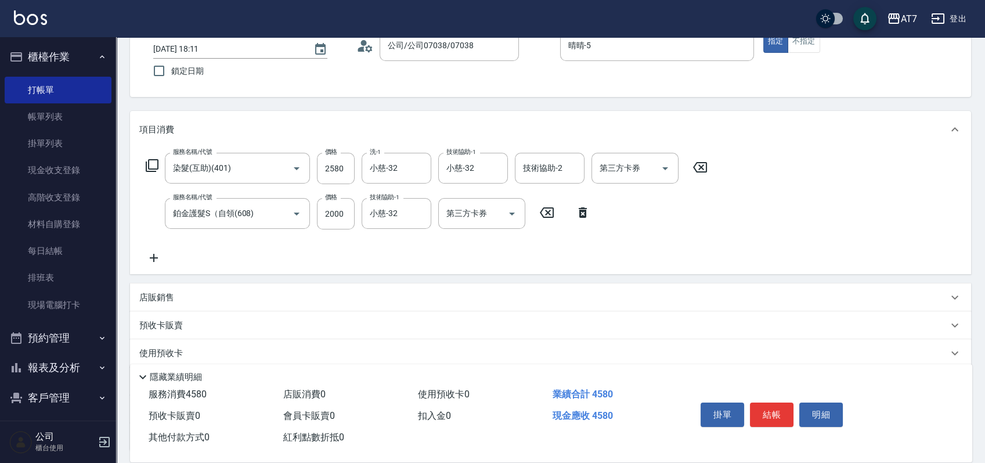
click at [652, 300] on div "店販銷售" at bounding box center [543, 297] width 809 height 12
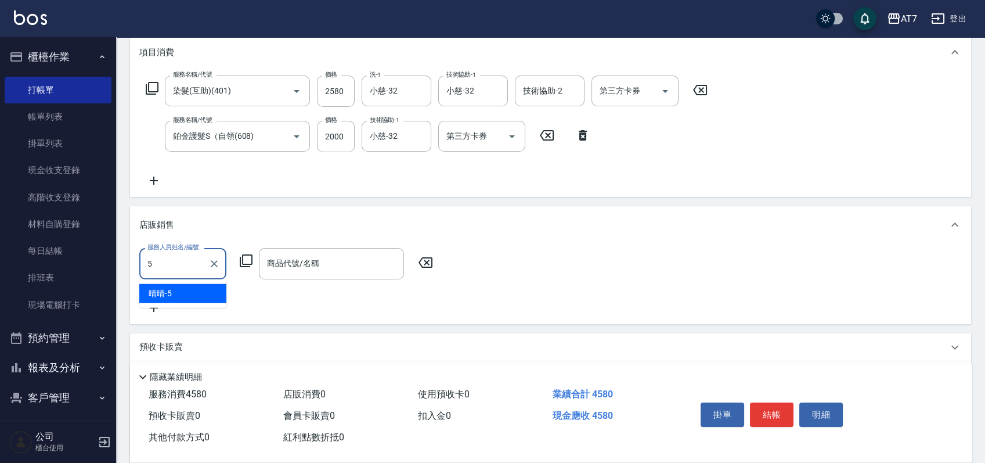
type input "晴晴-5"
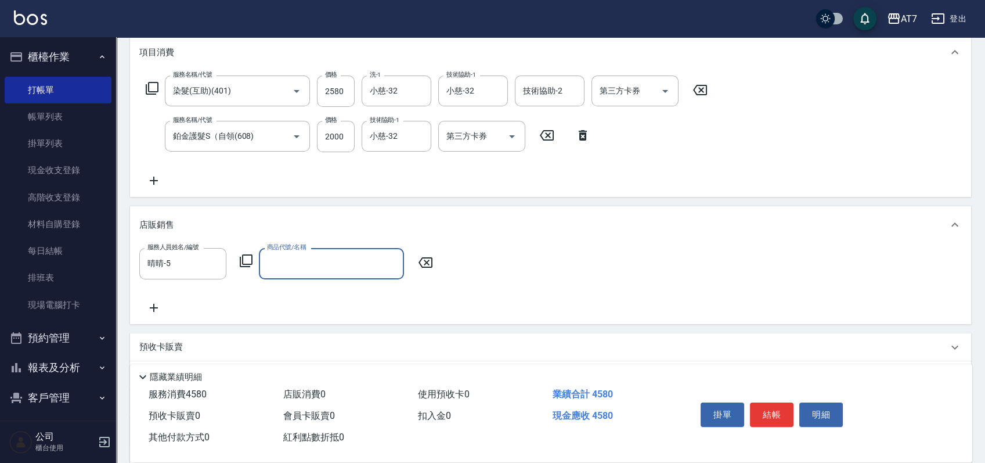
type input "z"
type input "艾巴 奇蹟復活霜"
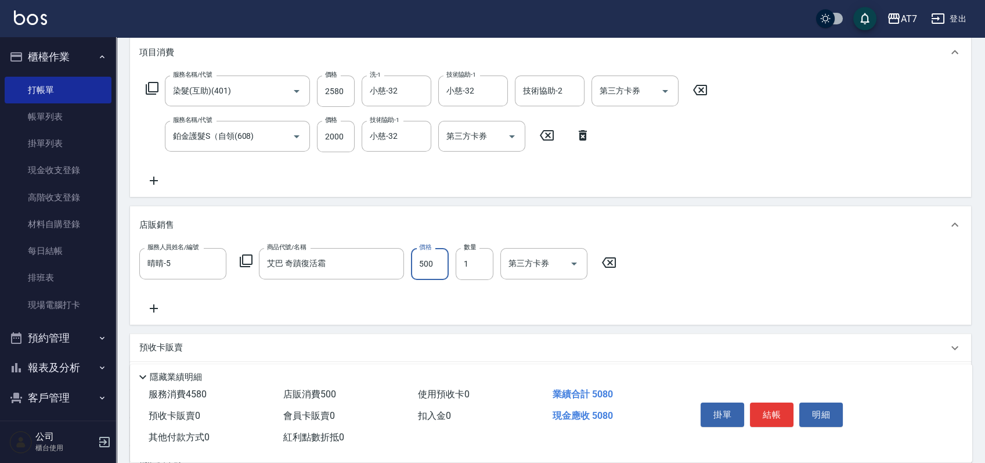
type input "500"
type input "4"
type input "450"
type input "45"
type input "460"
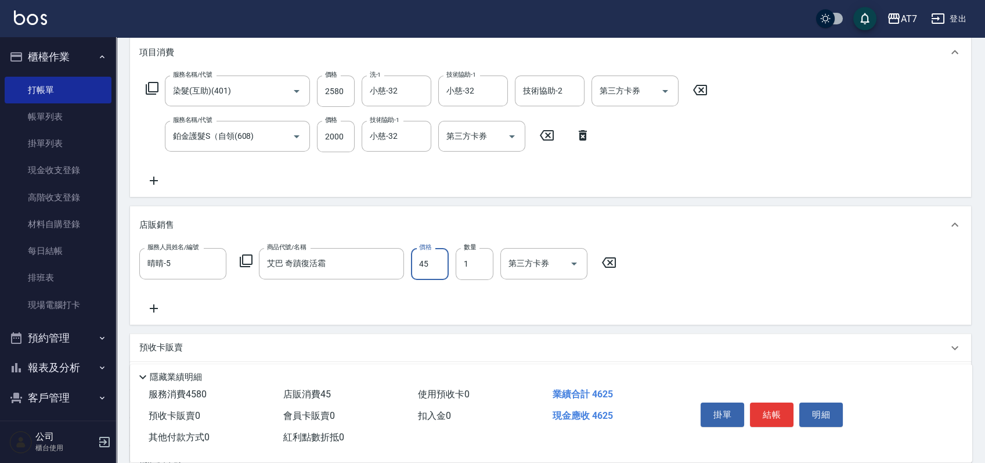
type input "450"
type input "500"
type input "450"
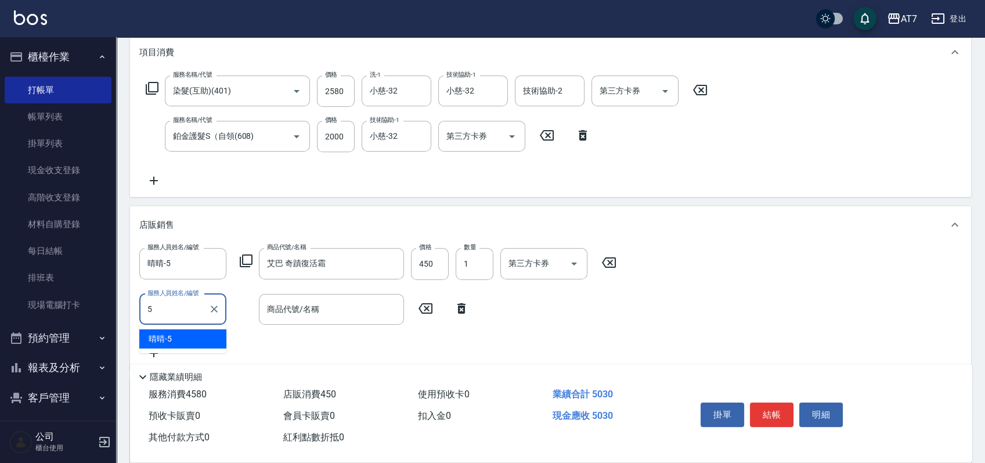
type input "晴晴-5"
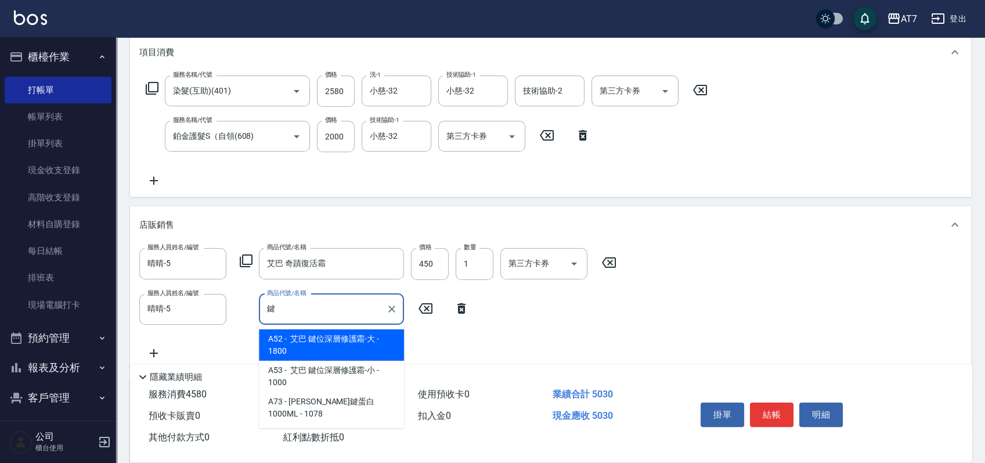
type input "艾巴 鍵位深層修護霜-大"
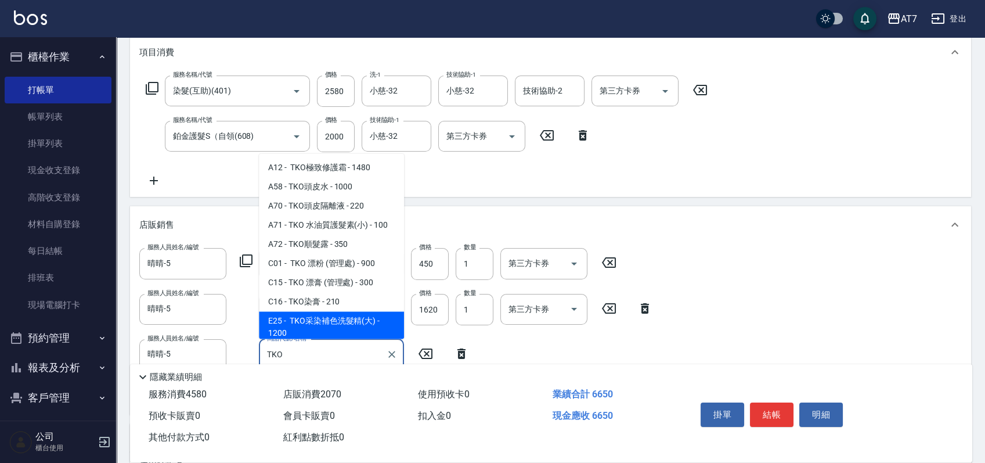
click at [334, 326] on span "E25 - TKO采染補色洗髮精(大) - 1200" at bounding box center [331, 327] width 145 height 31
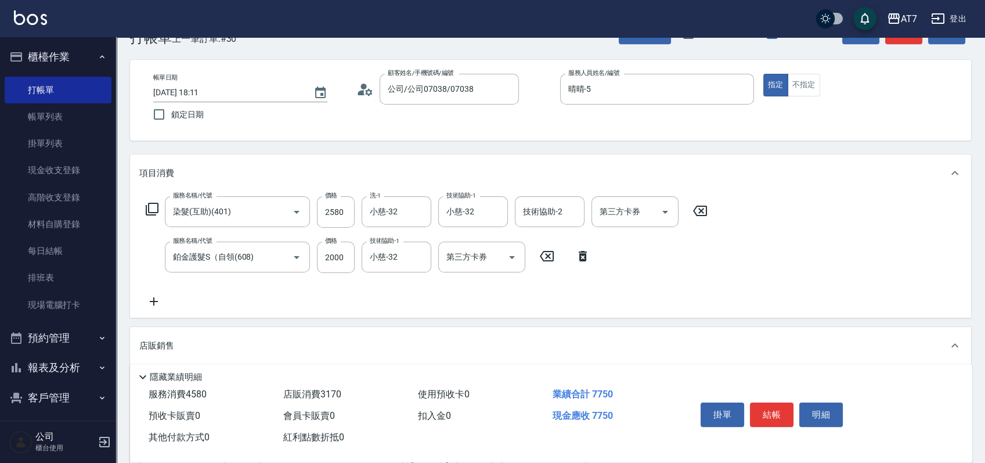
scroll to position [0, 0]
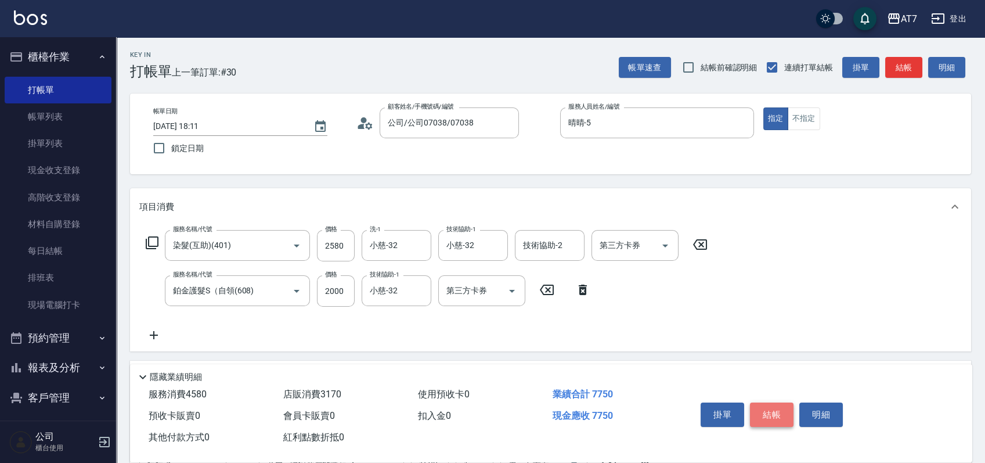
click at [778, 408] on button "結帳" at bounding box center [772, 414] width 44 height 24
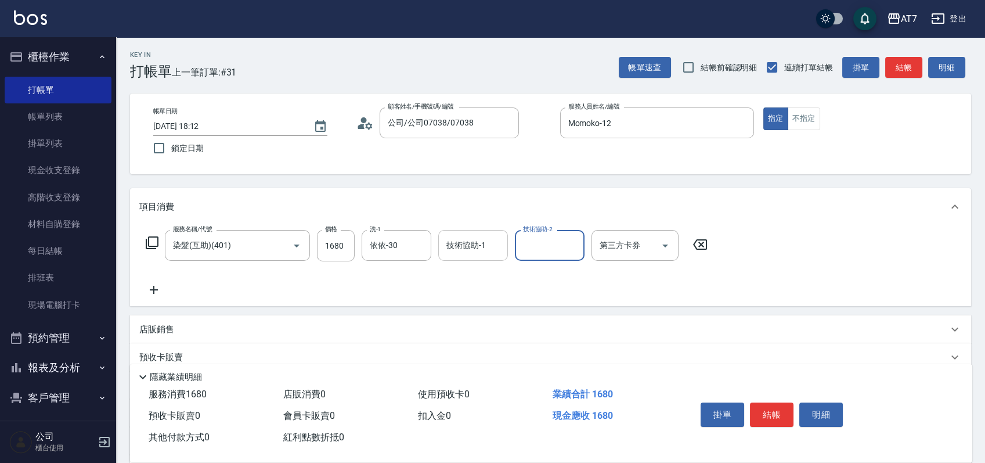
click at [456, 245] on input "技術協助-1" at bounding box center [472, 245] width 59 height 20
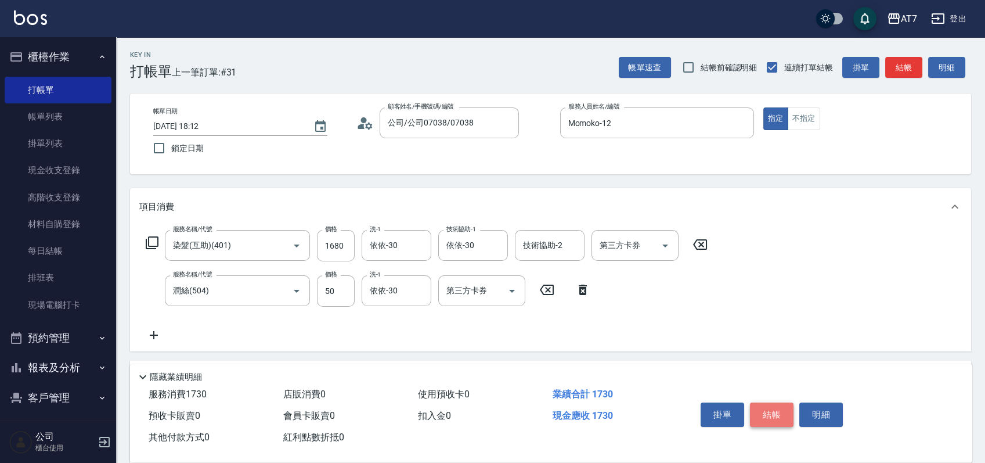
click at [770, 408] on button "結帳" at bounding box center [772, 414] width 44 height 24
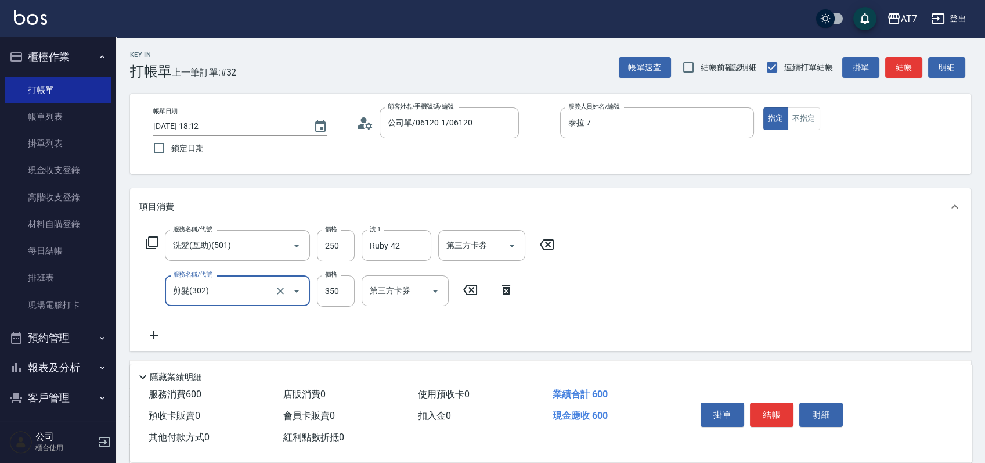
click at [765, 409] on button "結帳" at bounding box center [772, 414] width 44 height 24
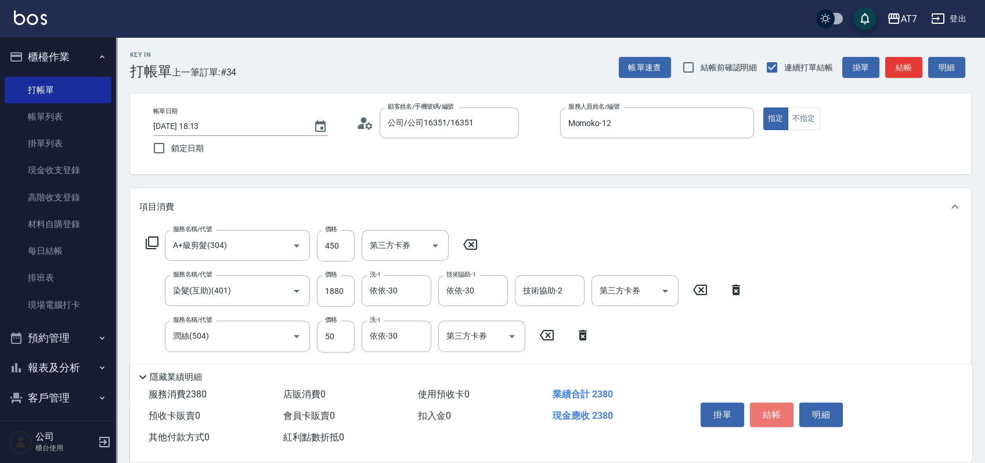
click at [765, 409] on button "結帳" at bounding box center [772, 414] width 44 height 24
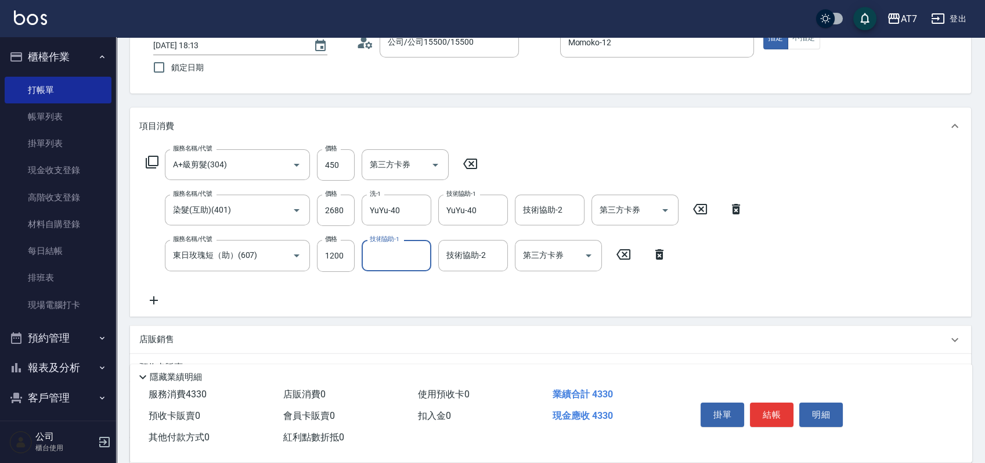
scroll to position [154, 0]
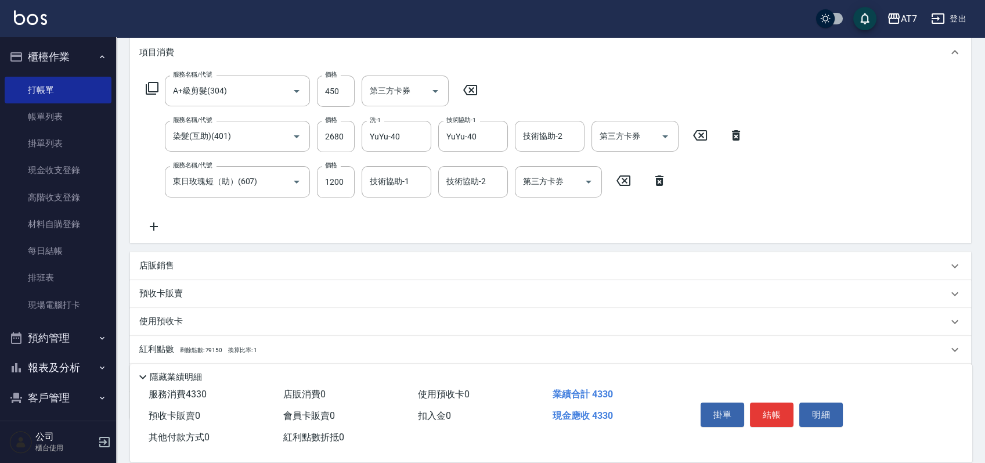
click at [675, 259] on div "店販銷售" at bounding box center [543, 265] width 809 height 12
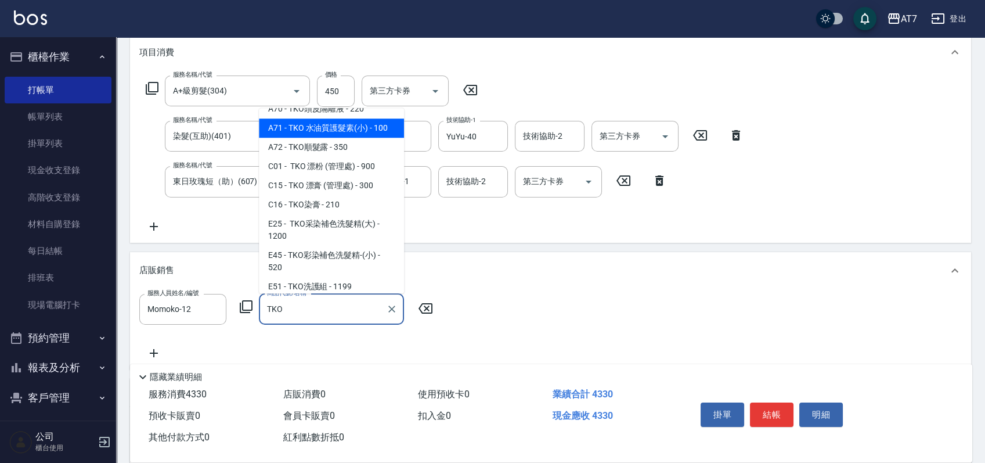
scroll to position [90, 0]
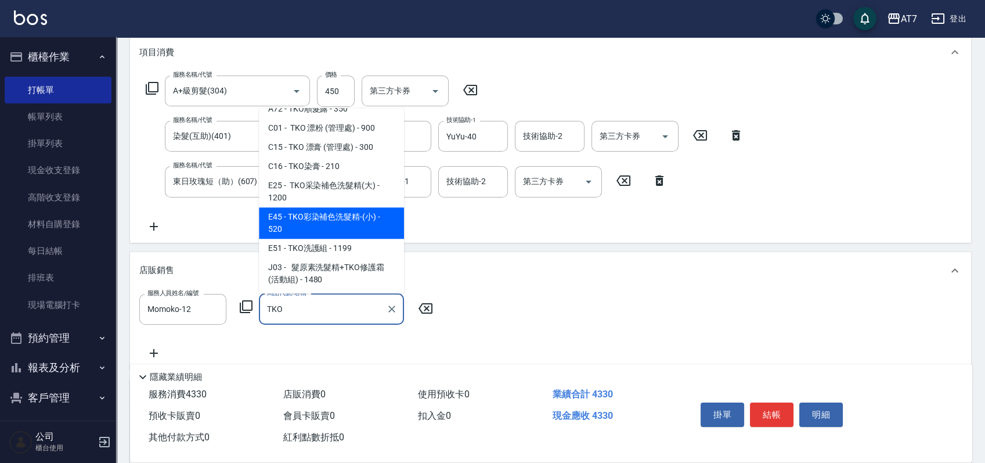
click at [344, 217] on span "E45 - TKO彩染補色洗髮精-(小) - 520" at bounding box center [331, 222] width 145 height 31
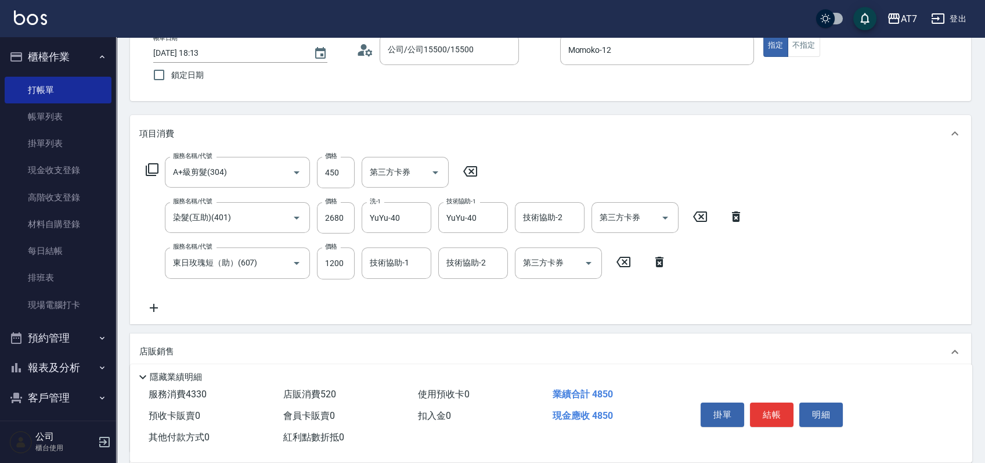
scroll to position [0, 0]
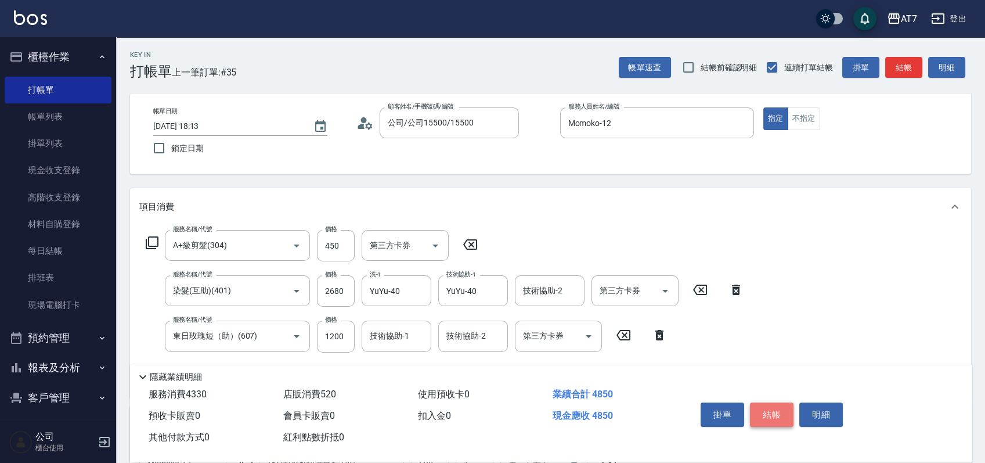
click at [786, 408] on button "結帳" at bounding box center [772, 414] width 44 height 24
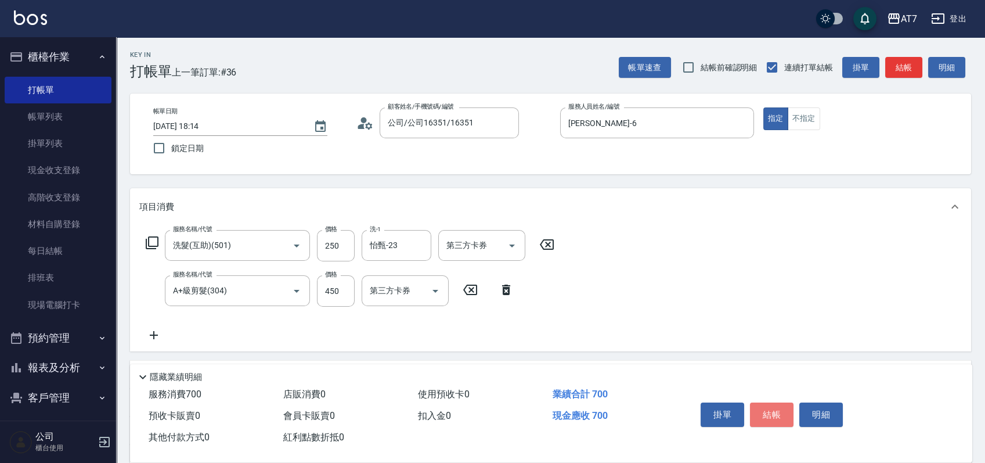
click at [785, 409] on button "結帳" at bounding box center [772, 414] width 44 height 24
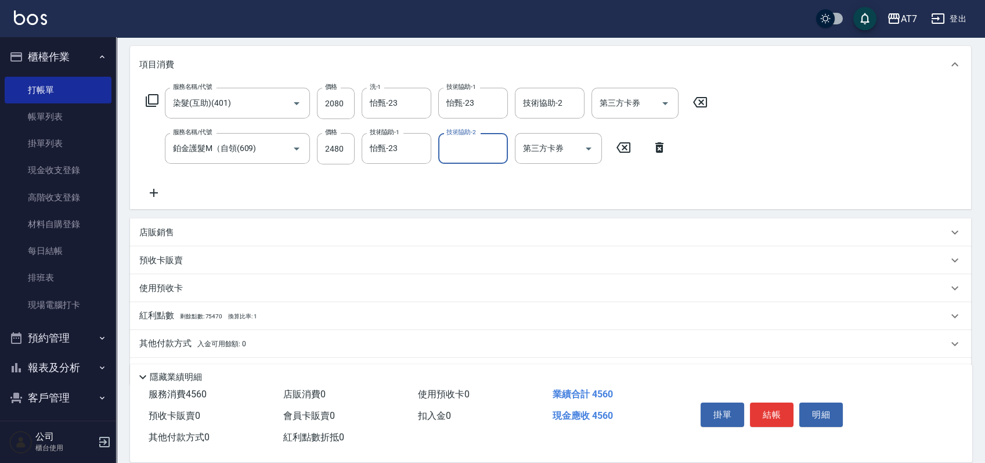
scroll to position [154, 0]
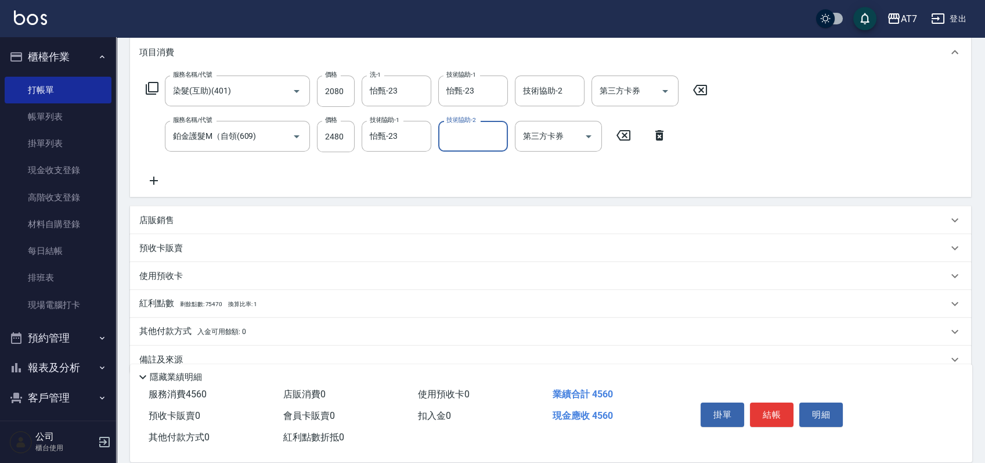
click at [763, 223] on div "店販銷售" at bounding box center [543, 220] width 809 height 12
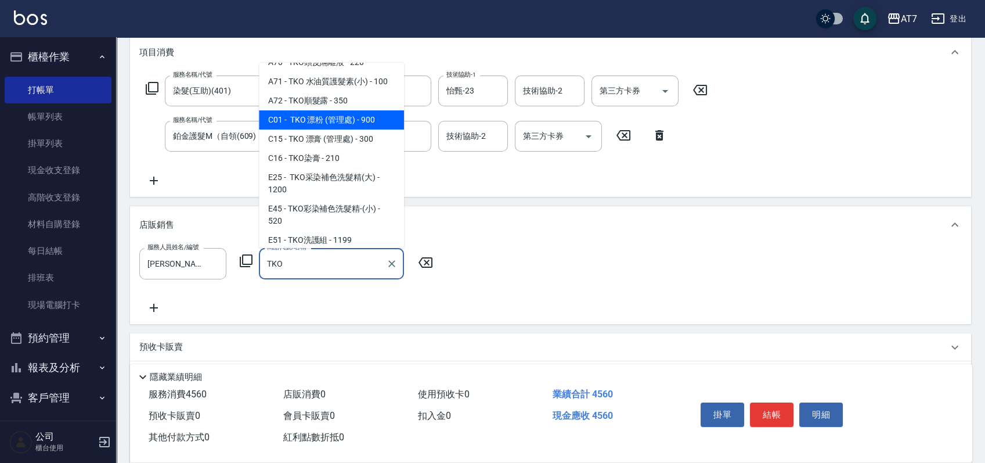
scroll to position [77, 0]
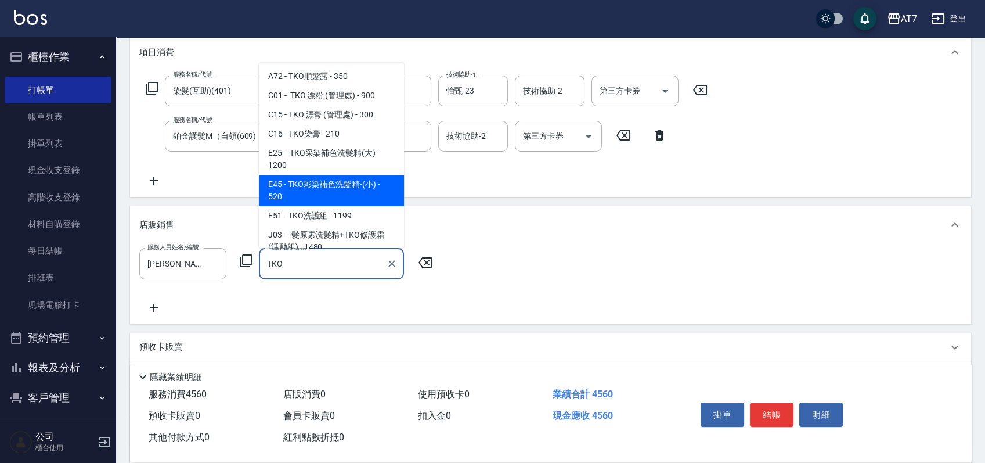
click at [351, 179] on span "E45 - TKO彩染補色洗髮精-(小) - 520" at bounding box center [331, 190] width 145 height 31
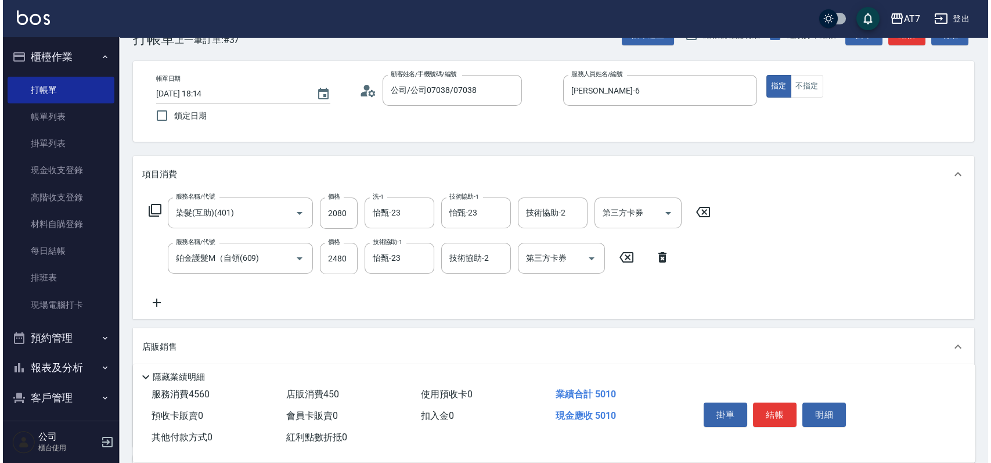
scroll to position [0, 0]
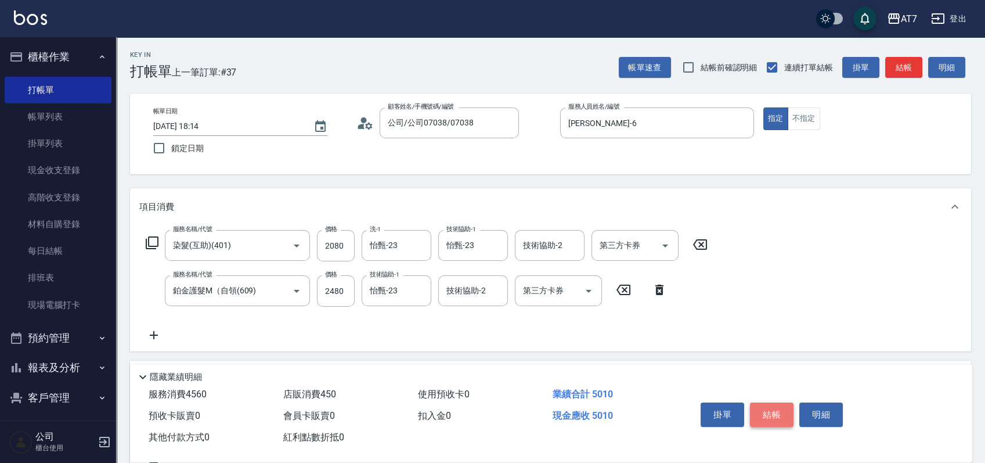
click at [783, 410] on button "結帳" at bounding box center [772, 414] width 44 height 24
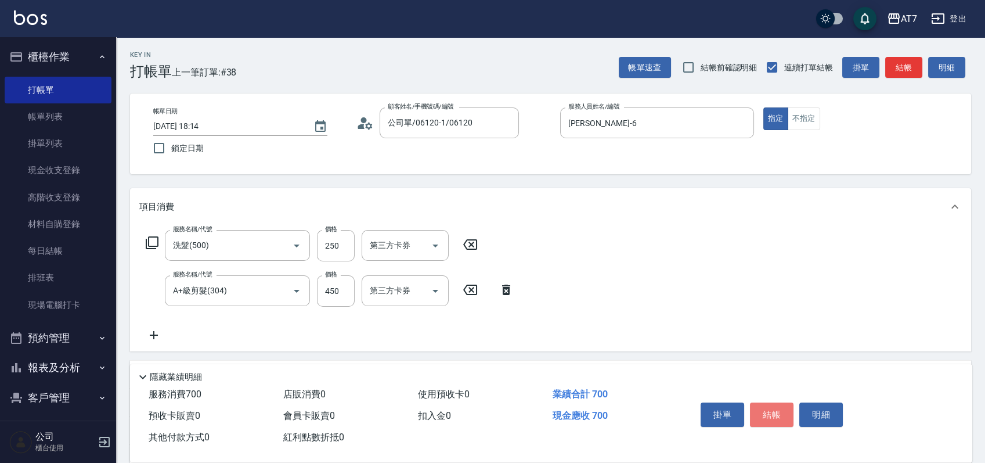
click at [782, 409] on button "結帳" at bounding box center [772, 414] width 44 height 24
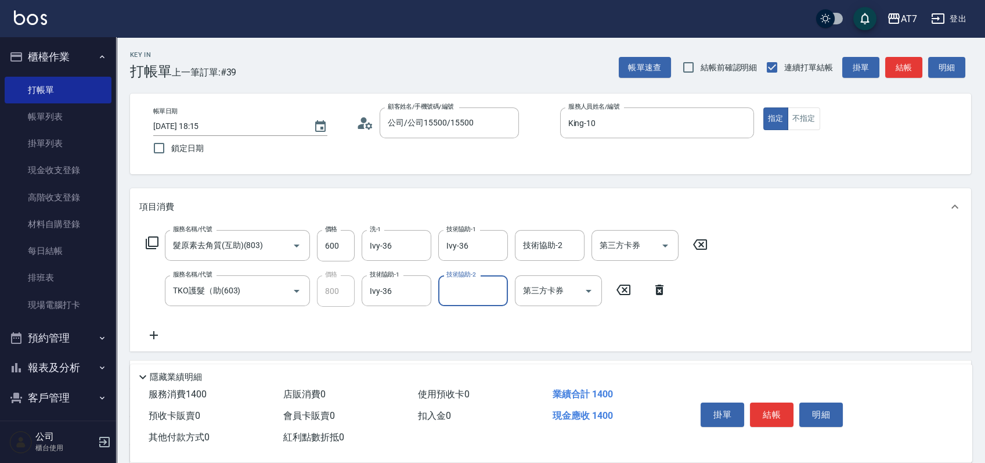
click at [782, 409] on button "結帳" at bounding box center [772, 414] width 44 height 24
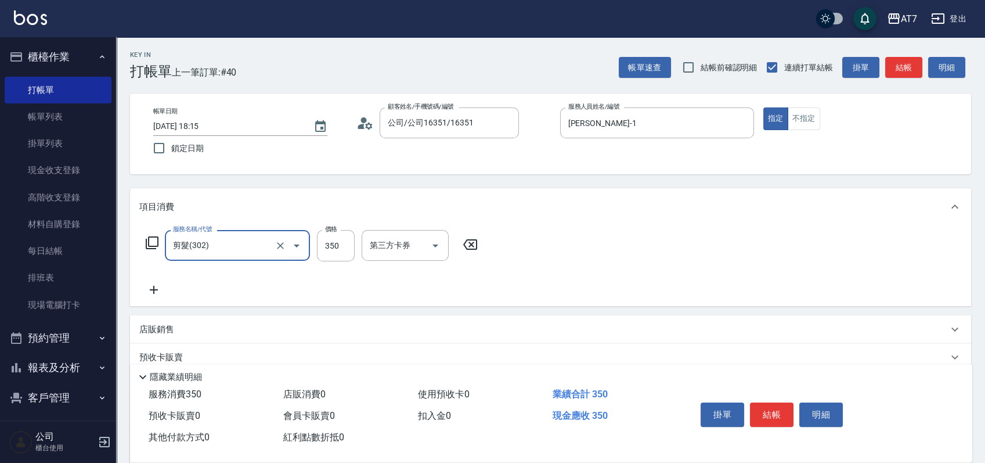
click at [782, 409] on button "結帳" at bounding box center [772, 414] width 44 height 24
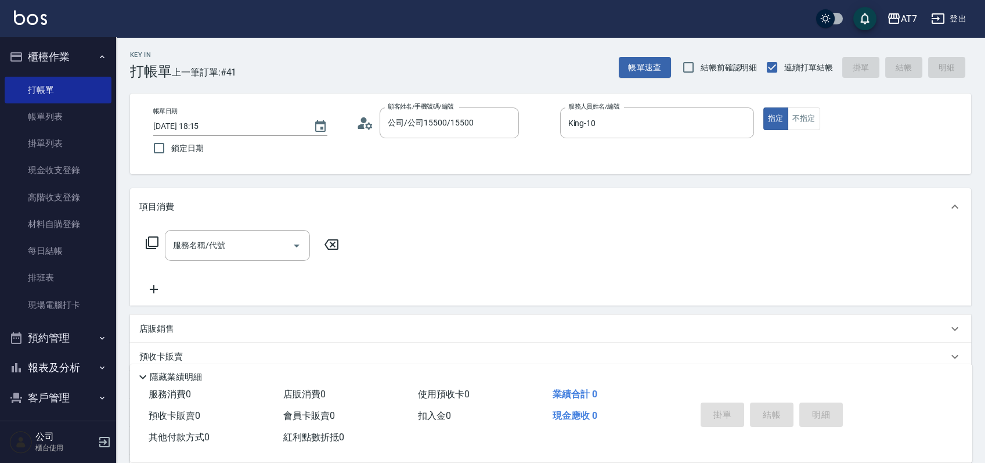
click at [155, 242] on icon at bounding box center [152, 243] width 14 height 14
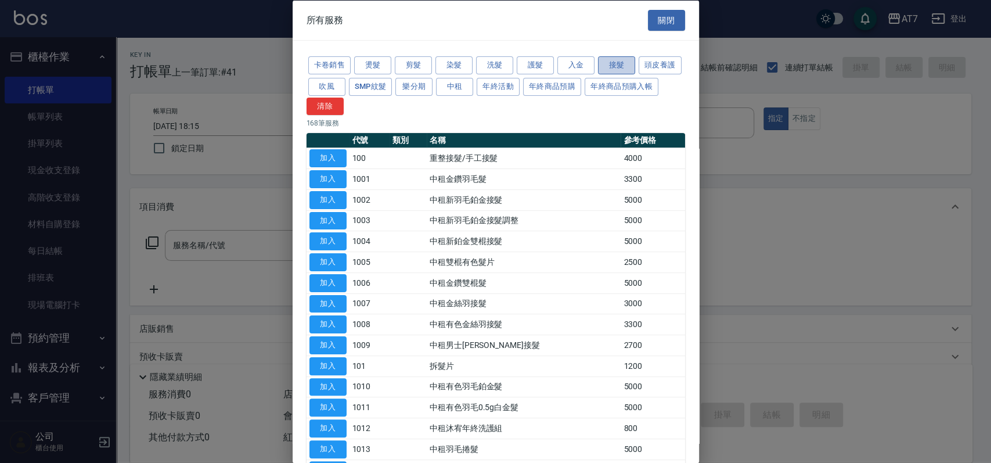
click at [624, 68] on button "接髮" at bounding box center [616, 65] width 37 height 18
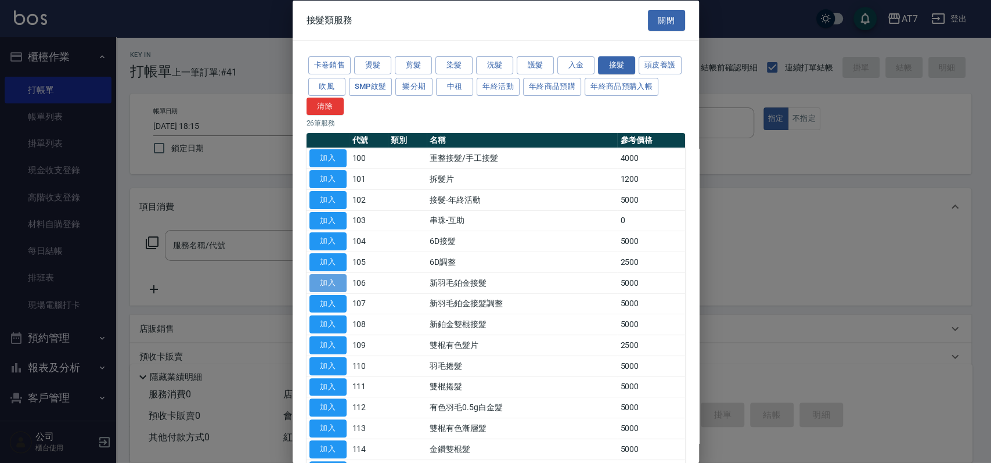
click at [337, 286] on button "加入" at bounding box center [327, 282] width 37 height 18
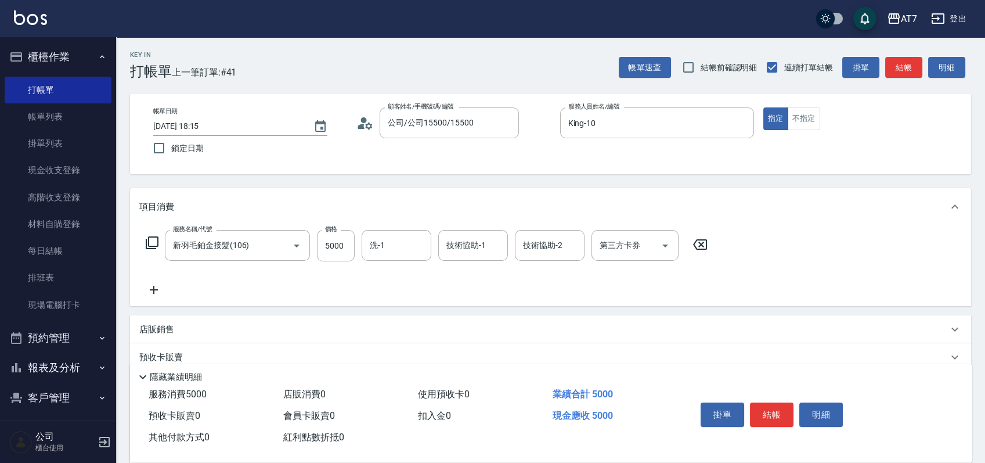
click at [151, 244] on icon at bounding box center [152, 243] width 14 height 14
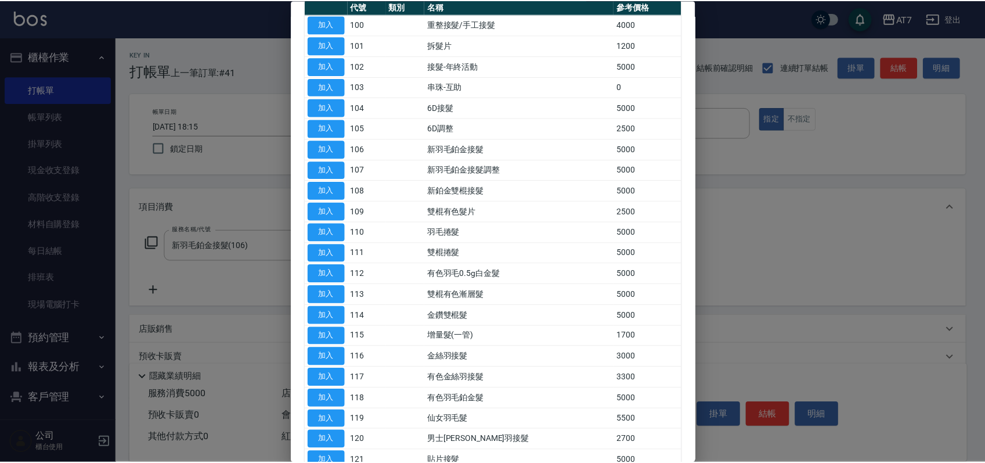
scroll to position [154, 0]
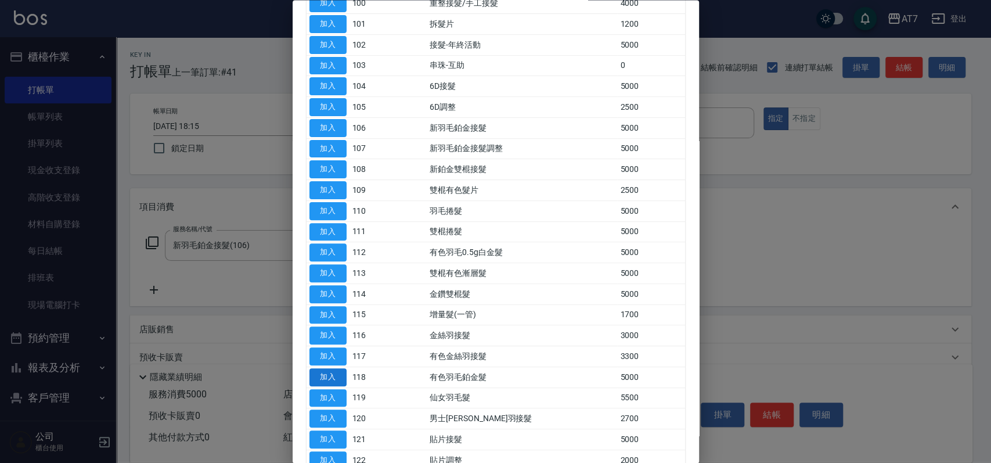
click at [334, 370] on button "加入" at bounding box center [327, 377] width 37 height 18
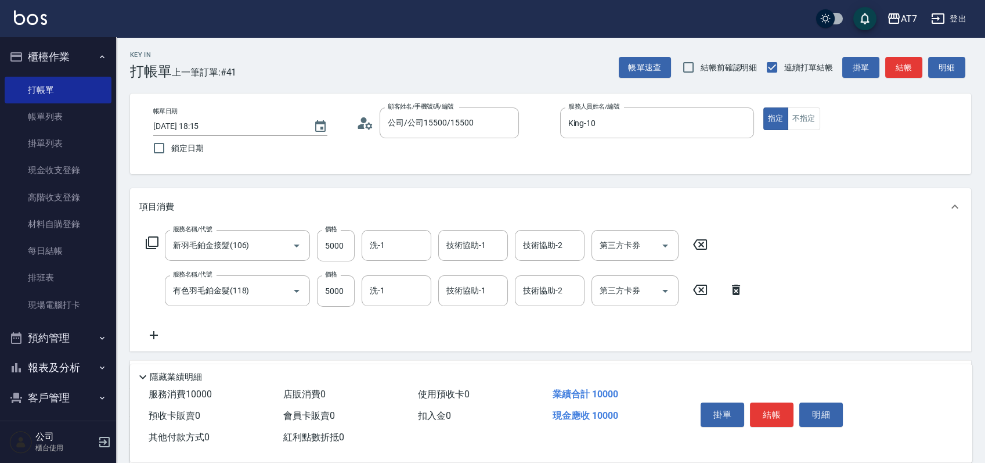
click at [146, 330] on icon at bounding box center [153, 335] width 29 height 14
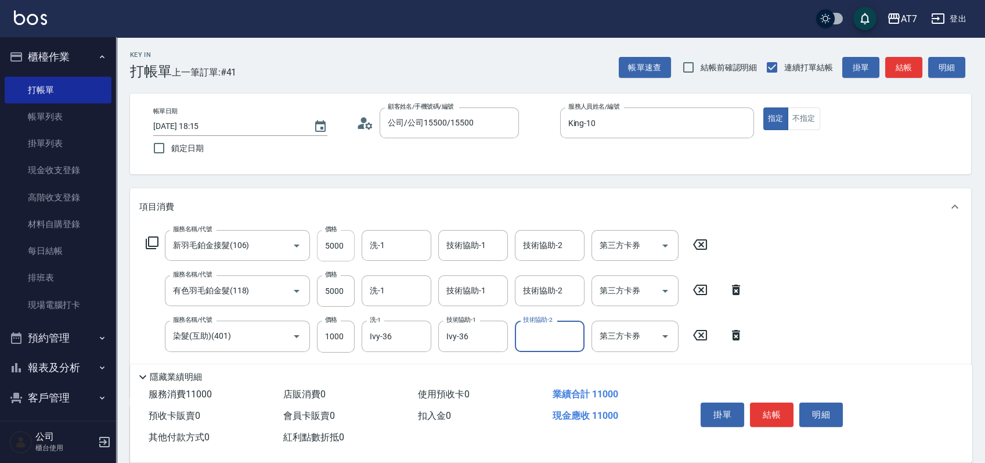
click at [338, 247] on input "5000" at bounding box center [336, 245] width 38 height 31
click at [348, 285] on input "5000" at bounding box center [336, 290] width 38 height 31
click at [342, 247] on input "5000" at bounding box center [336, 245] width 38 height 31
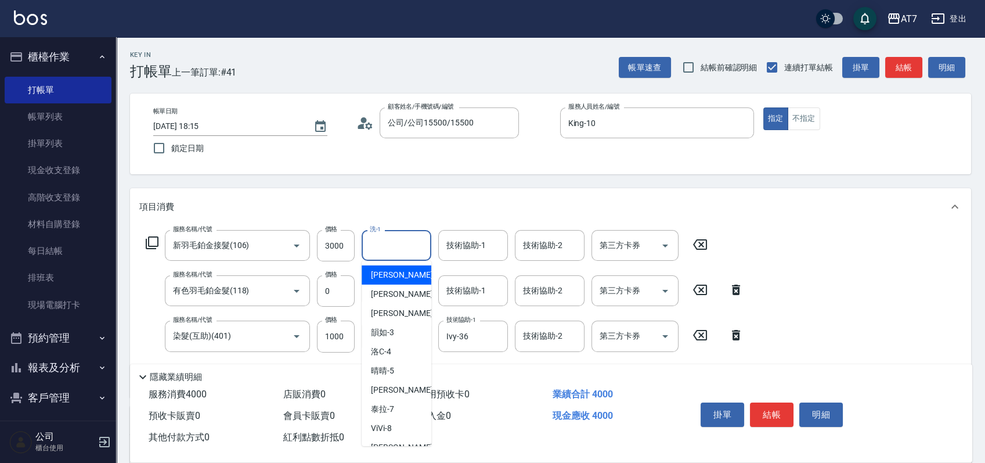
click at [389, 246] on input "洗-1" at bounding box center [396, 245] width 59 height 20
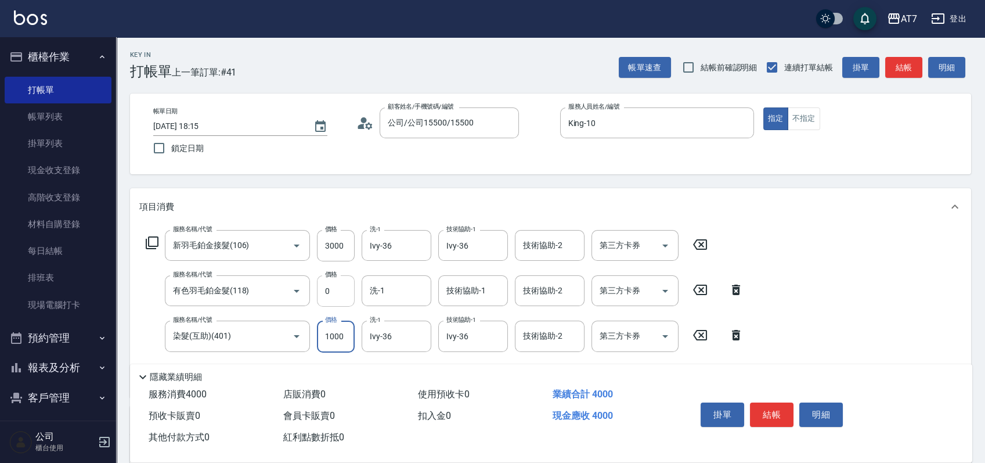
click at [324, 293] on input "0" at bounding box center [336, 290] width 38 height 31
click at [769, 403] on button "結帳" at bounding box center [772, 414] width 44 height 24
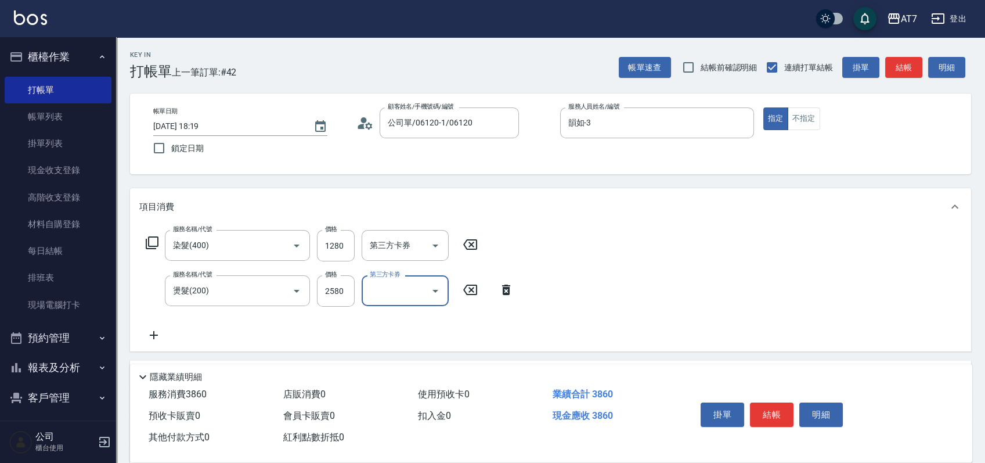
click at [760, 410] on button "結帳" at bounding box center [772, 414] width 44 height 24
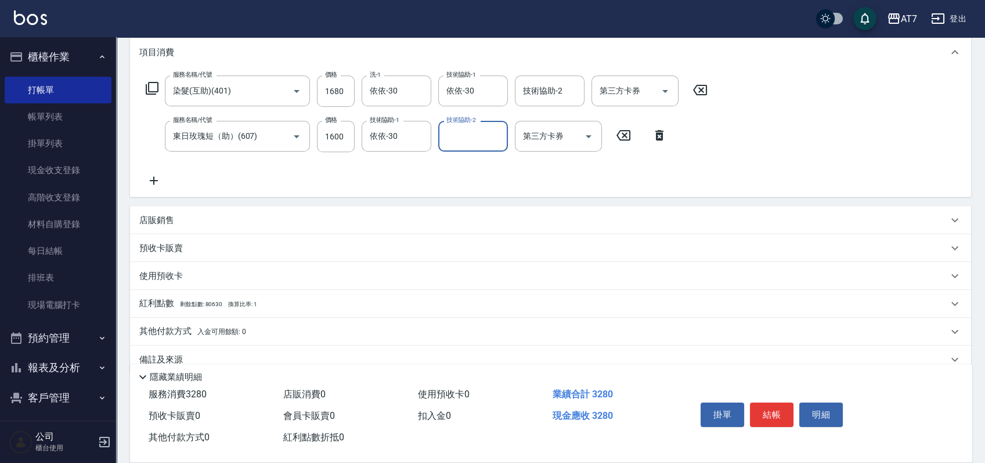
click at [498, 216] on div "店販銷售" at bounding box center [543, 220] width 809 height 12
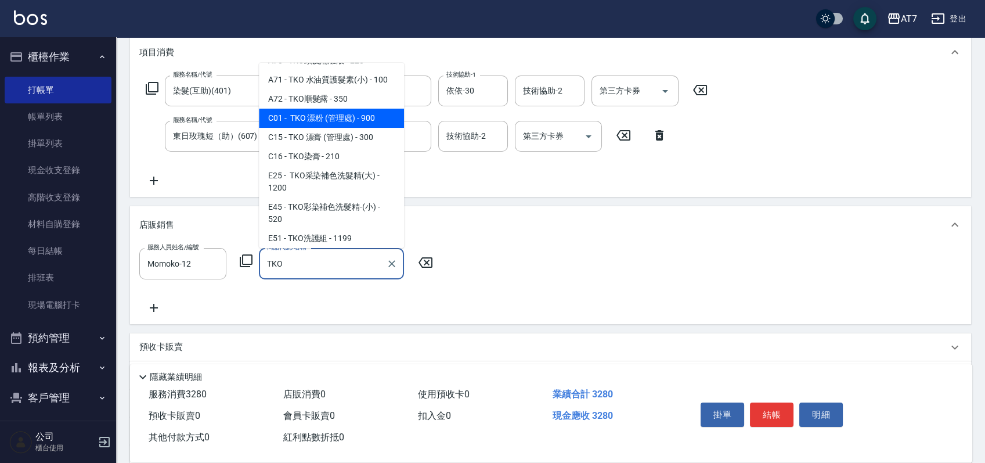
scroll to position [77, 0]
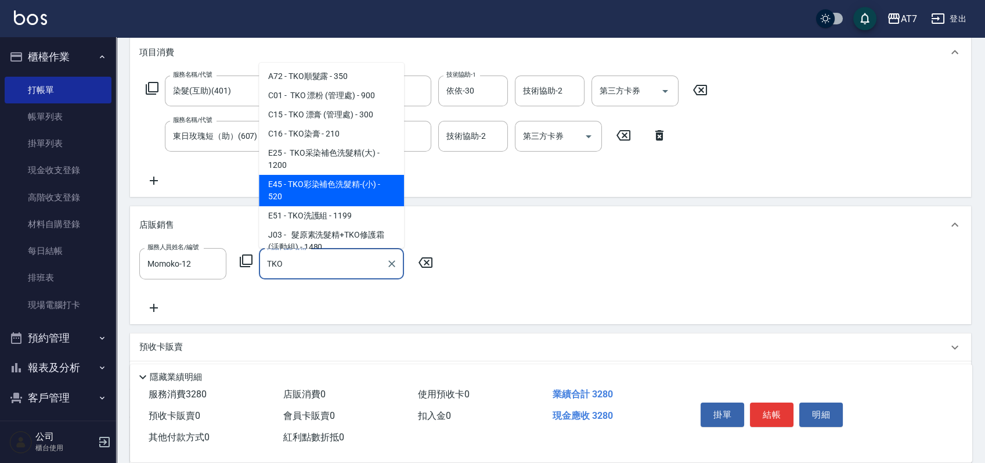
click at [336, 176] on span "E45 - TKO彩染補色洗髮精-(小) - 520" at bounding box center [331, 190] width 145 height 31
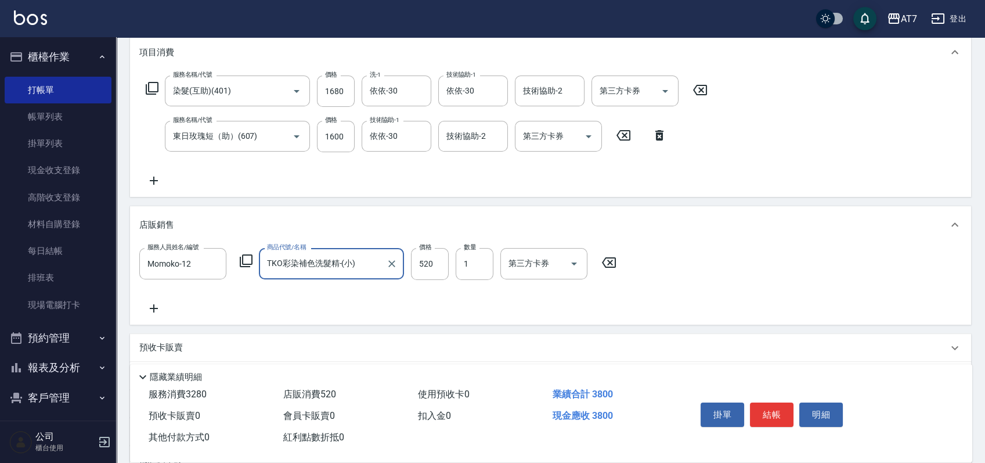
scroll to position [0, 0]
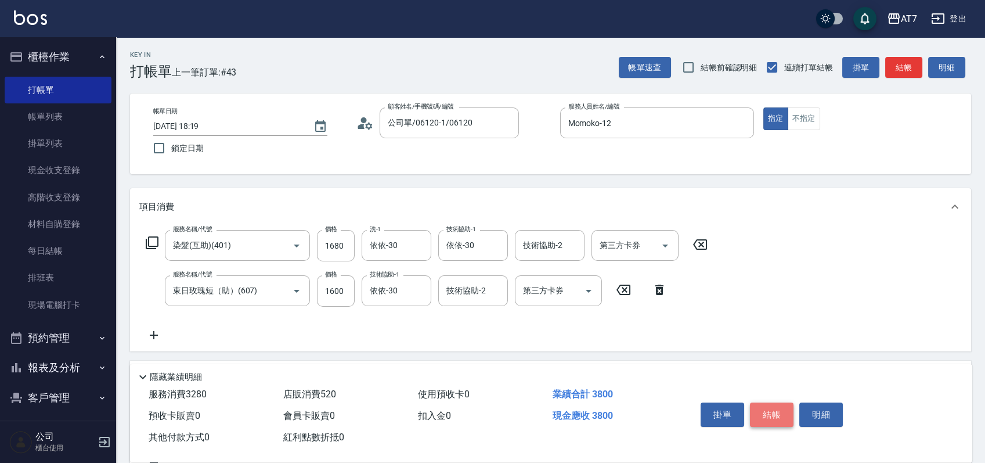
click at [771, 402] on button "結帳" at bounding box center [772, 414] width 44 height 24
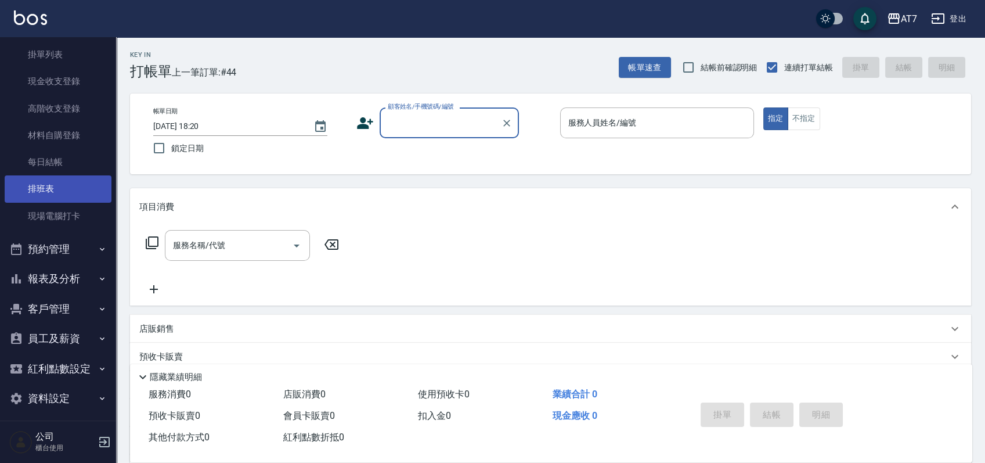
scroll to position [95, 0]
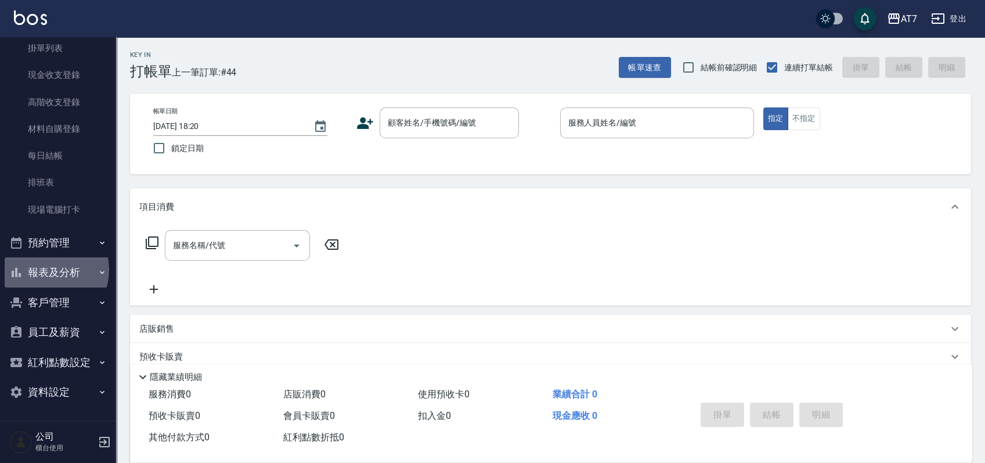
click at [45, 269] on button "報表及分析" at bounding box center [58, 272] width 107 height 30
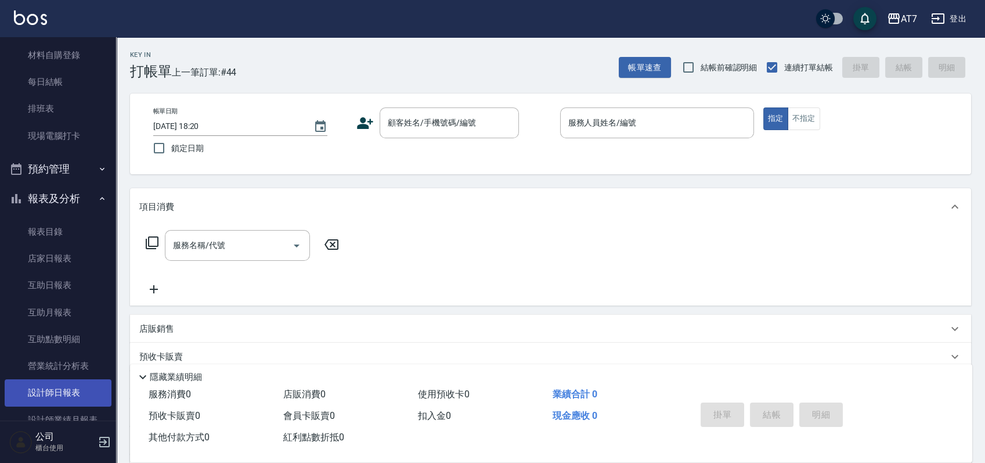
scroll to position [327, 0]
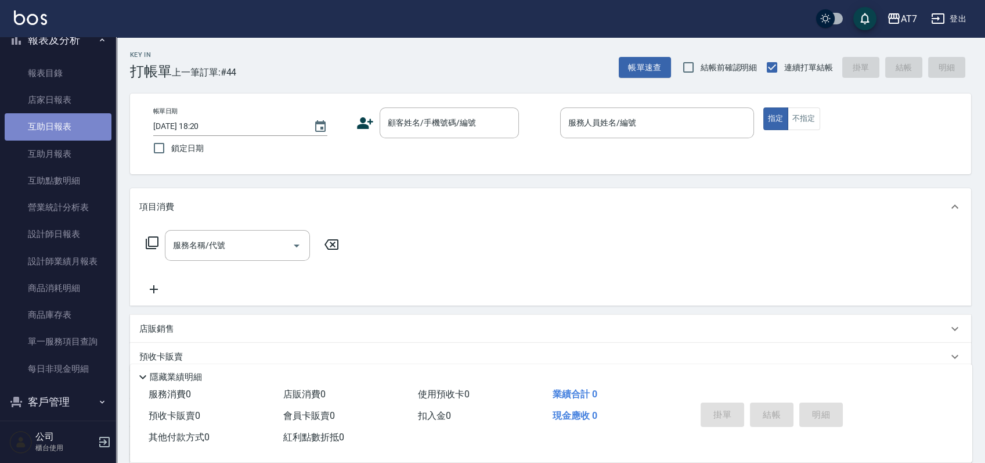
click at [75, 125] on link "互助日報表" at bounding box center [58, 126] width 107 height 27
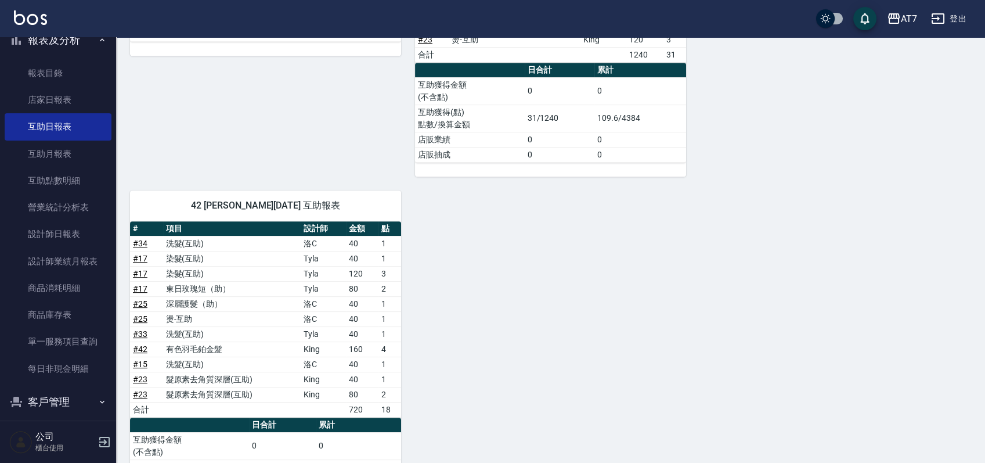
scroll to position [1137, 0]
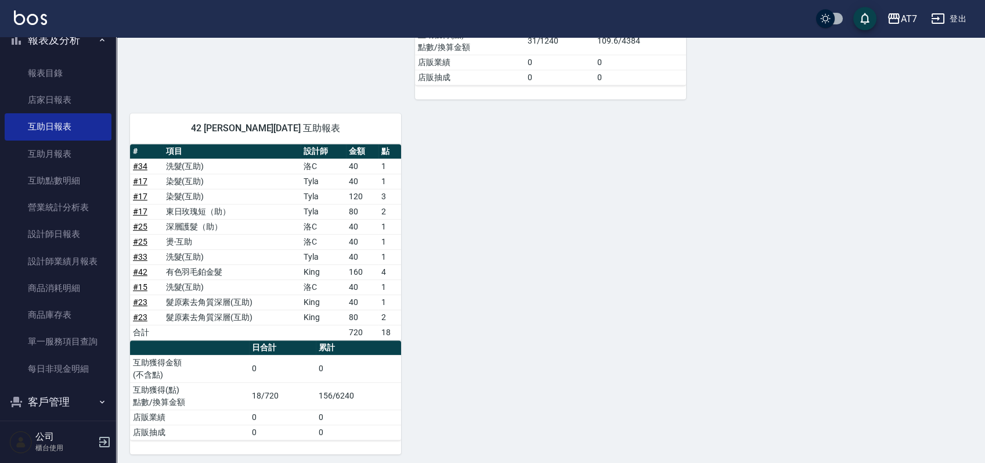
click at [145, 269] on link "# 42" at bounding box center [140, 271] width 15 height 9
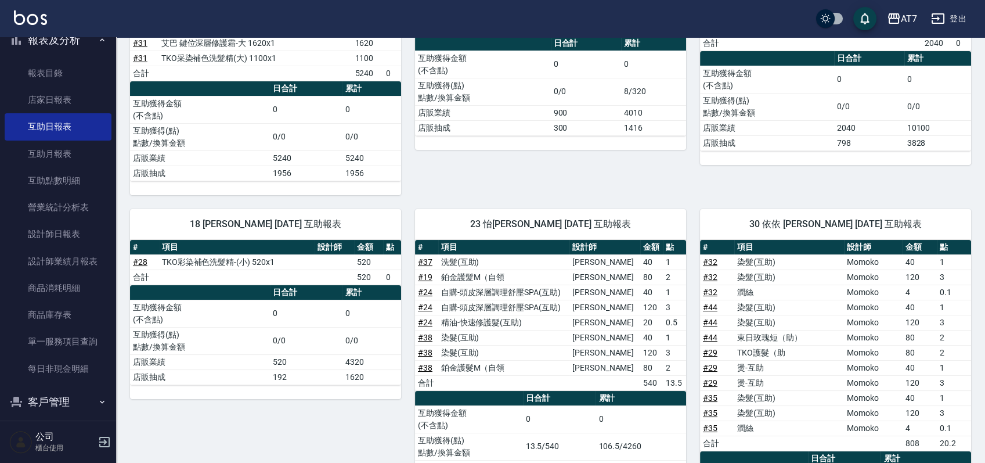
scroll to position [0, 0]
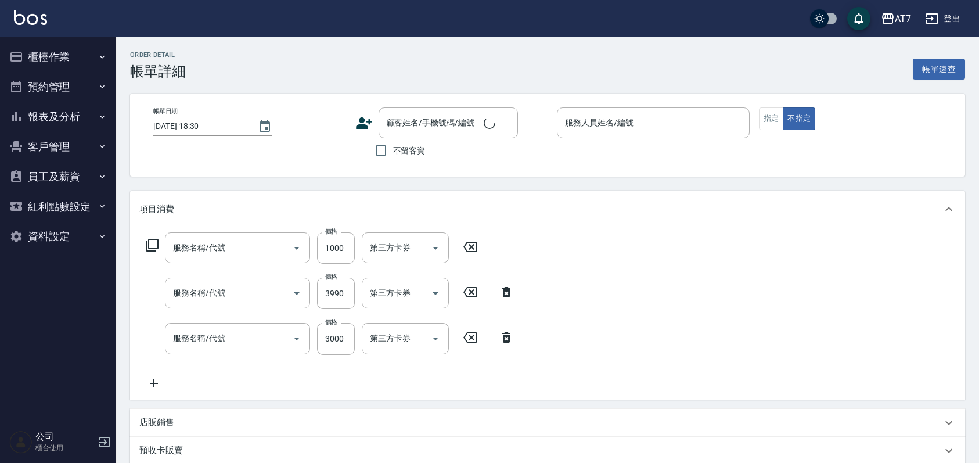
type input "[DATE] 18:15"
type input "King-10"
type input "染髮(互助)(401)"
type input "有色羽毛鉑金髮(118)"
type input "新羽毛鉑金接髮(106)"
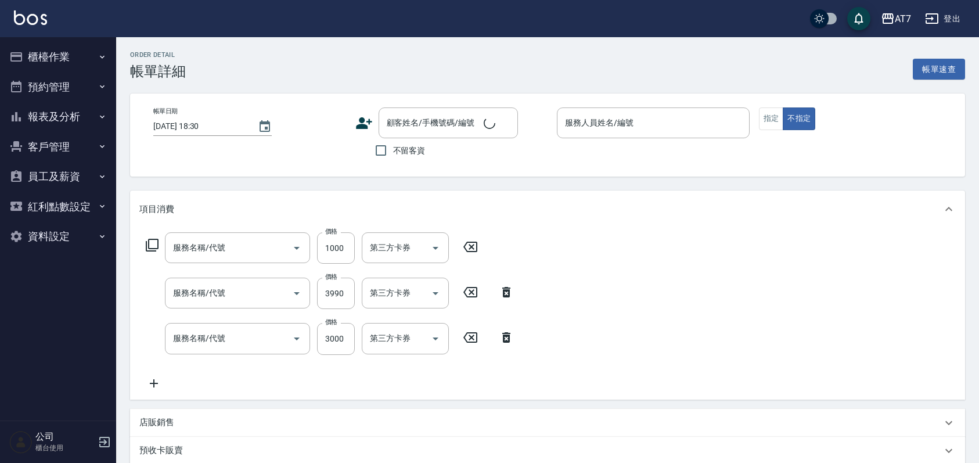
type input "790"
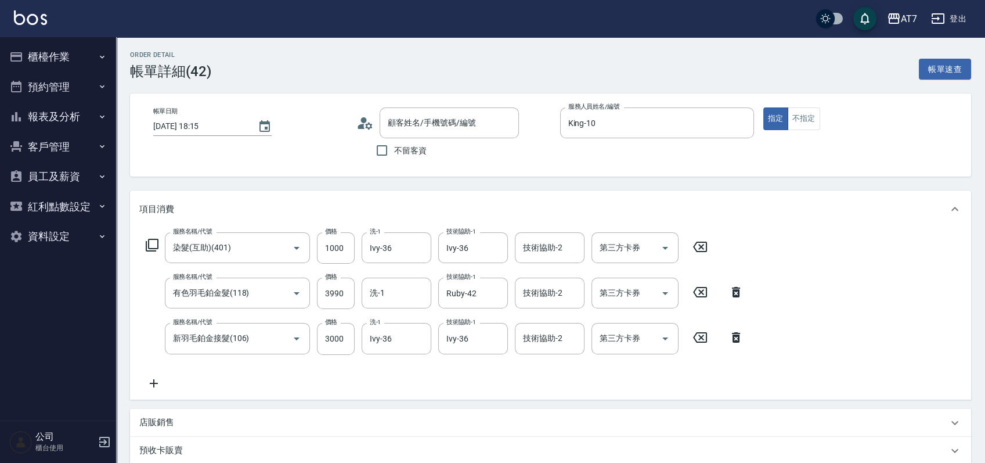
type input "公司/公司15500/15500"
click at [73, 54] on button "櫃檯作業" at bounding box center [58, 57] width 107 height 30
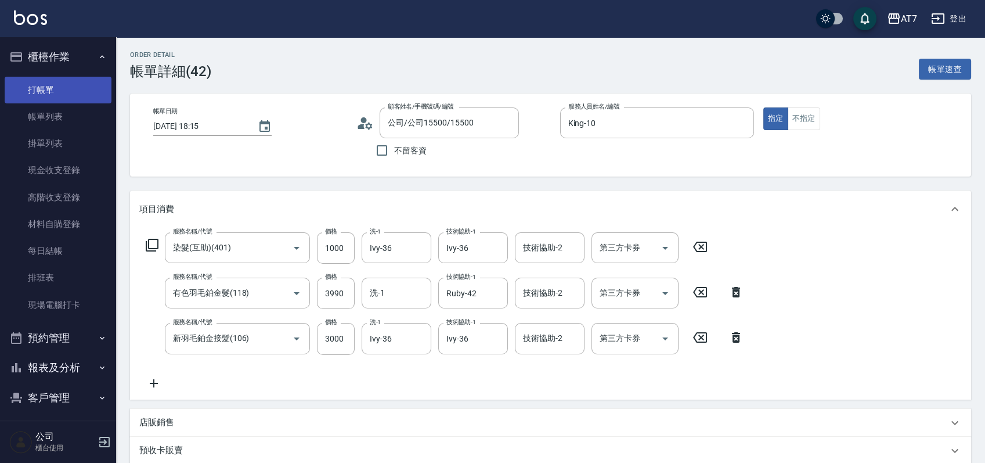
click at [53, 82] on link "打帳單" at bounding box center [58, 90] width 107 height 27
